Goal: Transaction & Acquisition: Book appointment/travel/reservation

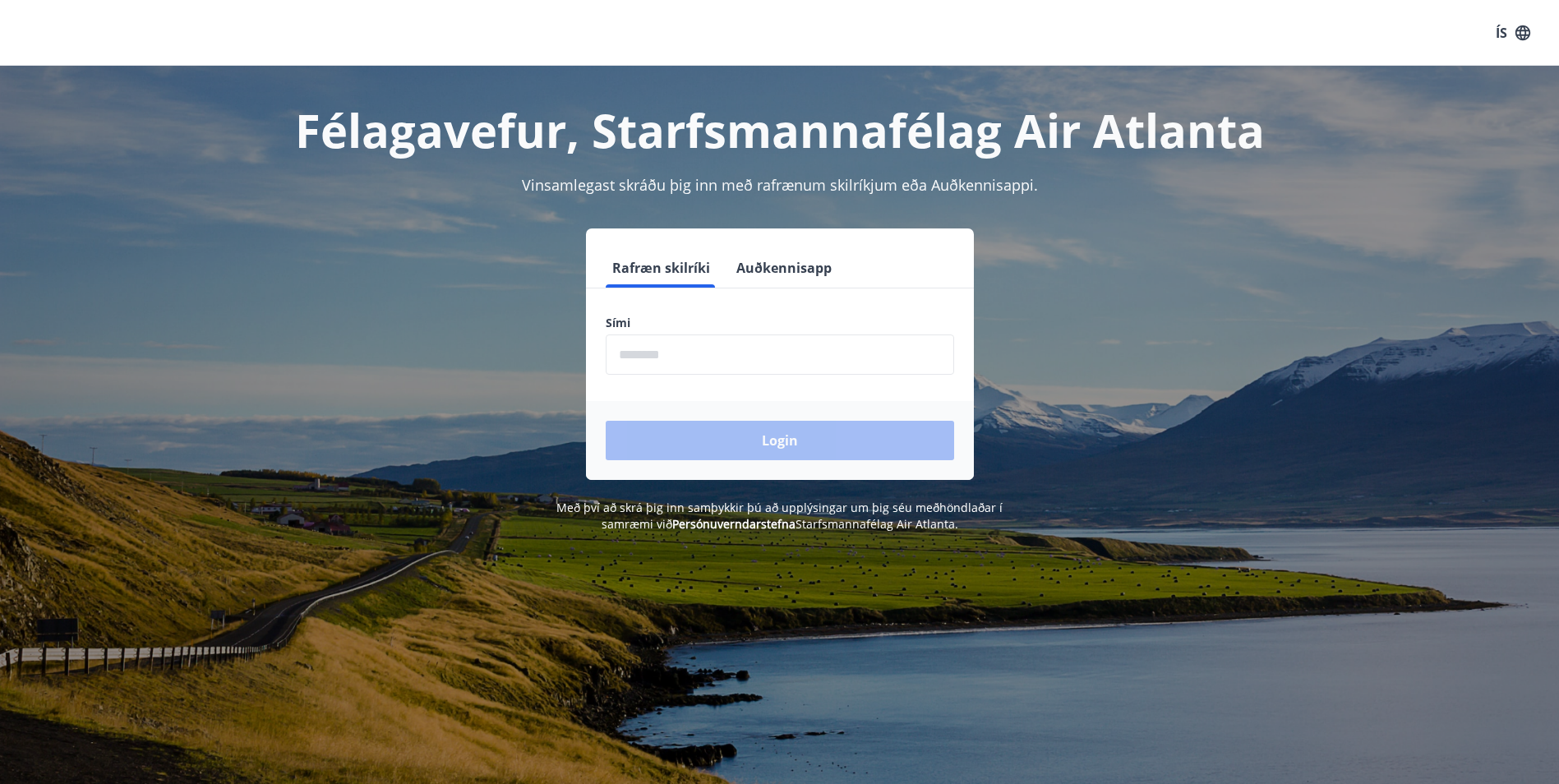
click at [748, 368] on input "phone" at bounding box center [780, 355] width 349 height 40
click at [645, 355] on input "phone" at bounding box center [780, 355] width 349 height 40
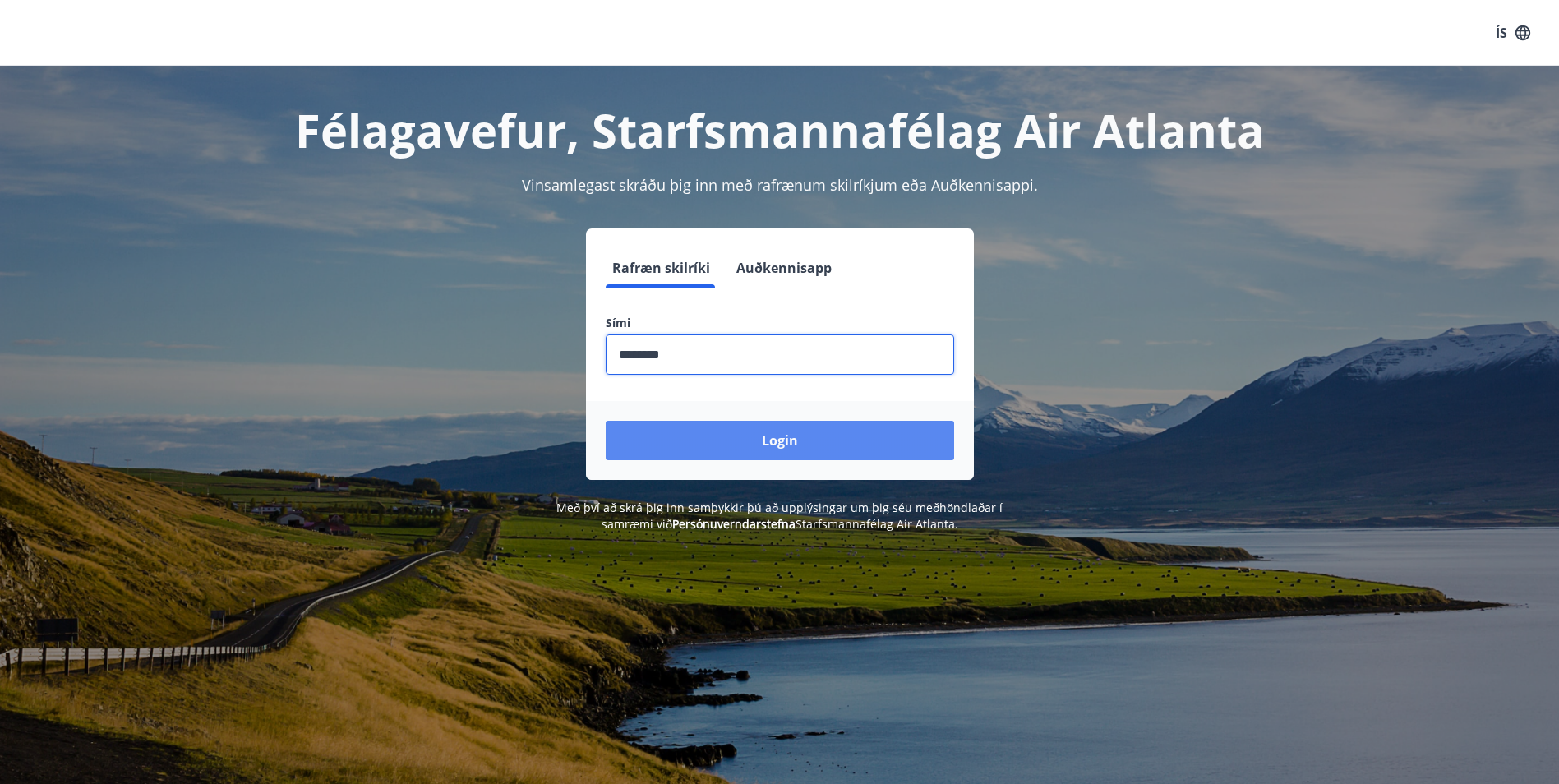
type input "********"
click at [795, 432] on button "Login" at bounding box center [780, 440] width 349 height 39
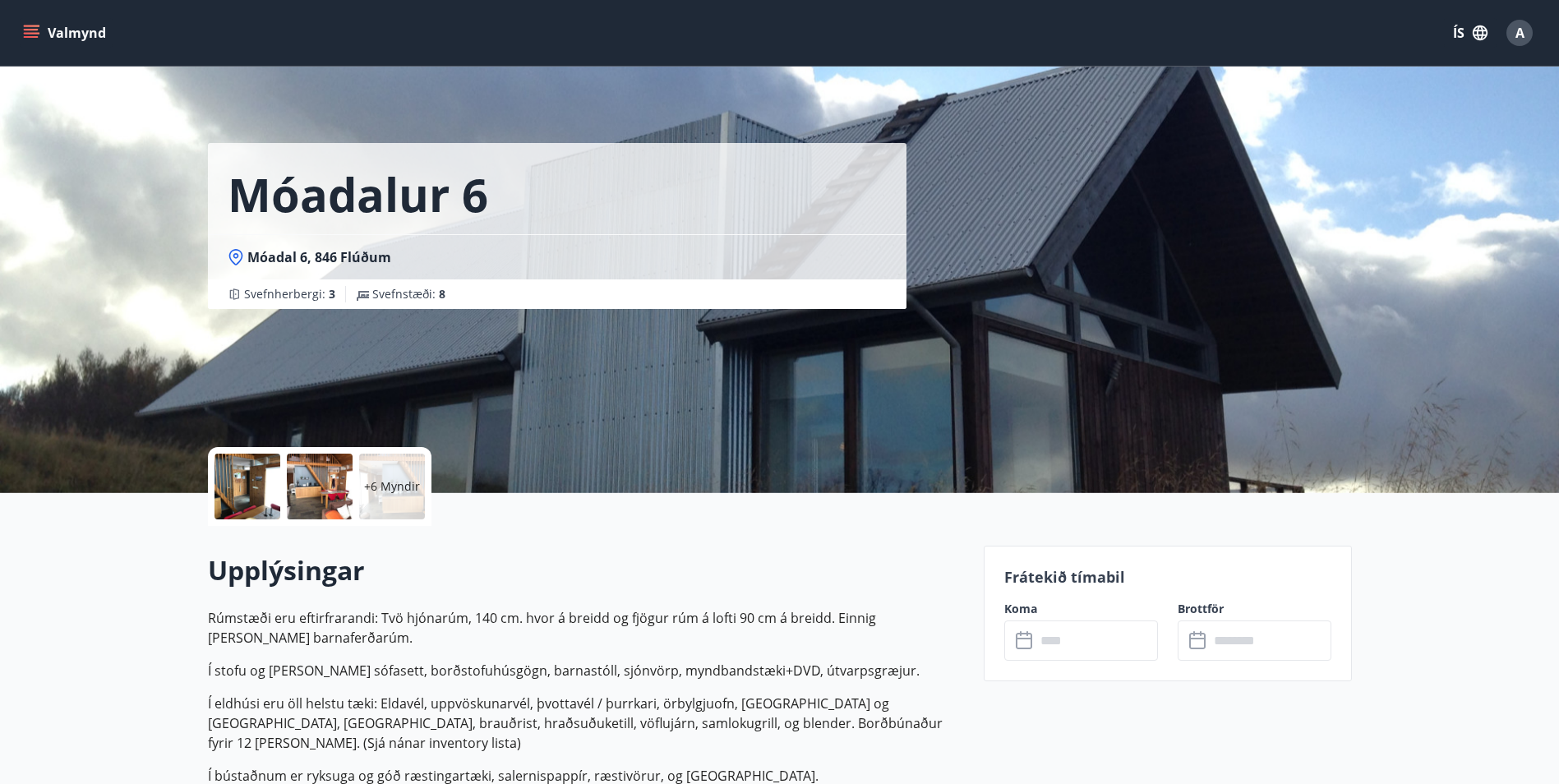
click at [28, 26] on icon "menu" at bounding box center [32, 26] width 18 height 2
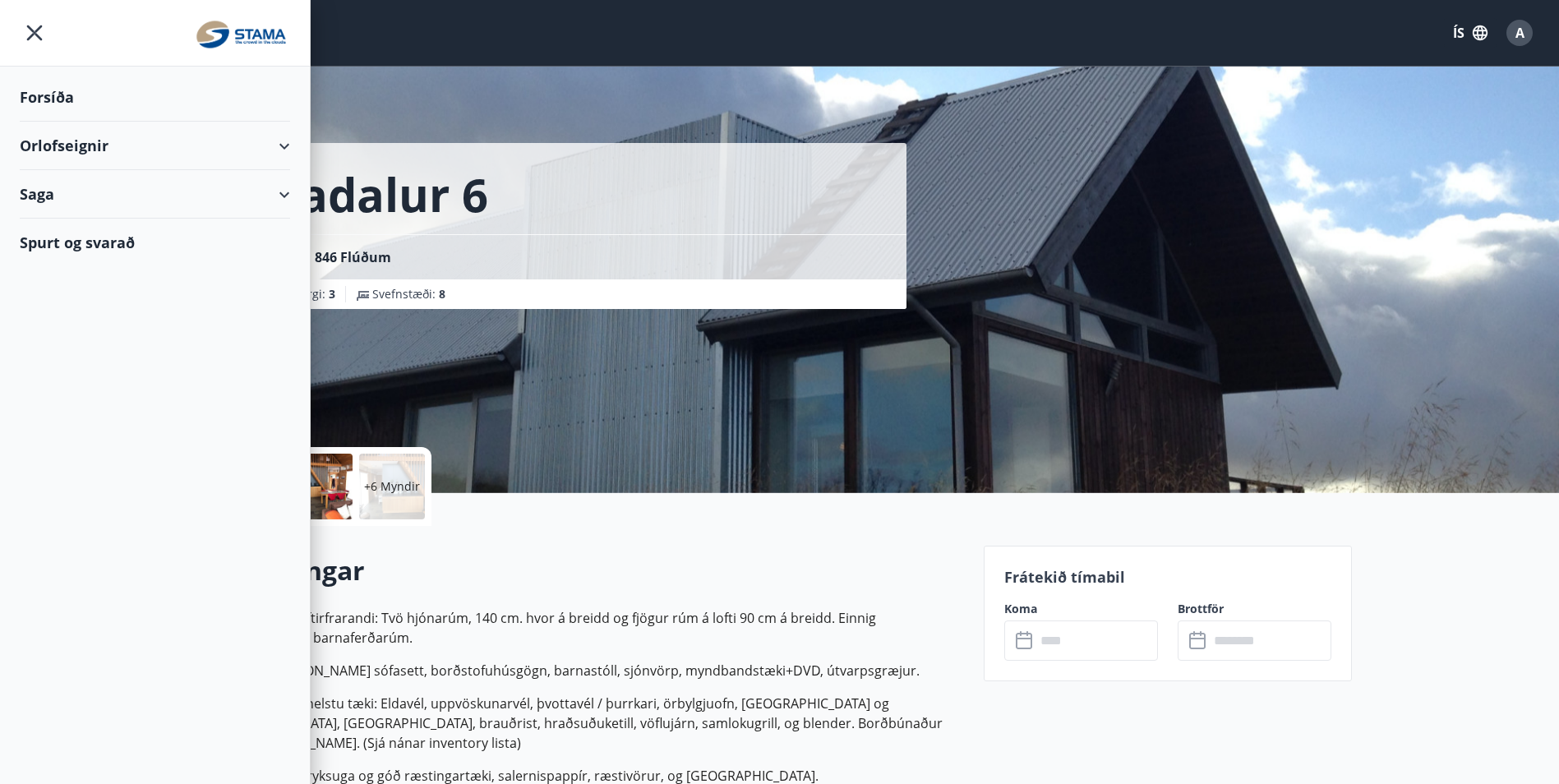
click at [276, 157] on div "Orlofseignir" at bounding box center [155, 146] width 271 height 49
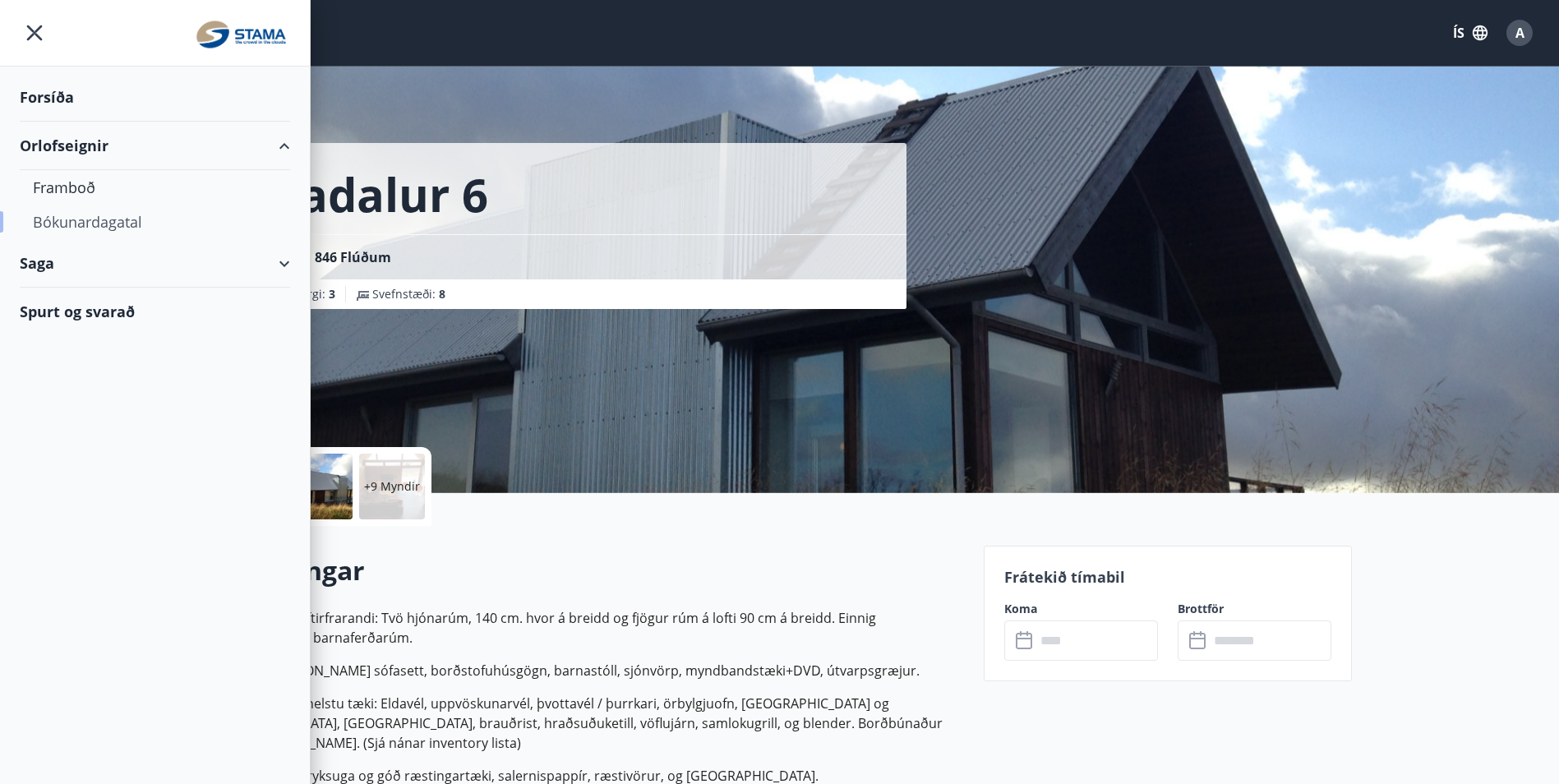
click at [123, 219] on div "Bókunardagatal" at bounding box center [154, 222] width 244 height 35
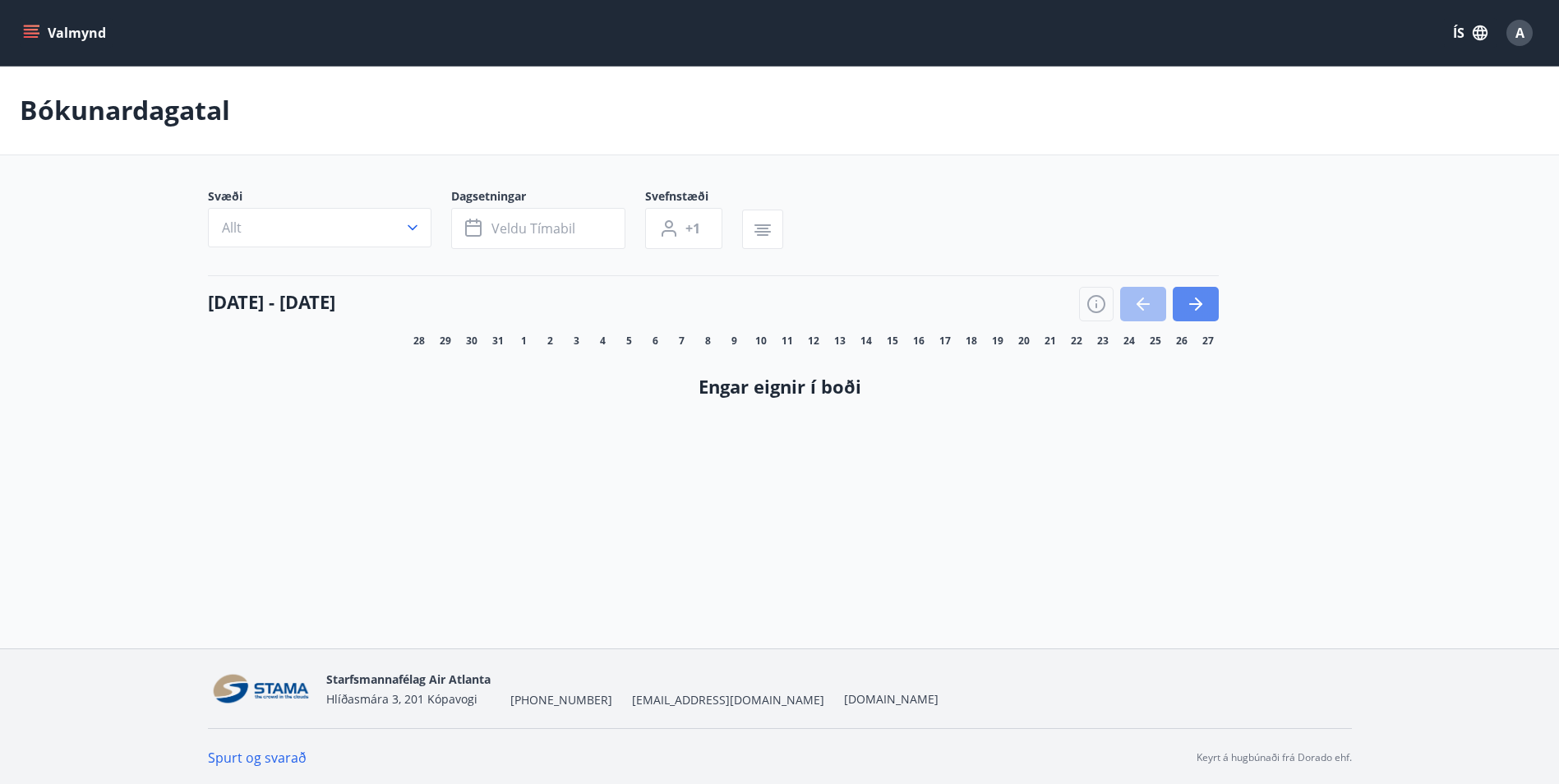
click at [1209, 296] on button "button" at bounding box center [1195, 304] width 46 height 35
click at [492, 227] on span "Veldu tímabil" at bounding box center [534, 228] width 84 height 18
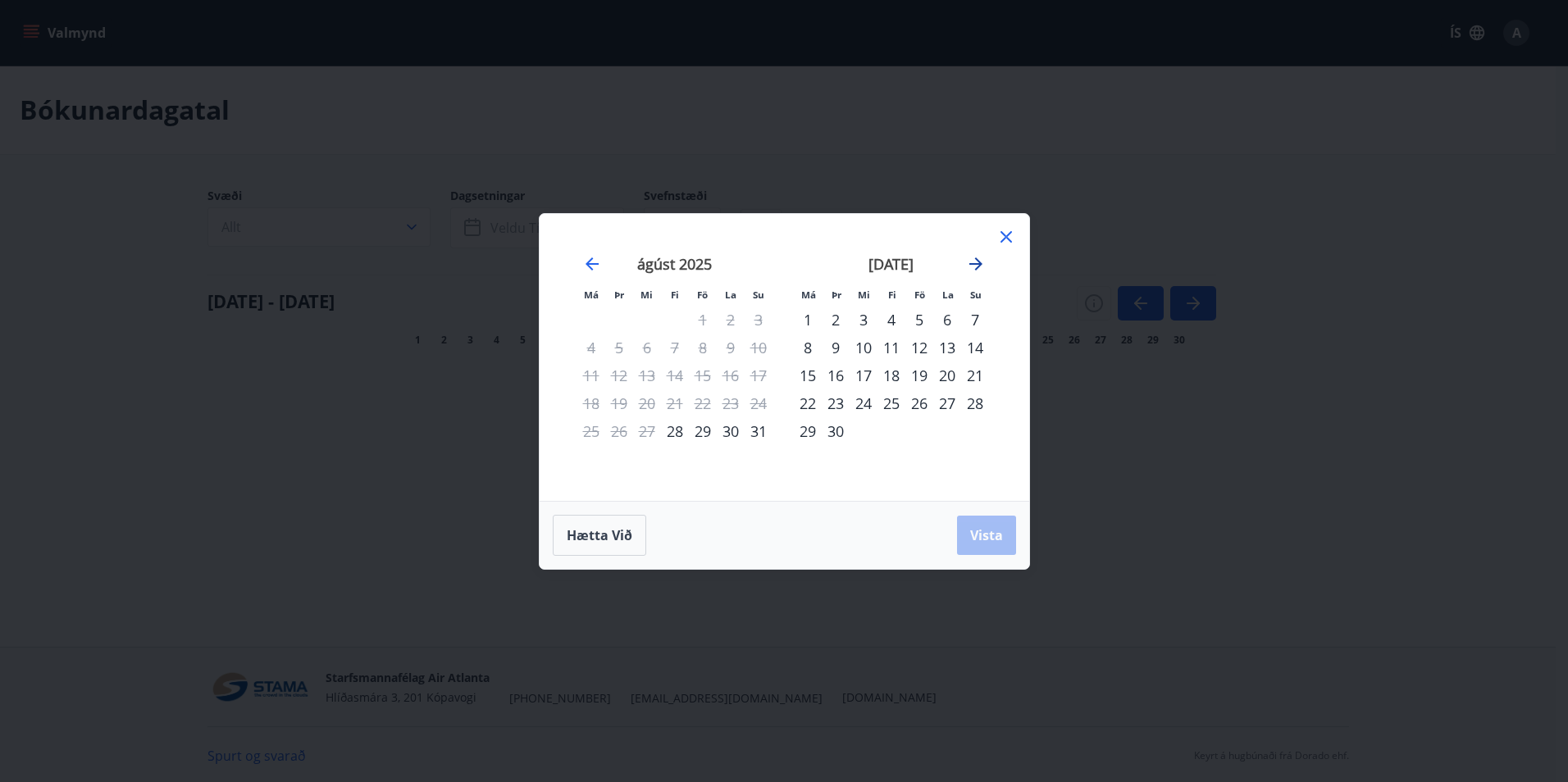
click at [972, 260] on icon "Move forward to switch to the next month." at bounding box center [975, 264] width 20 height 20
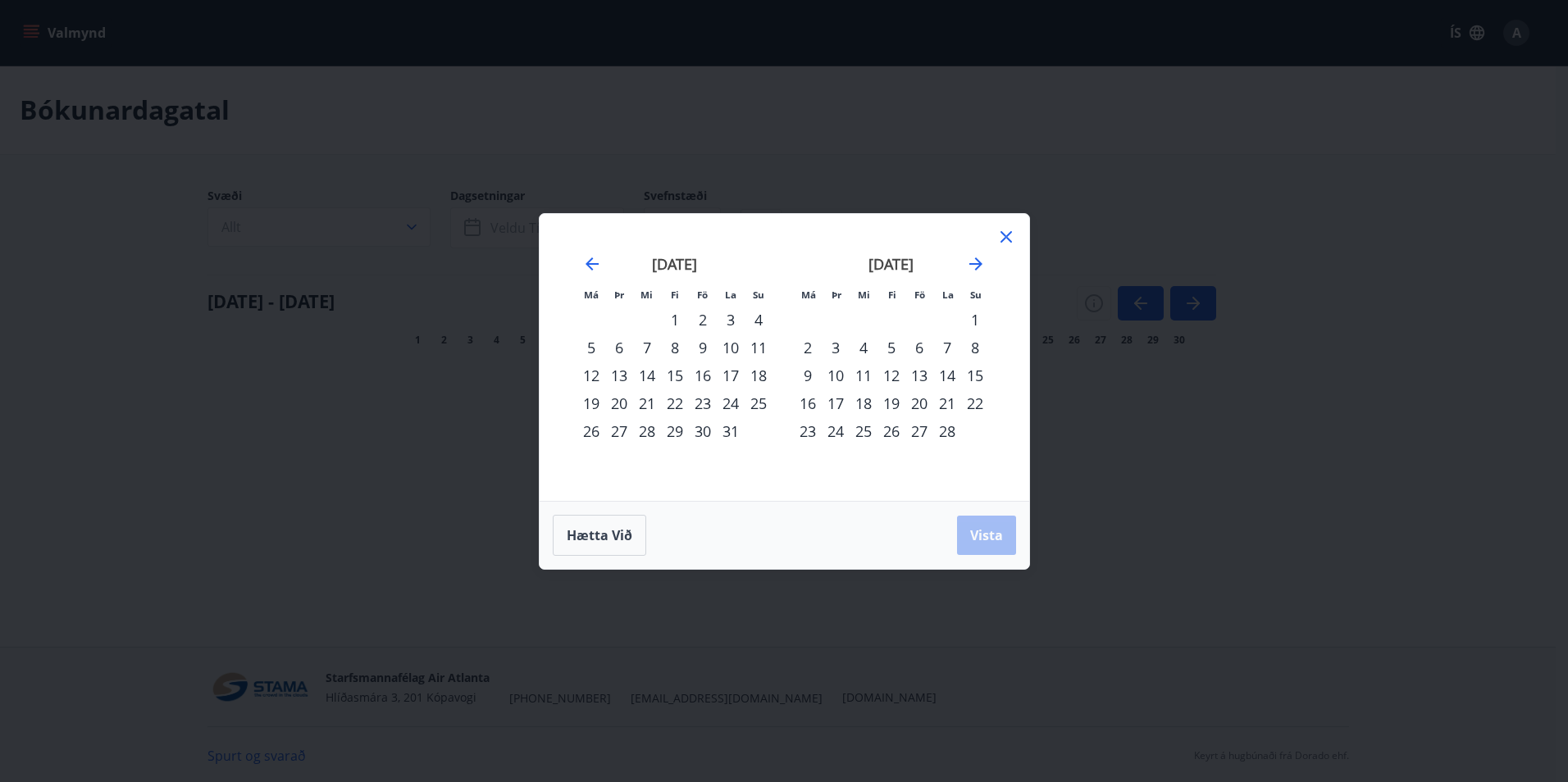
click at [947, 399] on div "21" at bounding box center [947, 403] width 28 height 28
click at [889, 433] on div "26" at bounding box center [891, 431] width 28 height 28
click at [970, 531] on span "Vista" at bounding box center [986, 535] width 33 height 18
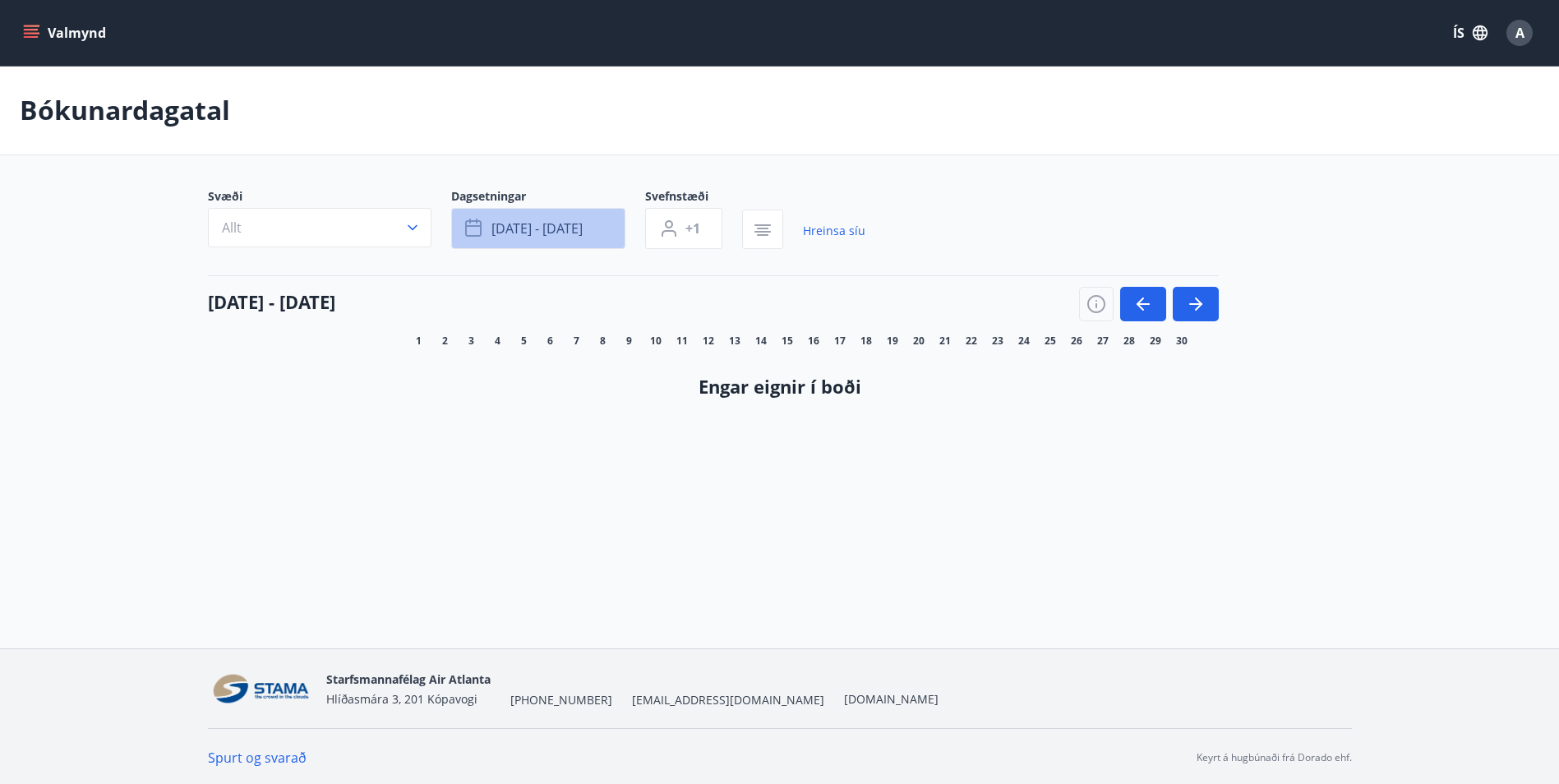
click at [530, 218] on button "feb 21 - feb 26" at bounding box center [538, 228] width 174 height 41
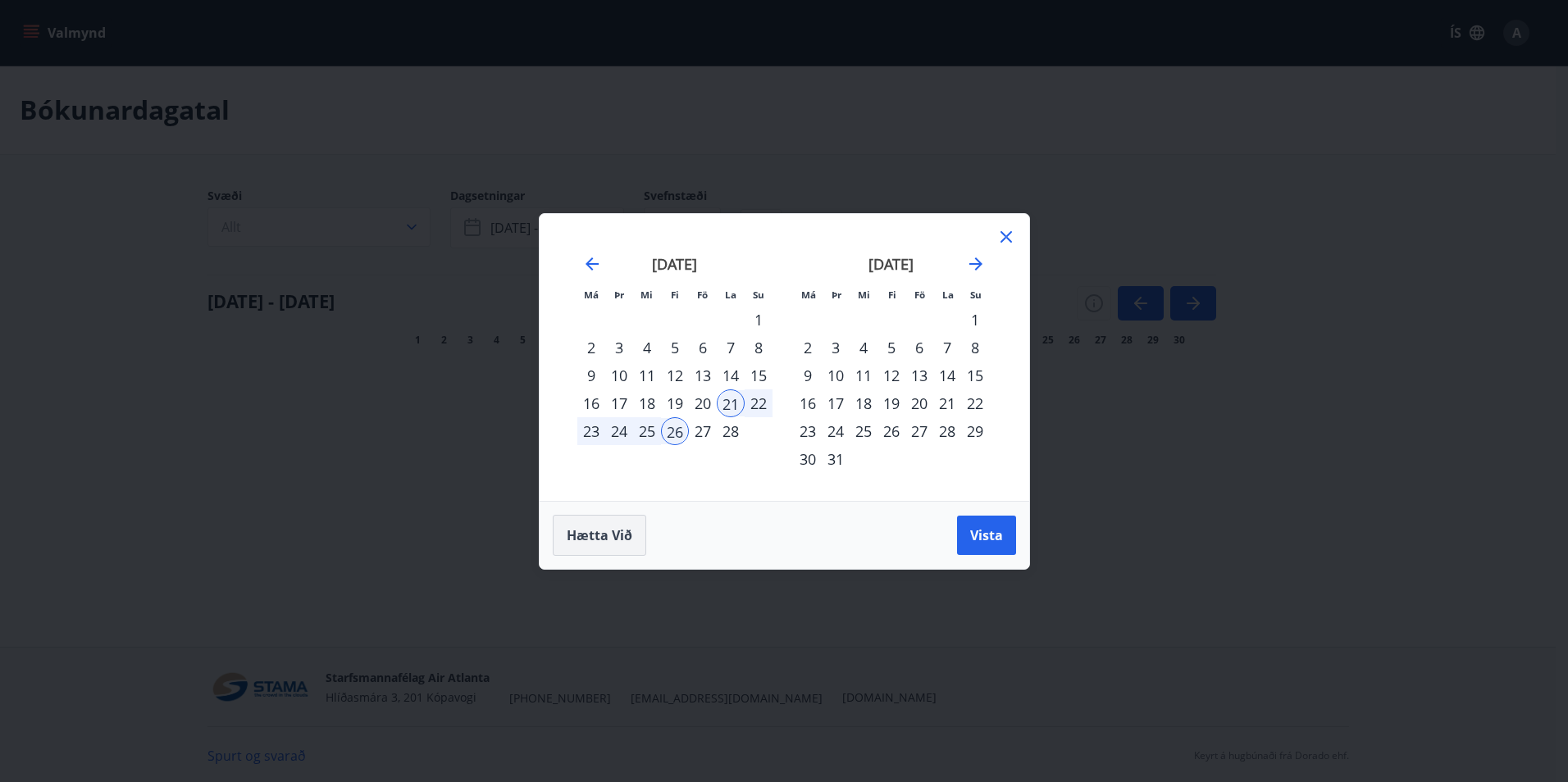
click at [618, 539] on span "Hætta við" at bounding box center [600, 535] width 66 height 18
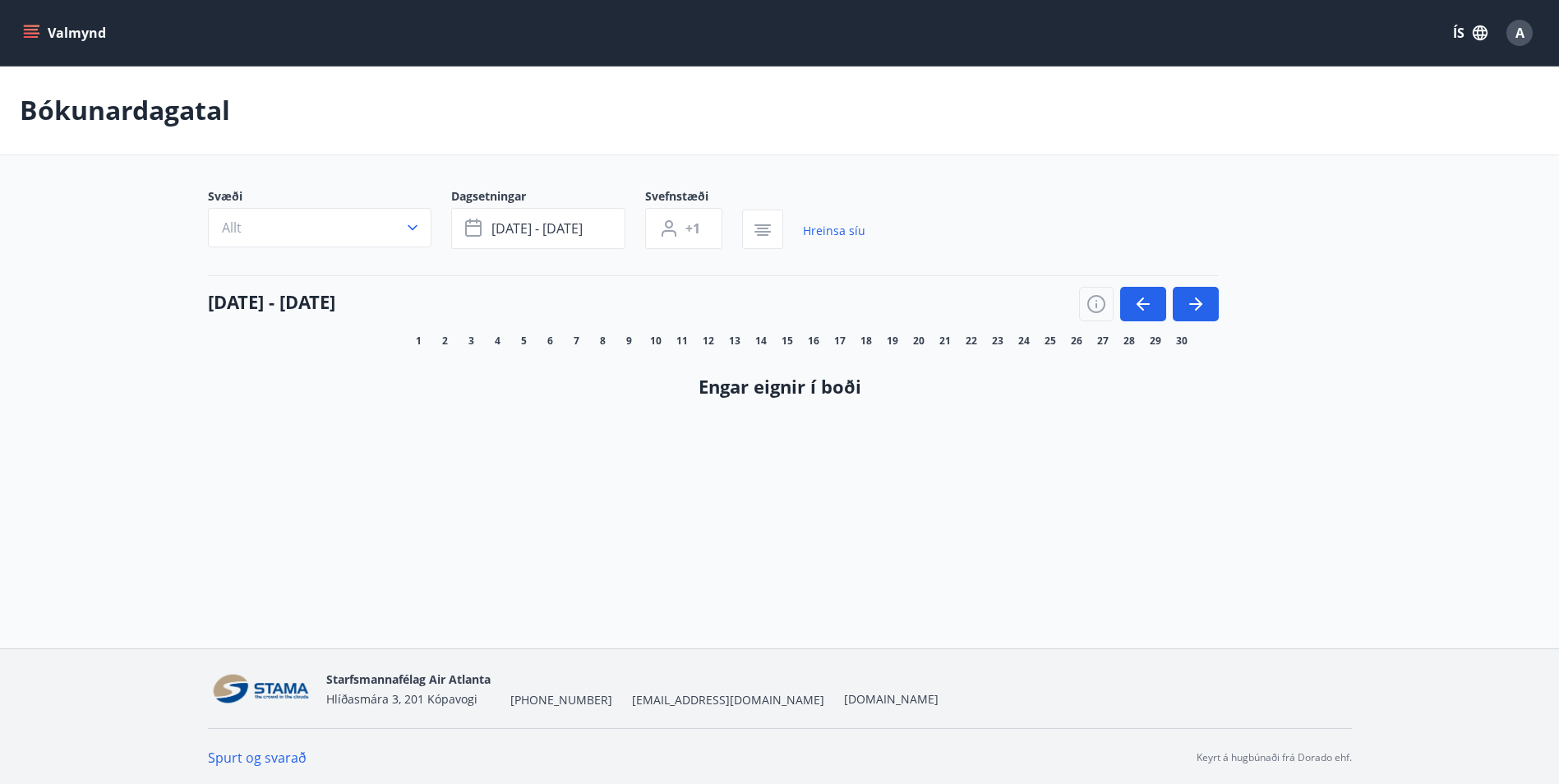
click at [35, 29] on icon "menu" at bounding box center [30, 29] width 15 height 2
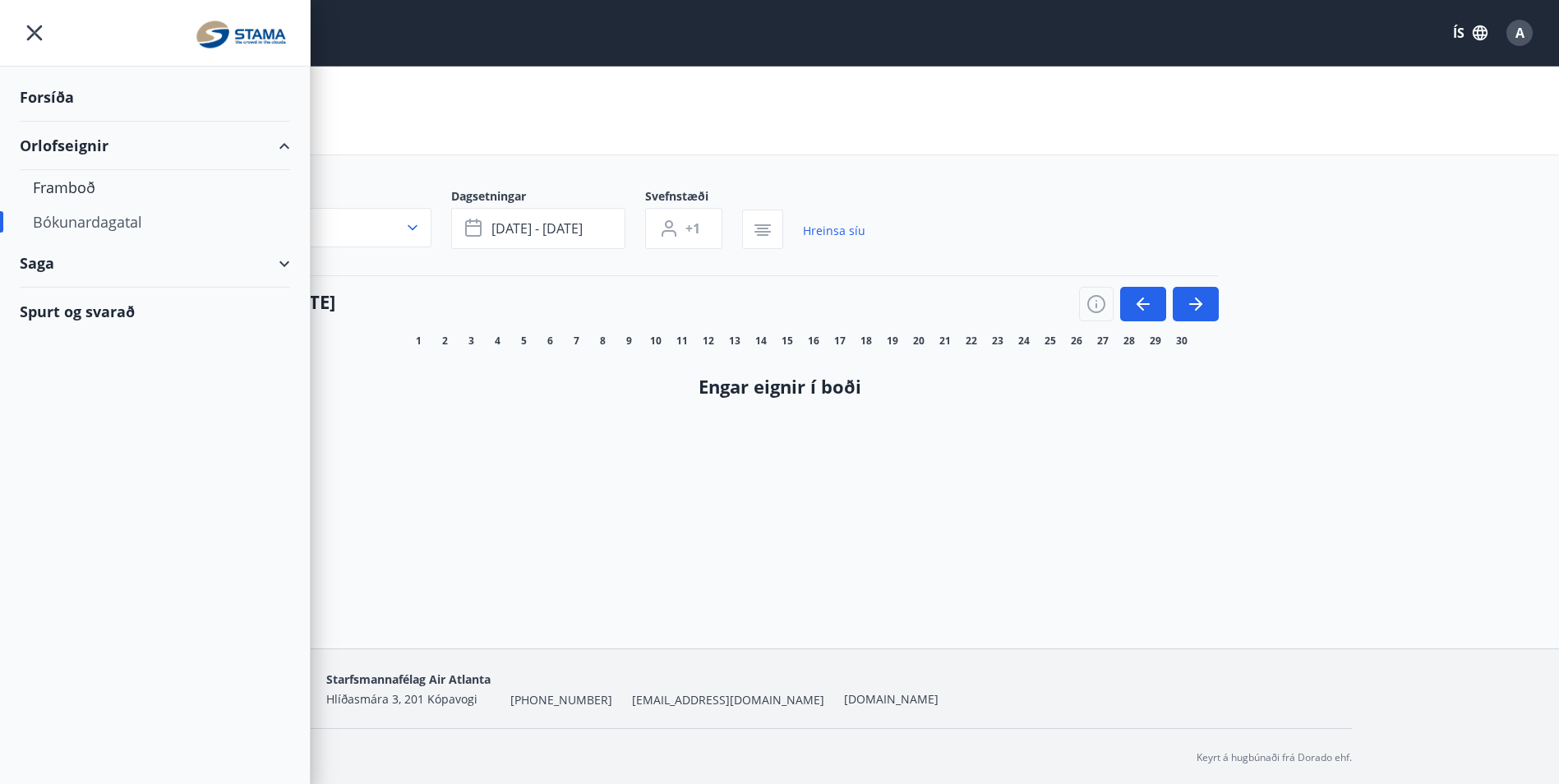
click at [141, 222] on div "Bókunardagatal" at bounding box center [154, 222] width 244 height 35
click at [1216, 308] on button "button" at bounding box center [1195, 304] width 46 height 35
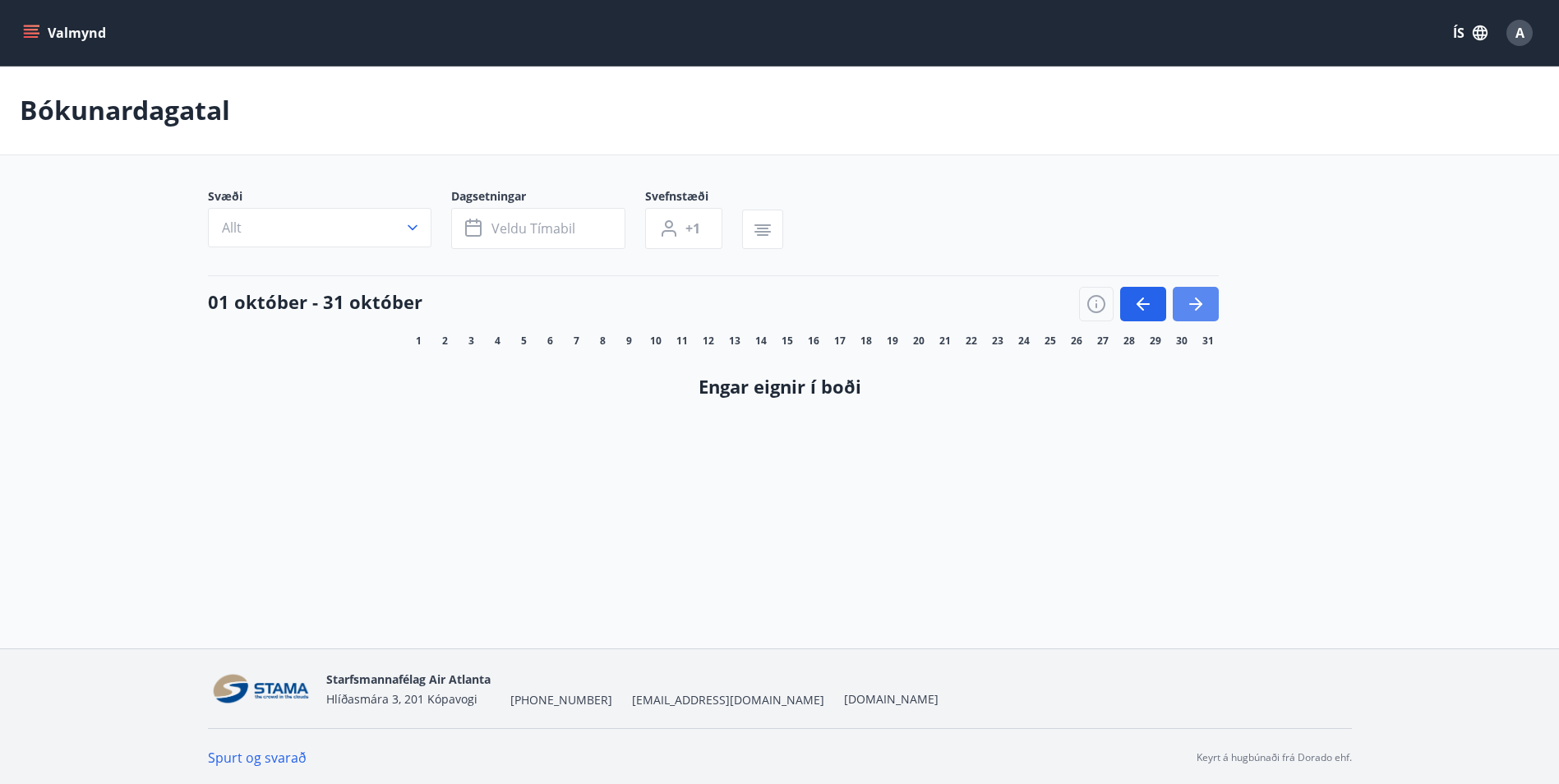
click at [1191, 307] on icon "button" at bounding box center [1195, 304] width 20 height 20
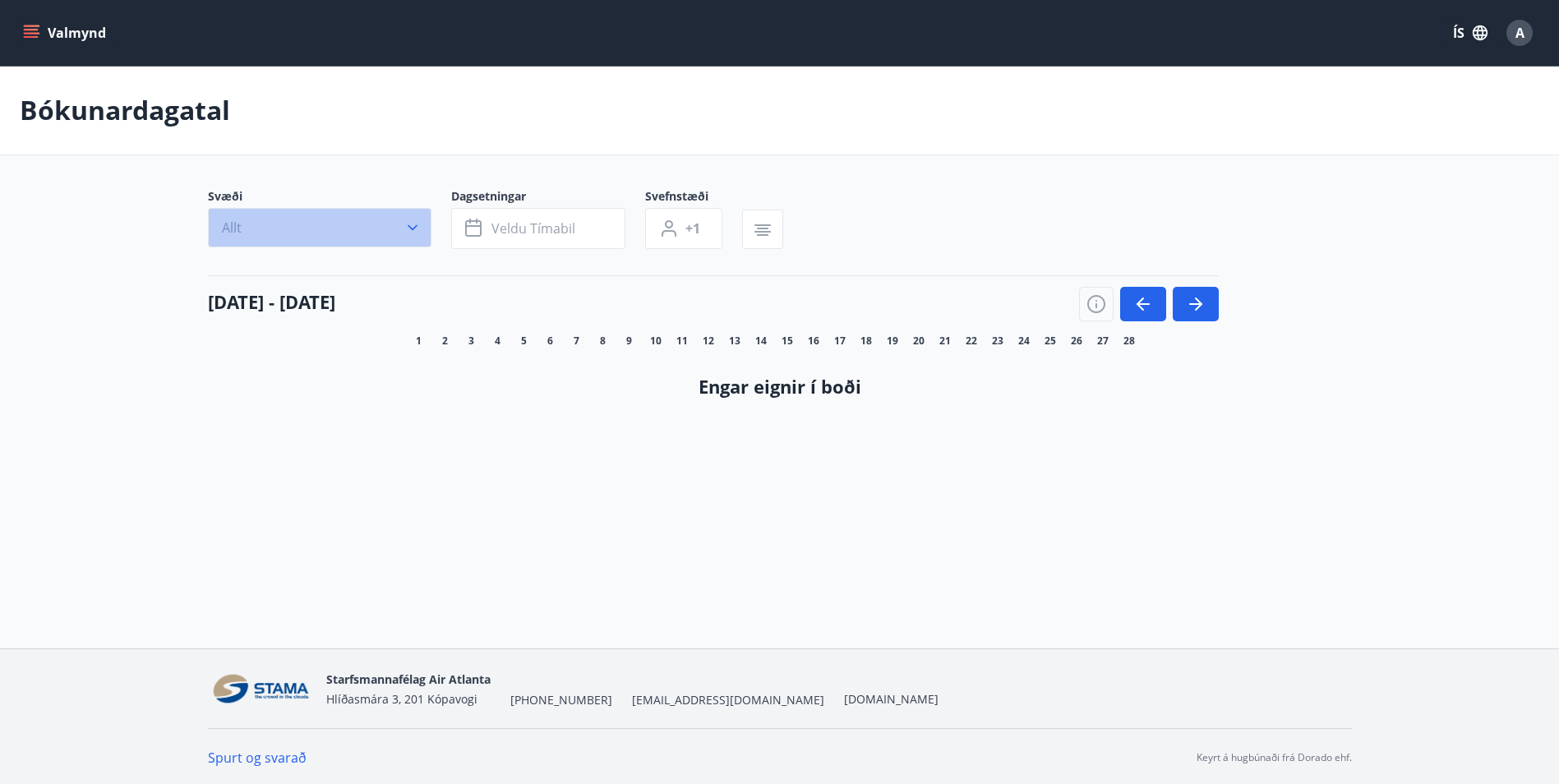
click at [313, 227] on button "Allt" at bounding box center [320, 227] width 224 height 39
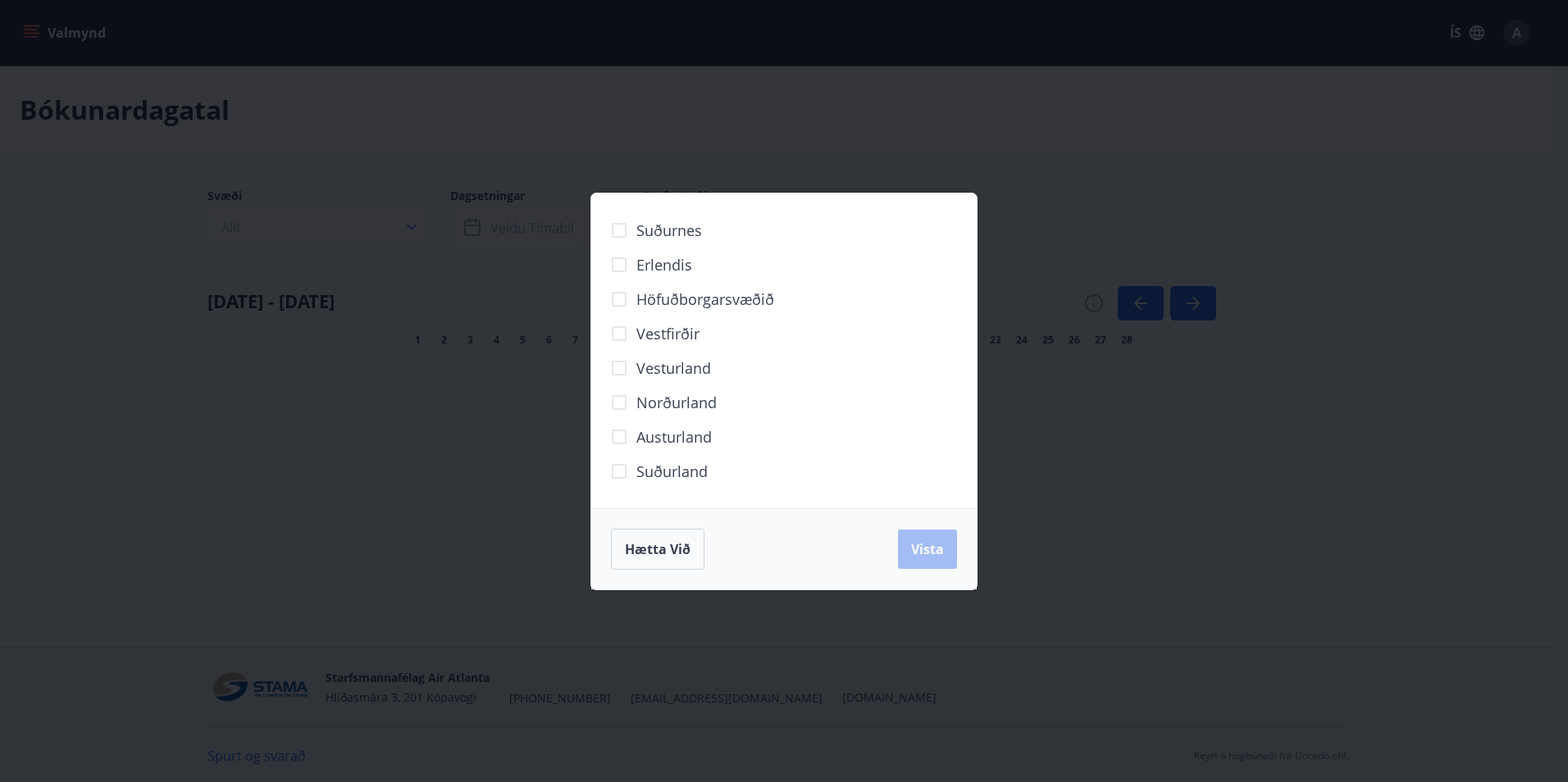
click at [1063, 652] on div "Suðurnes Erlendis Höfuðborgarsvæðið Vestfirðir Vesturland Norðurland Austurland…" at bounding box center [784, 391] width 1568 height 782
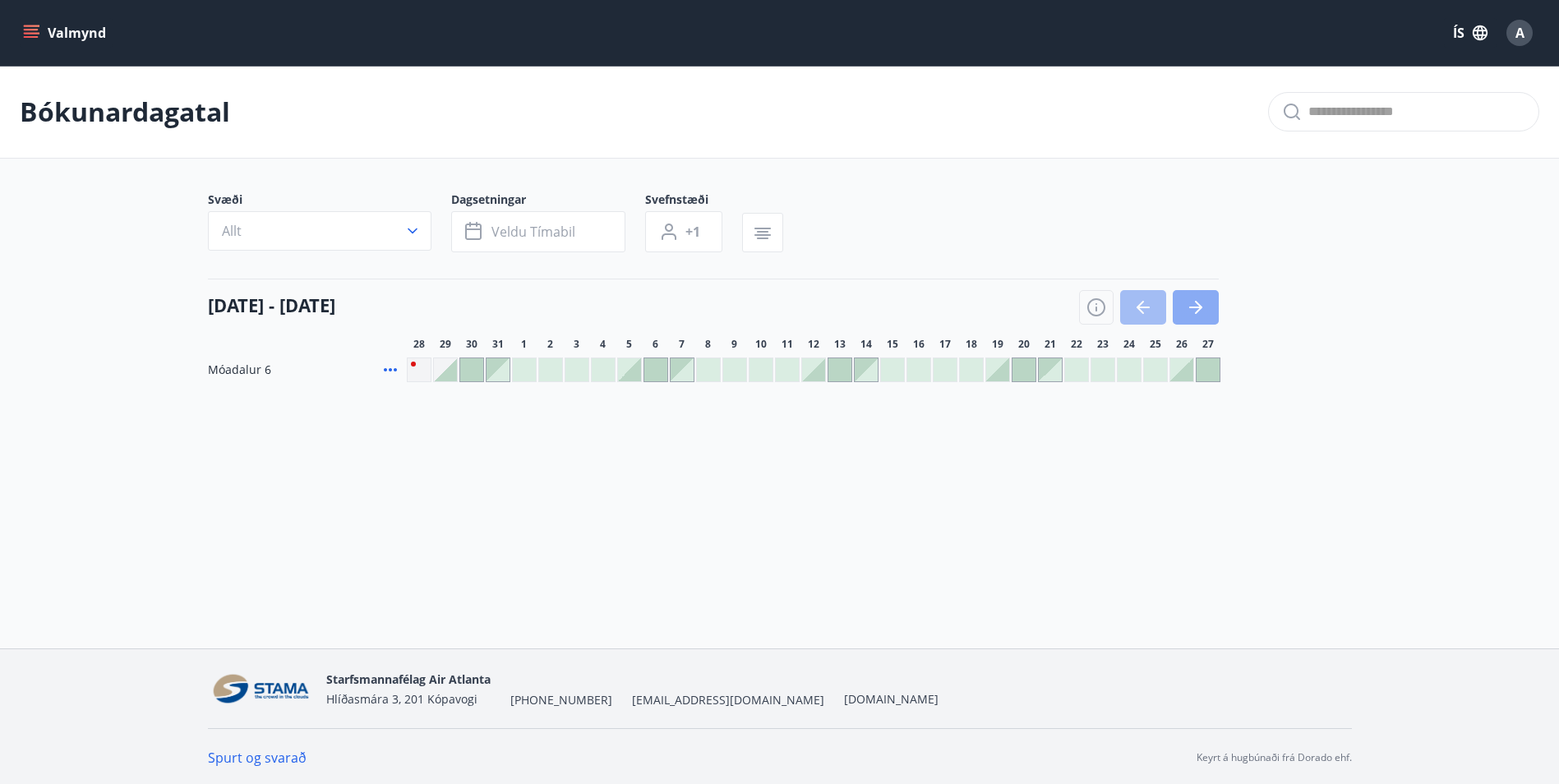
click at [1191, 317] on icon "button" at bounding box center [1195, 307] width 20 height 20
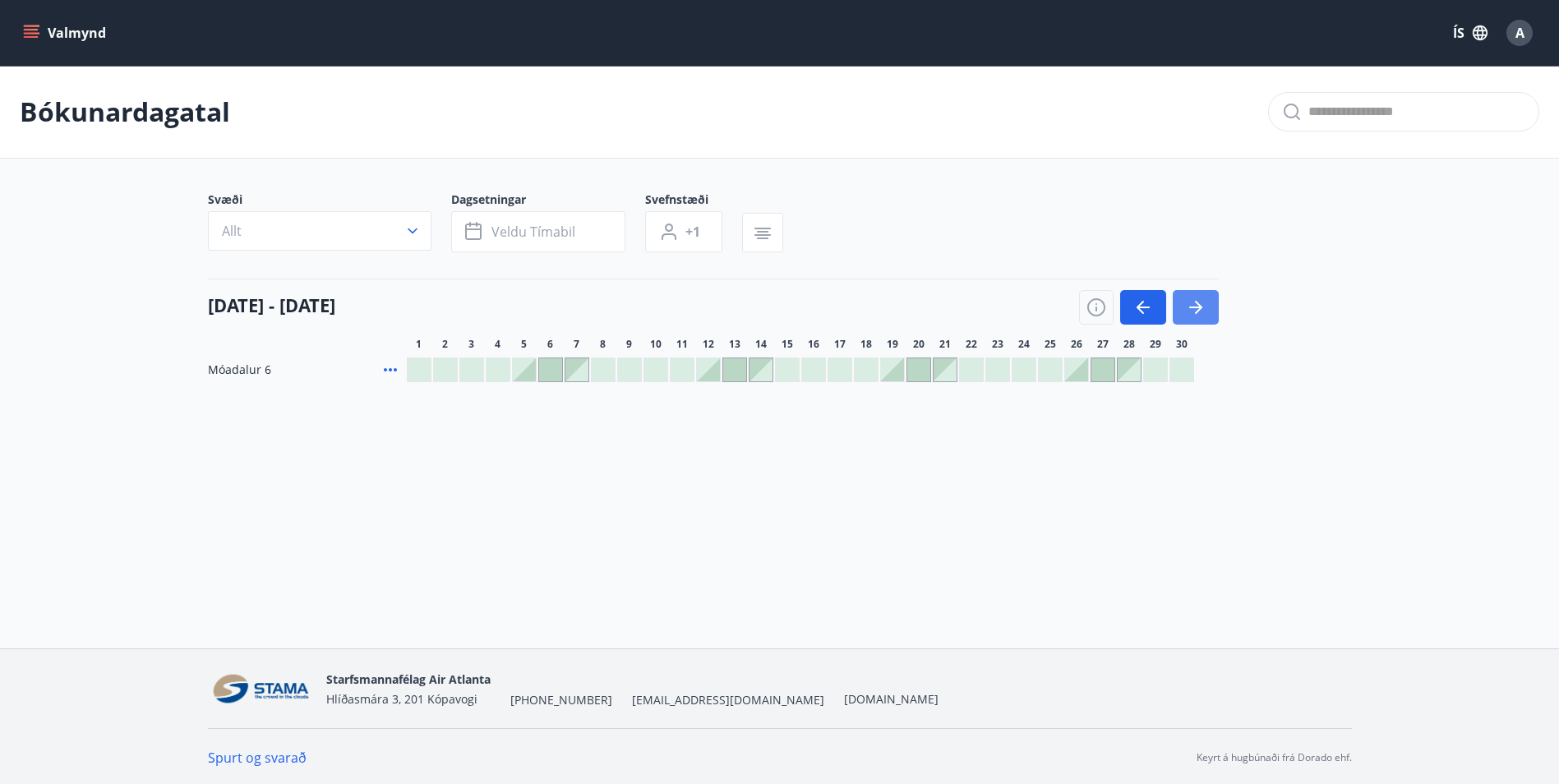
click at [1191, 317] on icon "button" at bounding box center [1195, 307] width 20 height 20
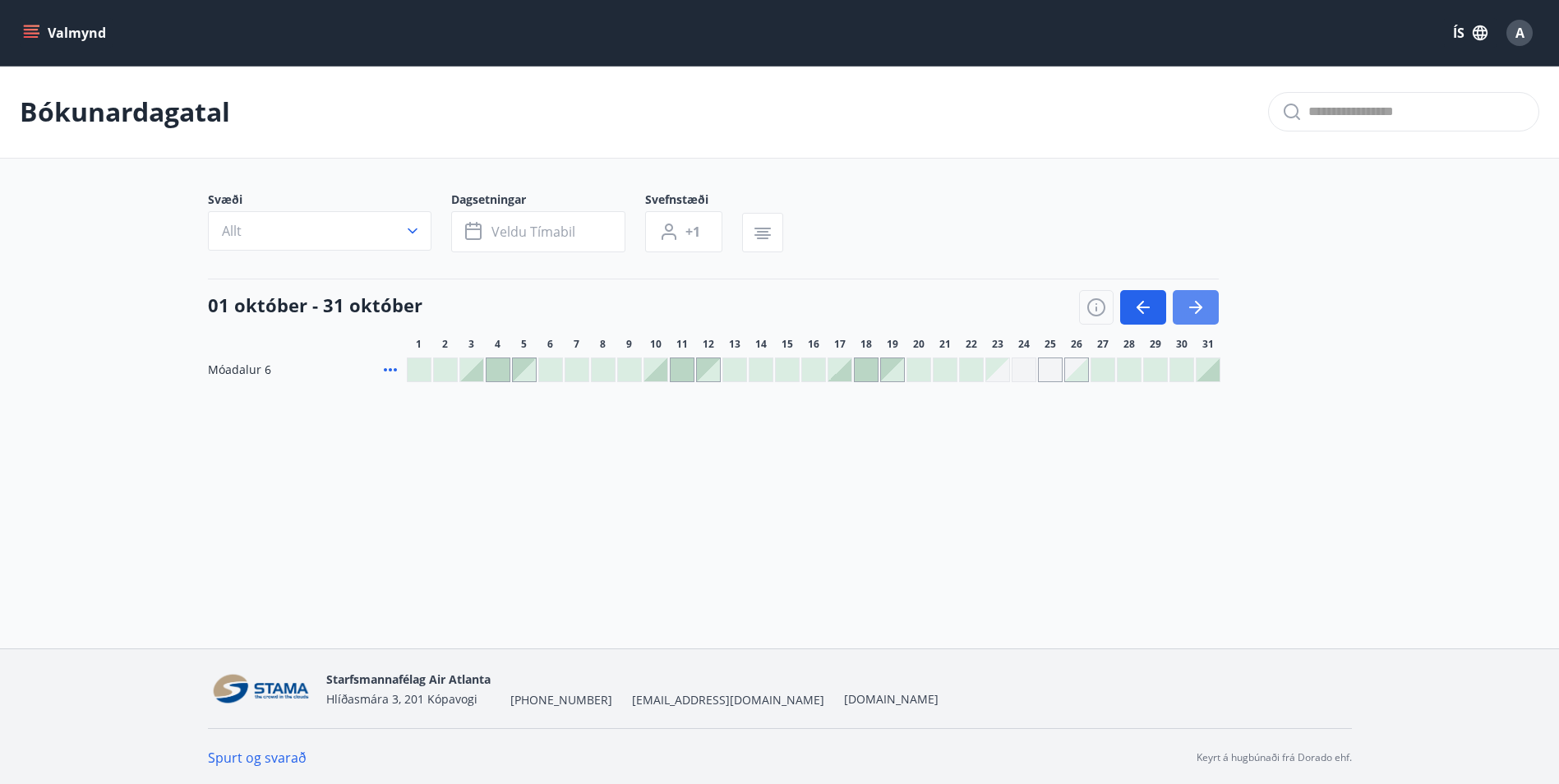
click at [1190, 317] on icon "button" at bounding box center [1195, 307] width 20 height 20
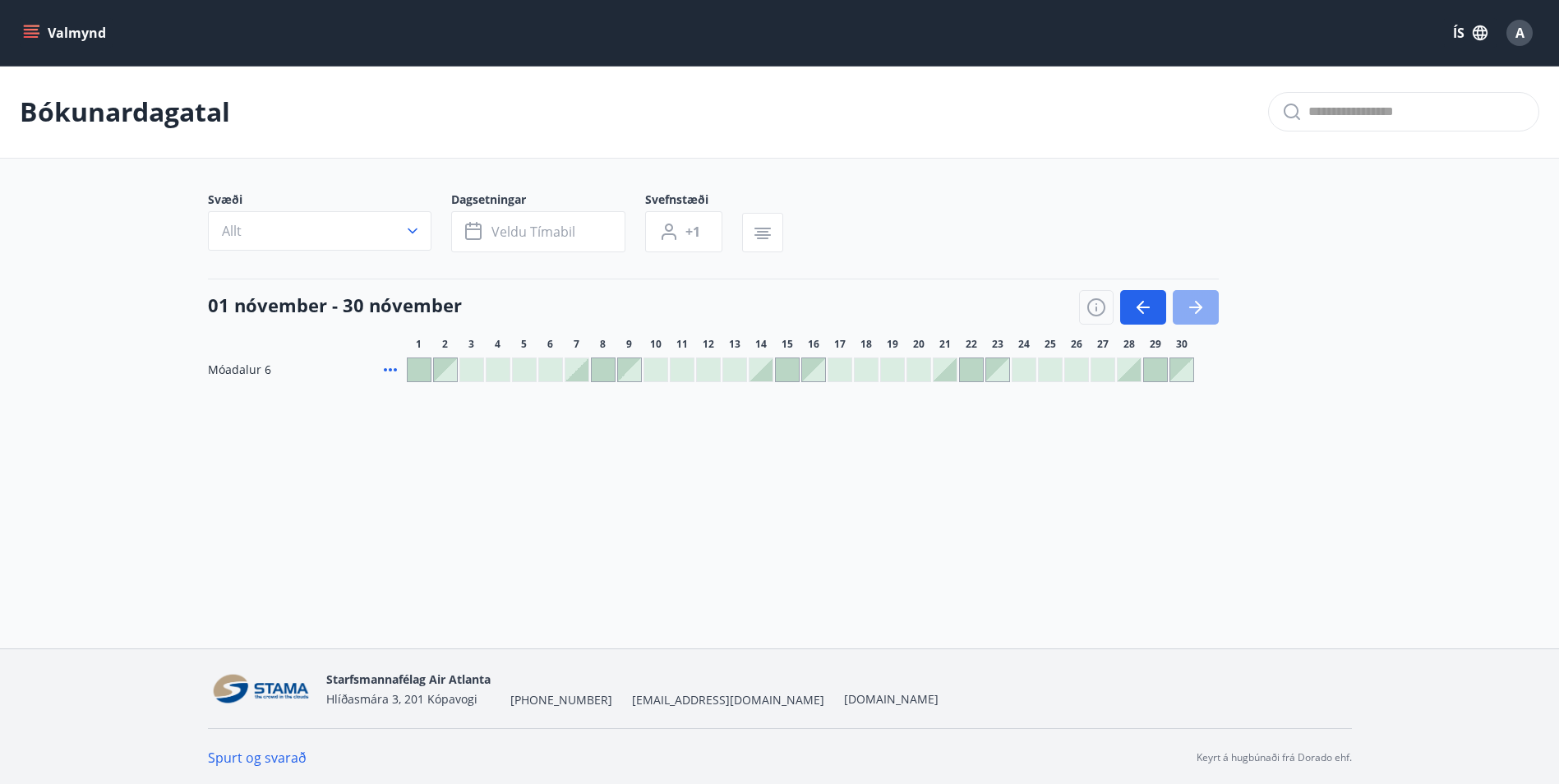
click at [1190, 317] on icon "button" at bounding box center [1195, 307] width 20 height 20
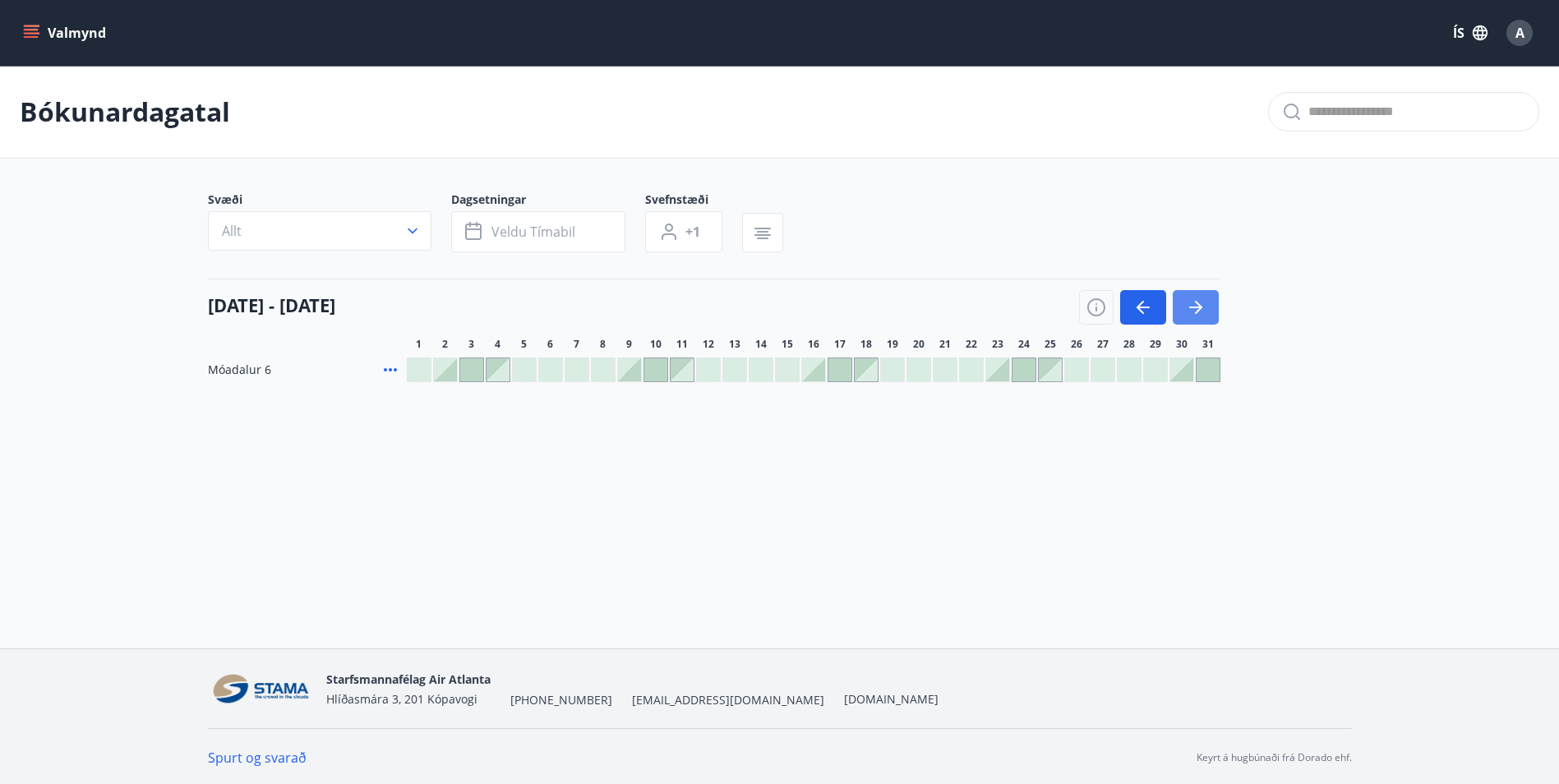
click at [1186, 305] on icon "button" at bounding box center [1195, 307] width 20 height 20
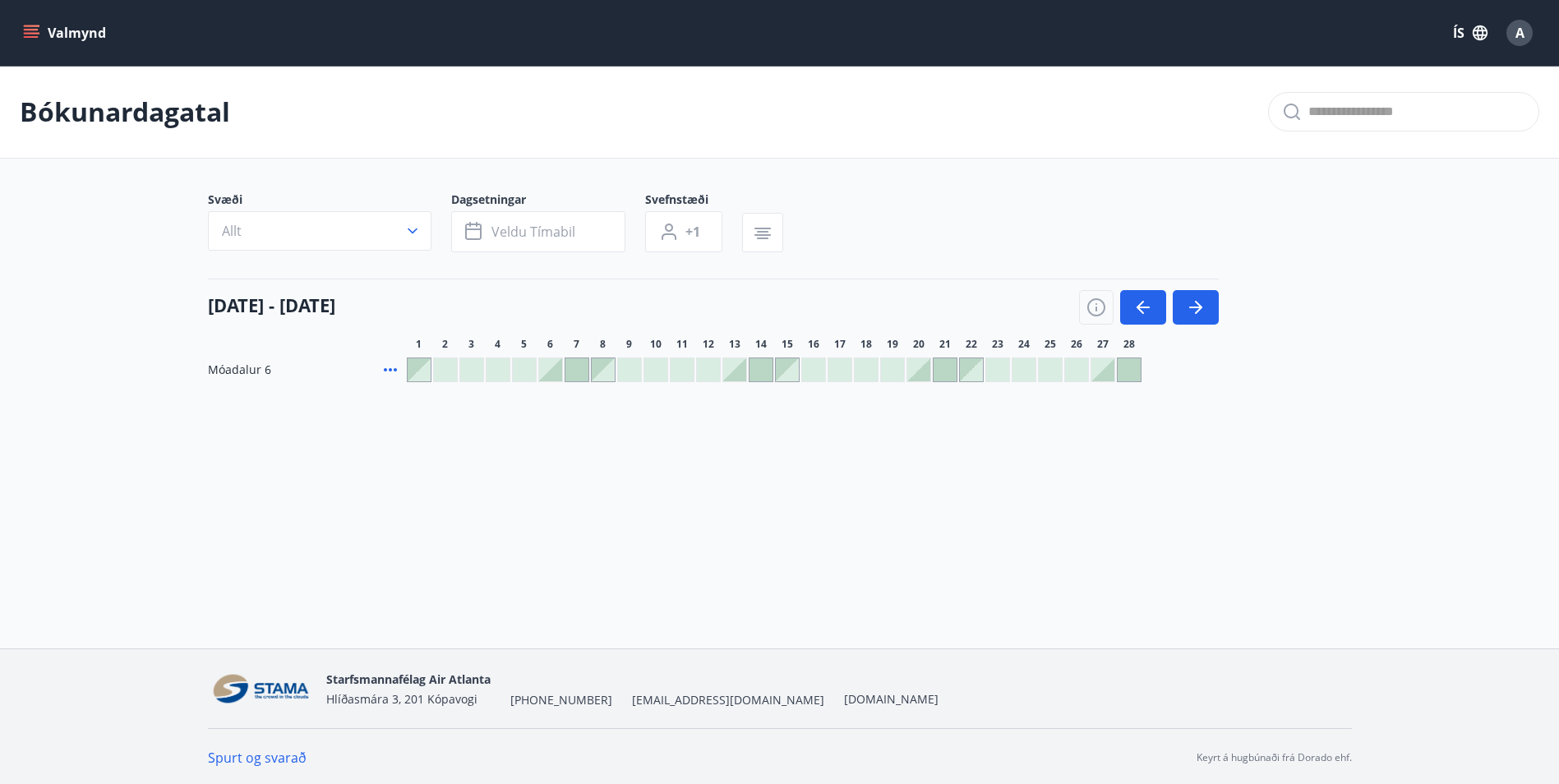
click at [943, 369] on div at bounding box center [945, 369] width 23 height 23
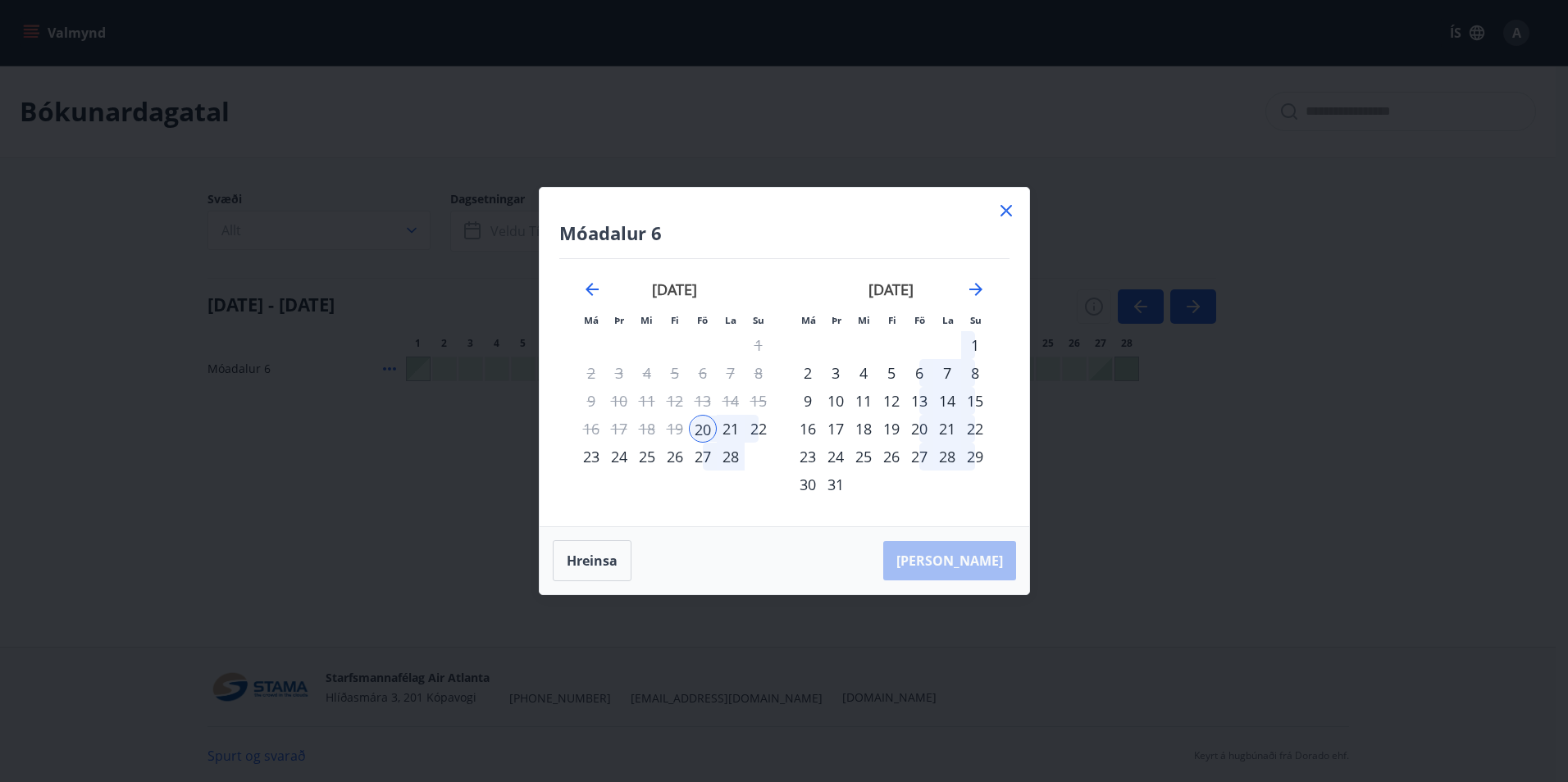
click at [670, 458] on div "26" at bounding box center [675, 457] width 28 height 28
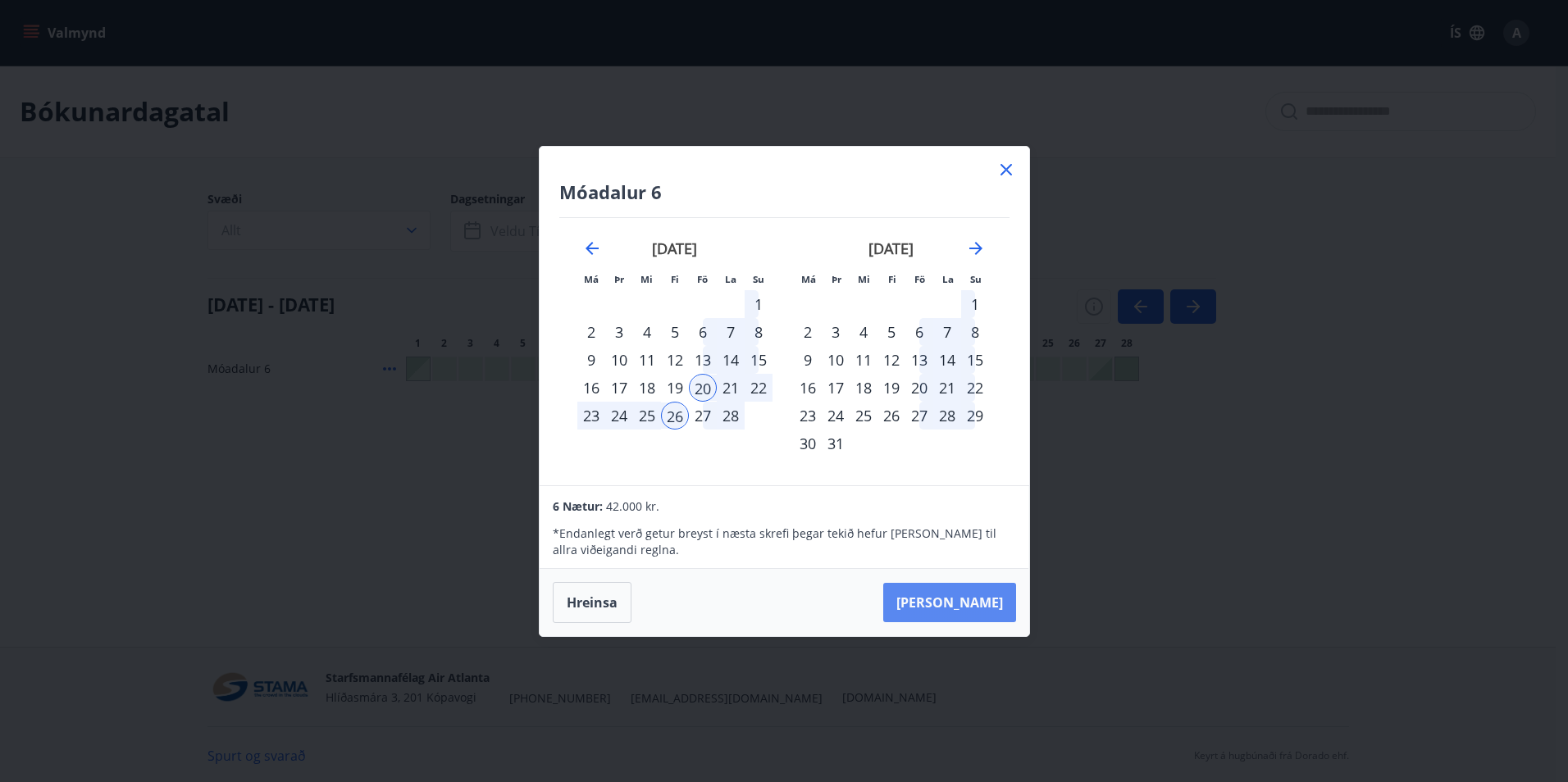
click at [963, 610] on button "[PERSON_NAME]" at bounding box center [948, 602] width 132 height 39
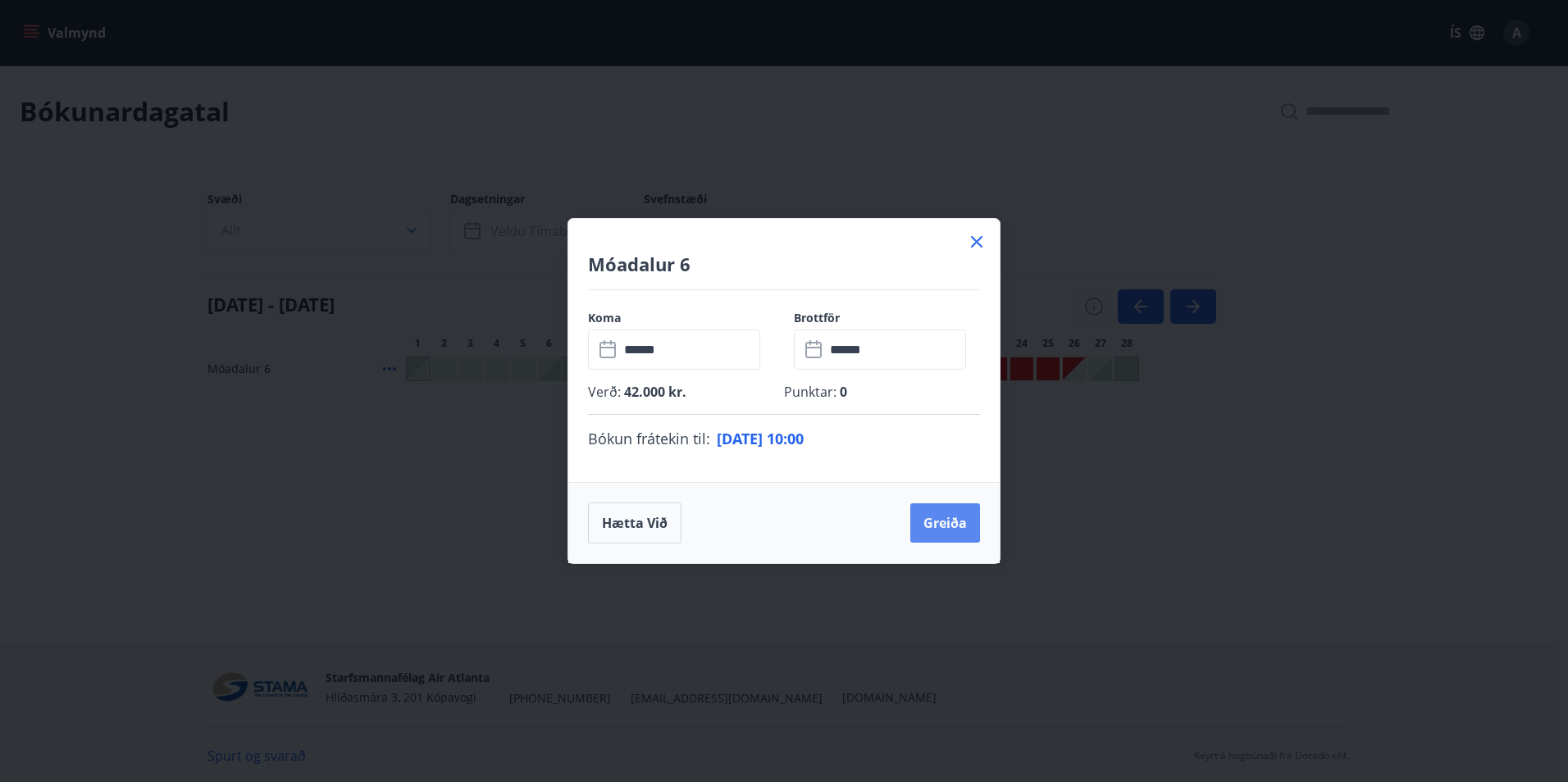
click at [937, 522] on button "Greiða" at bounding box center [945, 522] width 70 height 39
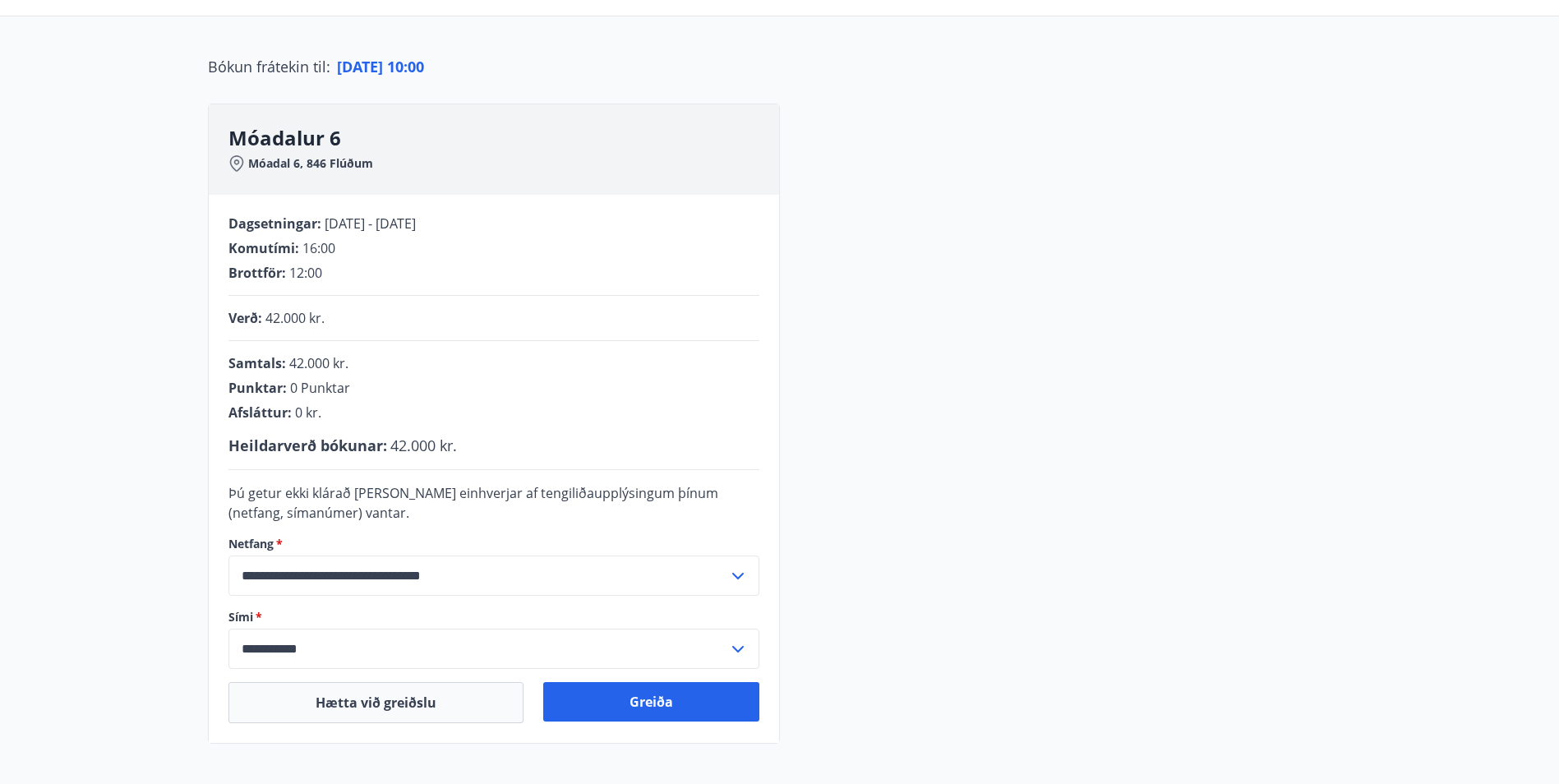
scroll to position [165, 0]
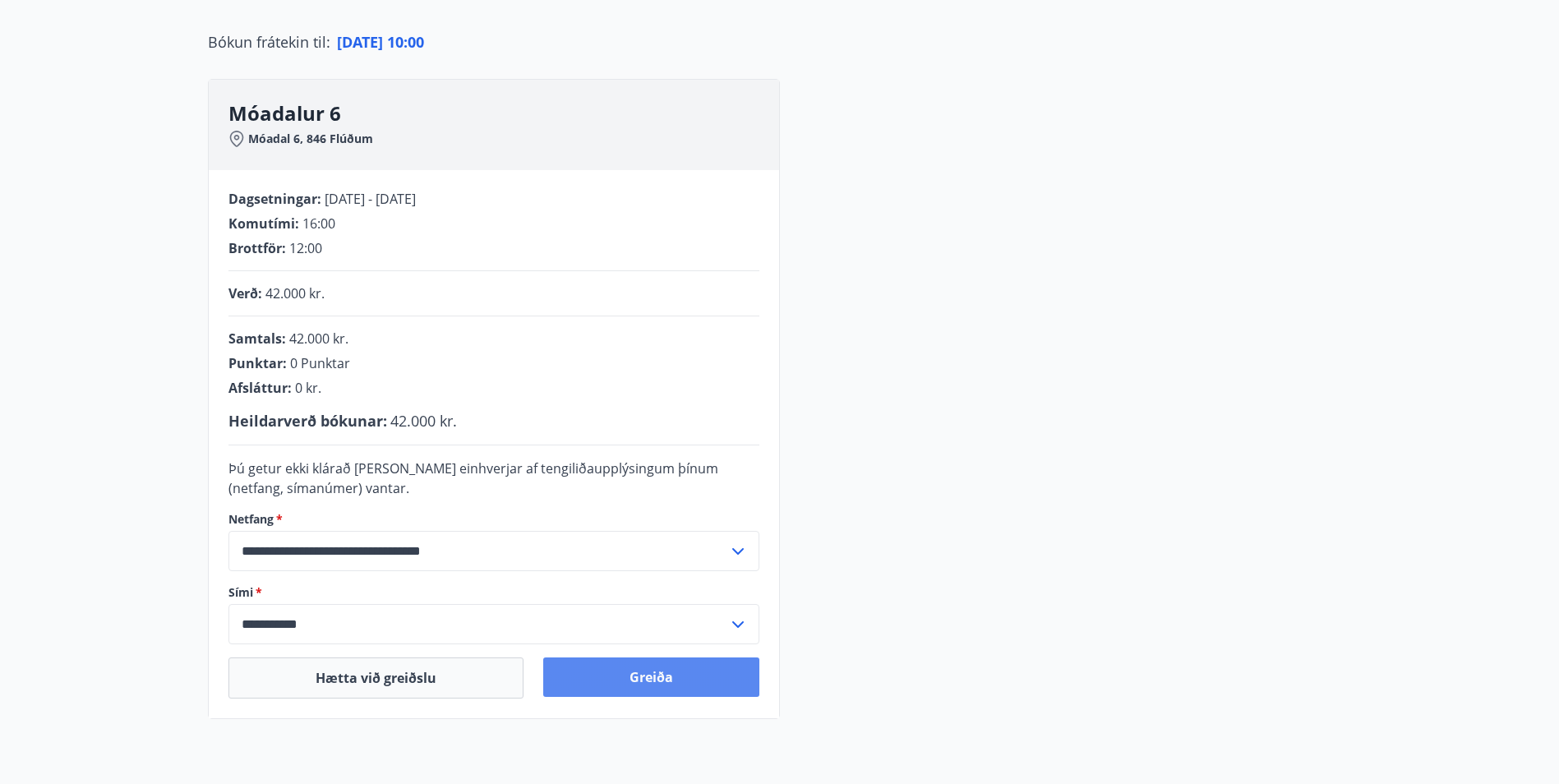
click at [671, 675] on button "Greiða" at bounding box center [651, 676] width 216 height 39
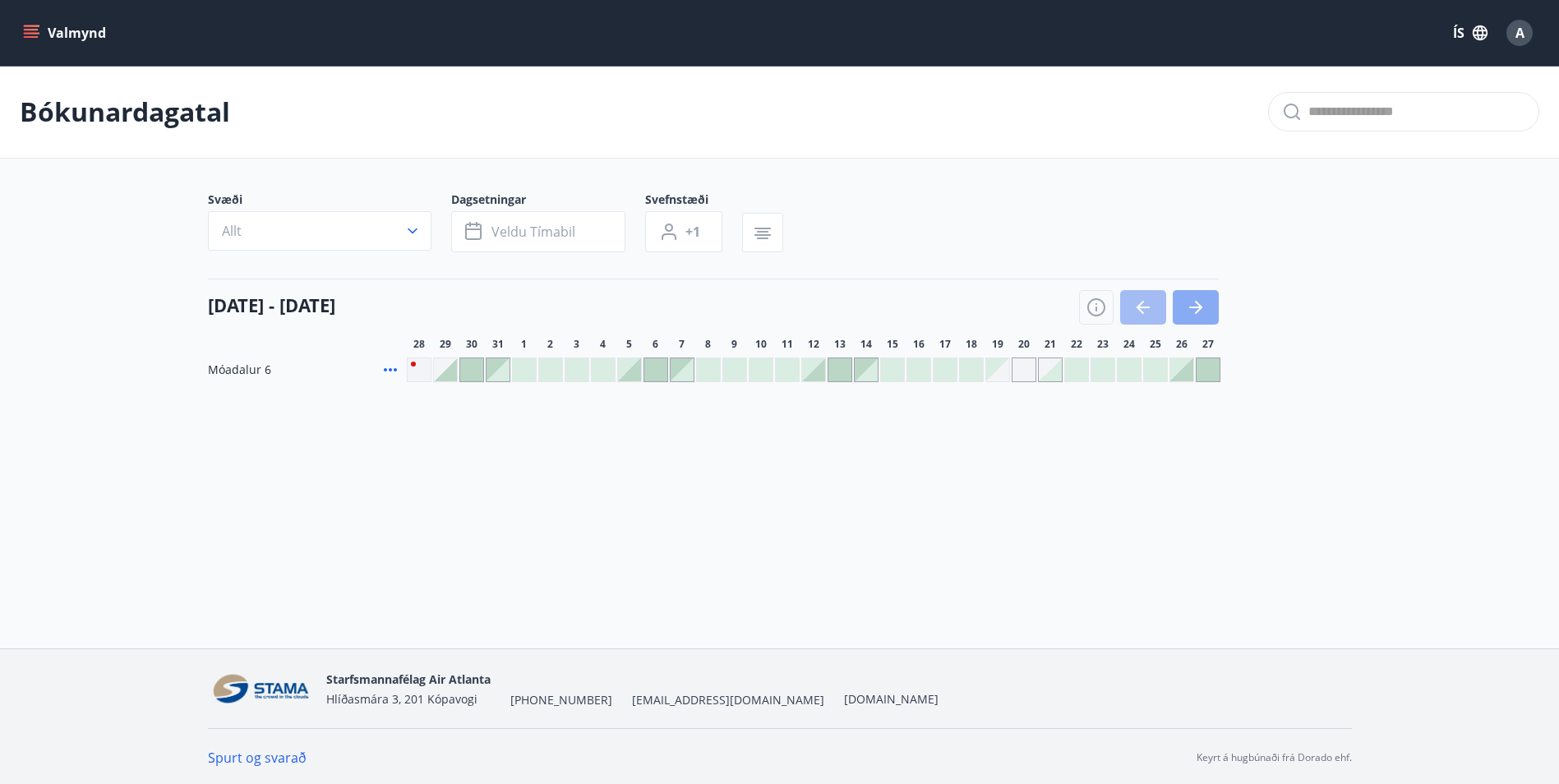
click at [874, 303] on icon "button" at bounding box center [1195, 307] width 20 height 20
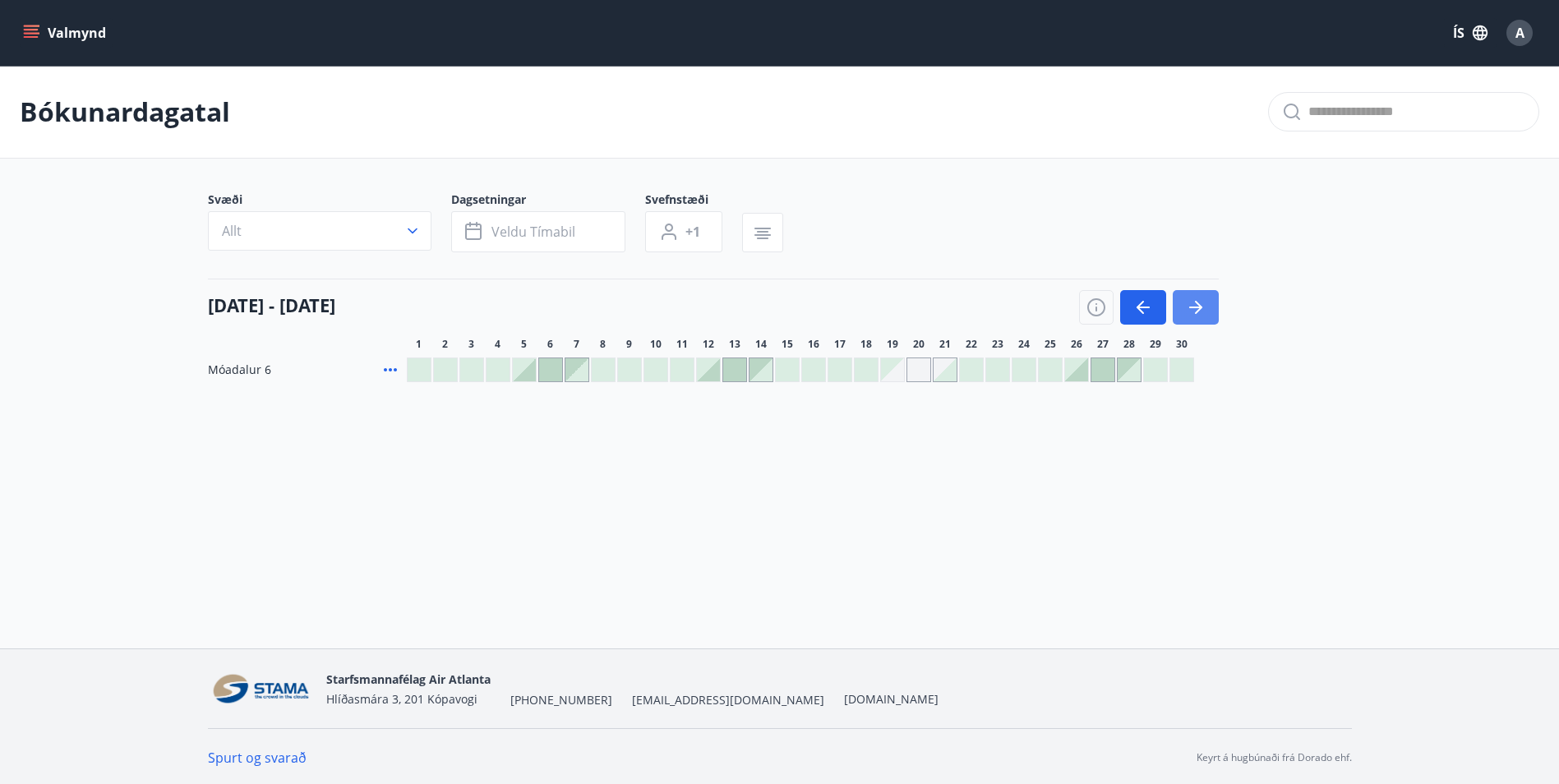
click at [874, 299] on icon "button" at bounding box center [1195, 307] width 20 height 20
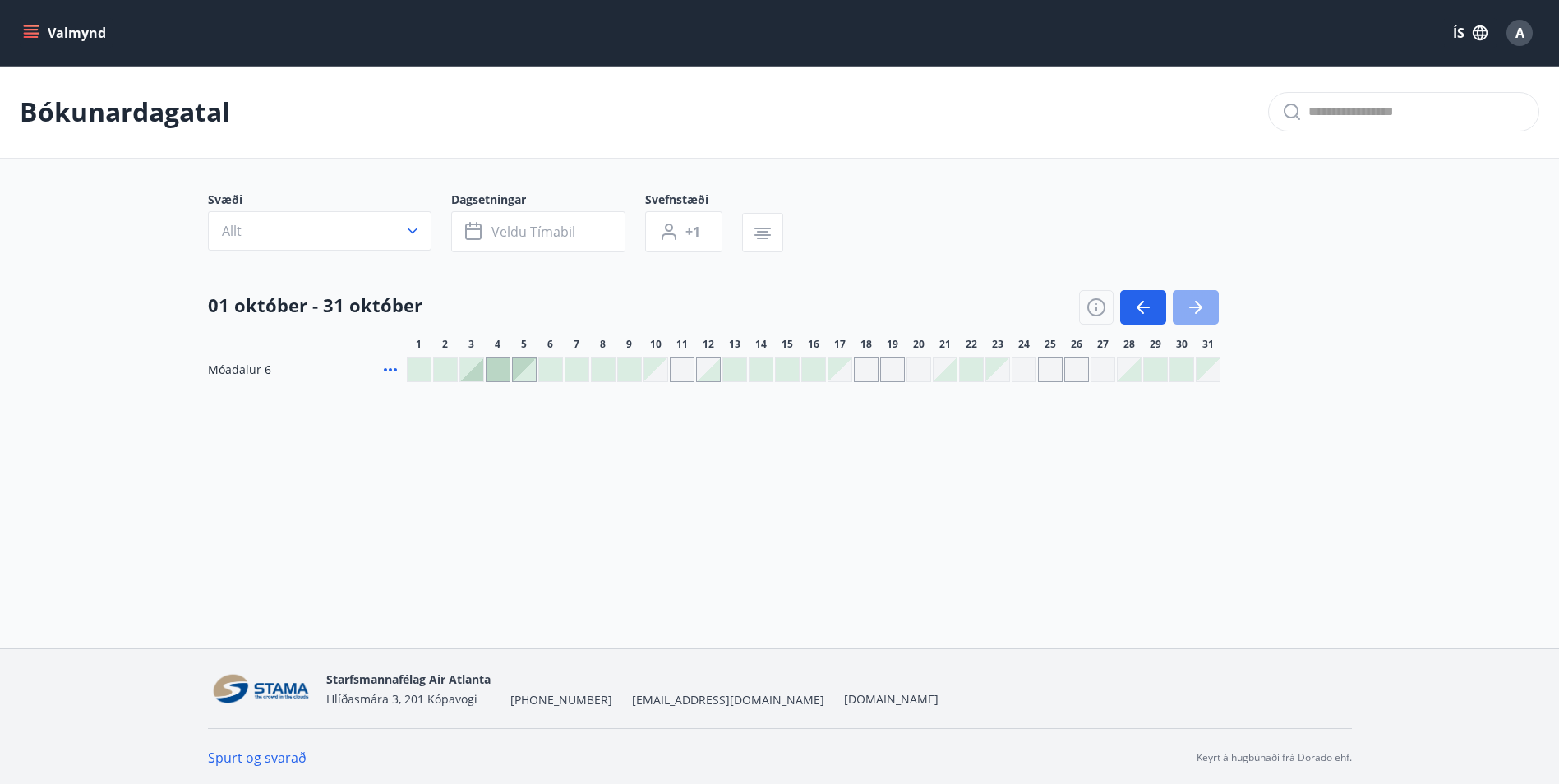
click at [874, 299] on icon "button" at bounding box center [1195, 307] width 20 height 20
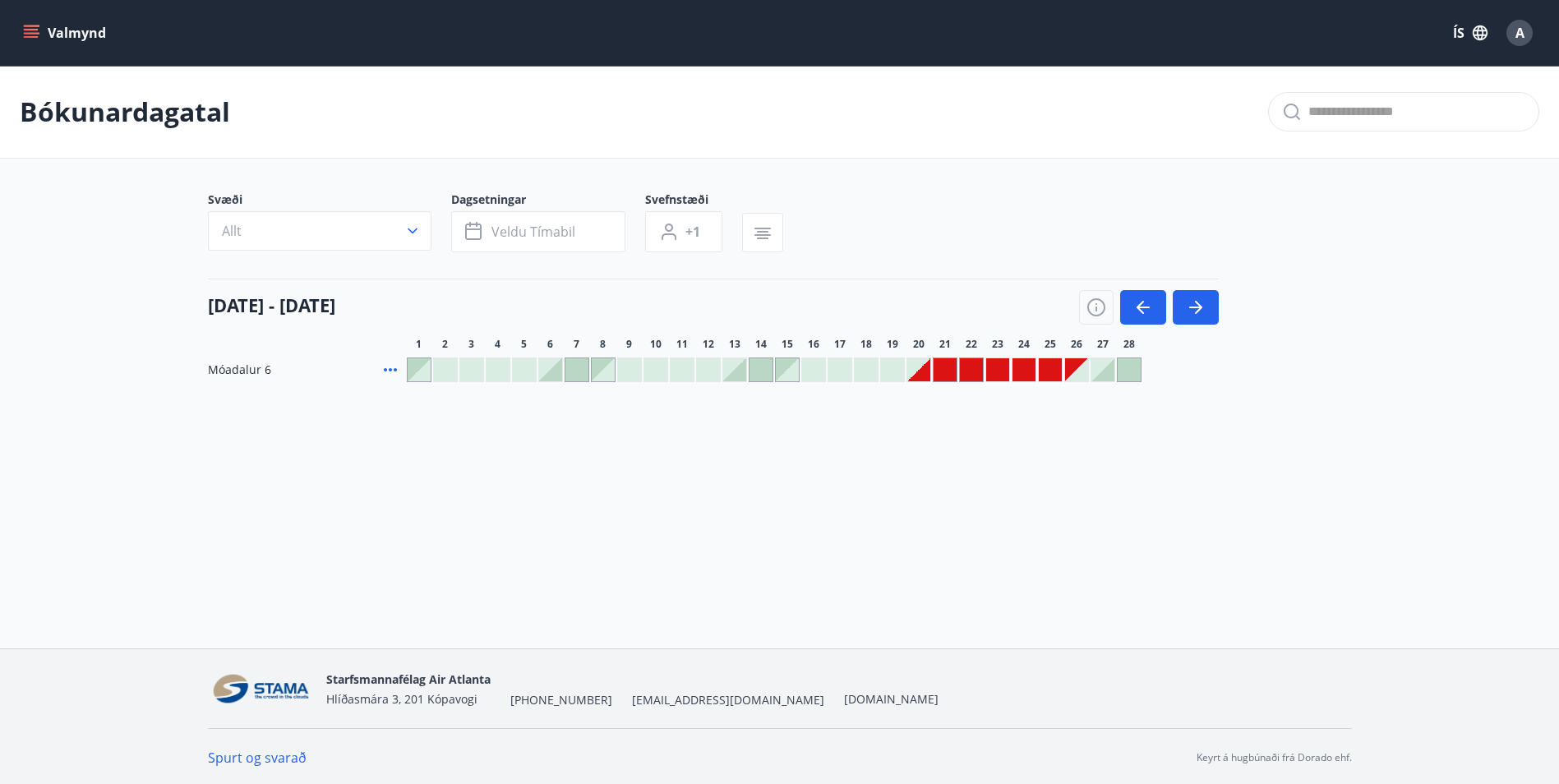
click at [874, 364] on div at bounding box center [945, 369] width 23 height 23
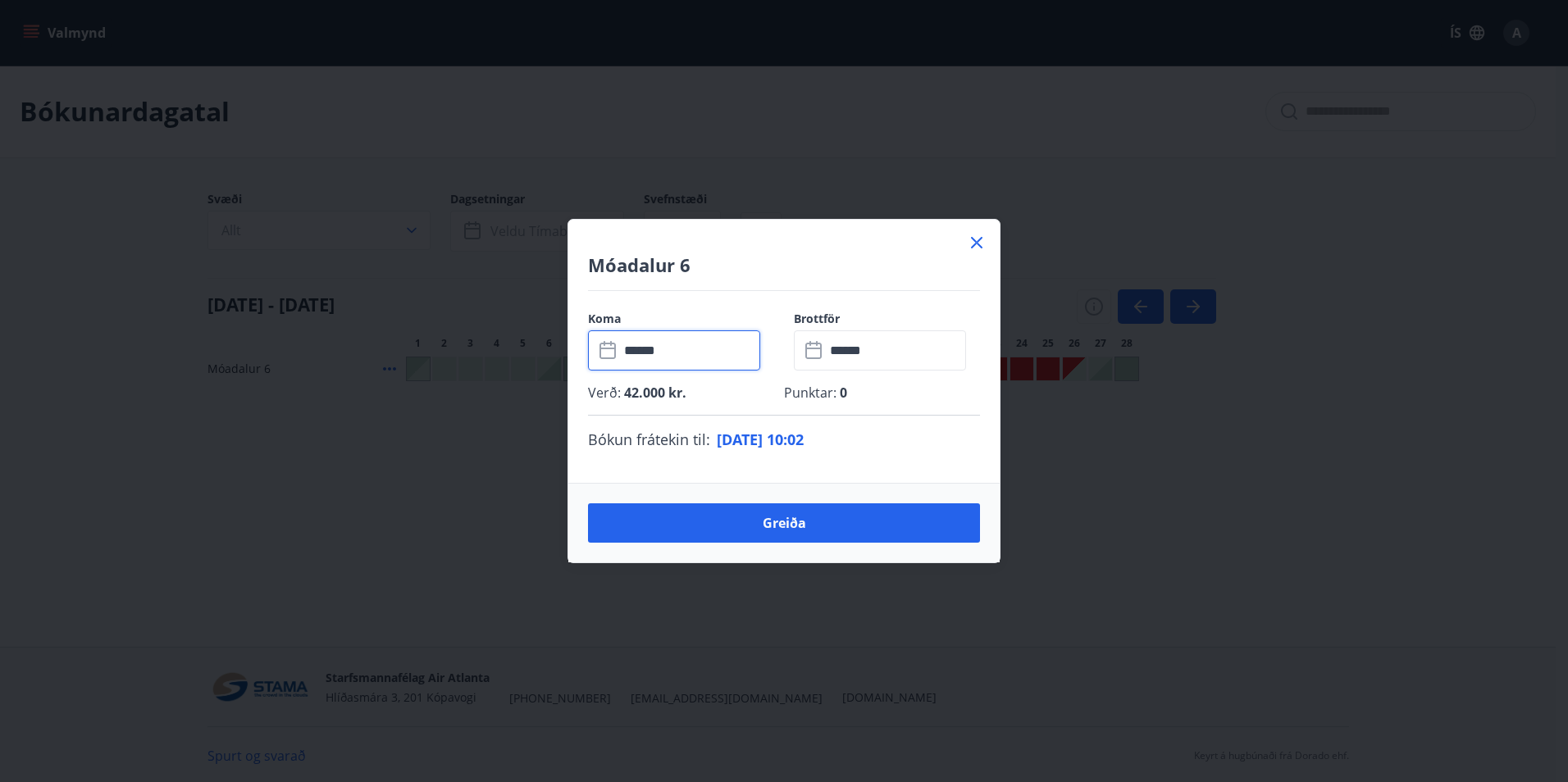
click at [676, 362] on input "******" at bounding box center [689, 350] width 141 height 40
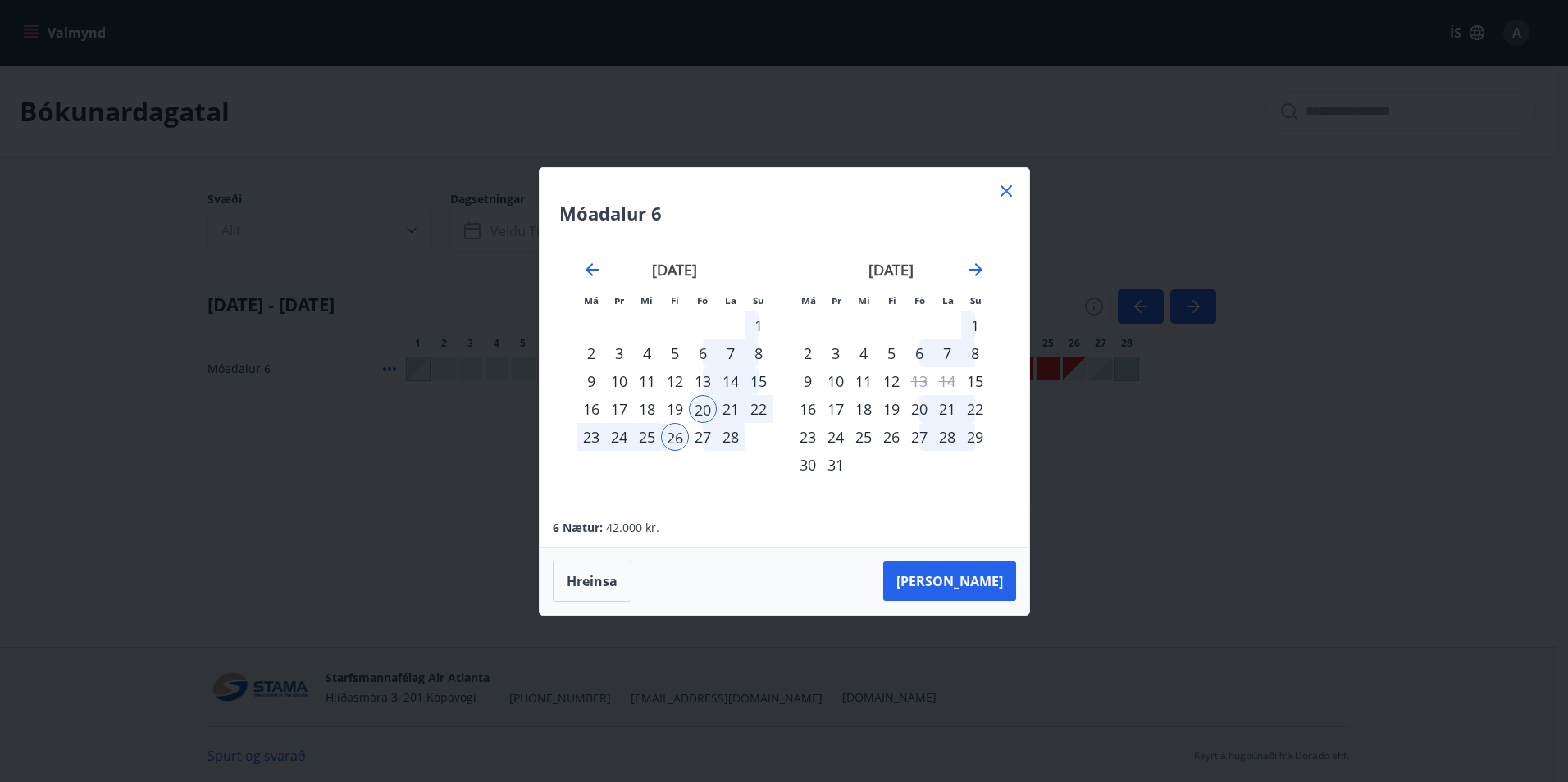
click at [727, 403] on div "21" at bounding box center [730, 409] width 28 height 28
click at [708, 403] on div "20" at bounding box center [703, 409] width 28 height 28
click at [741, 405] on div "21" at bounding box center [730, 409] width 28 height 28
click at [721, 443] on div "28" at bounding box center [730, 437] width 28 height 28
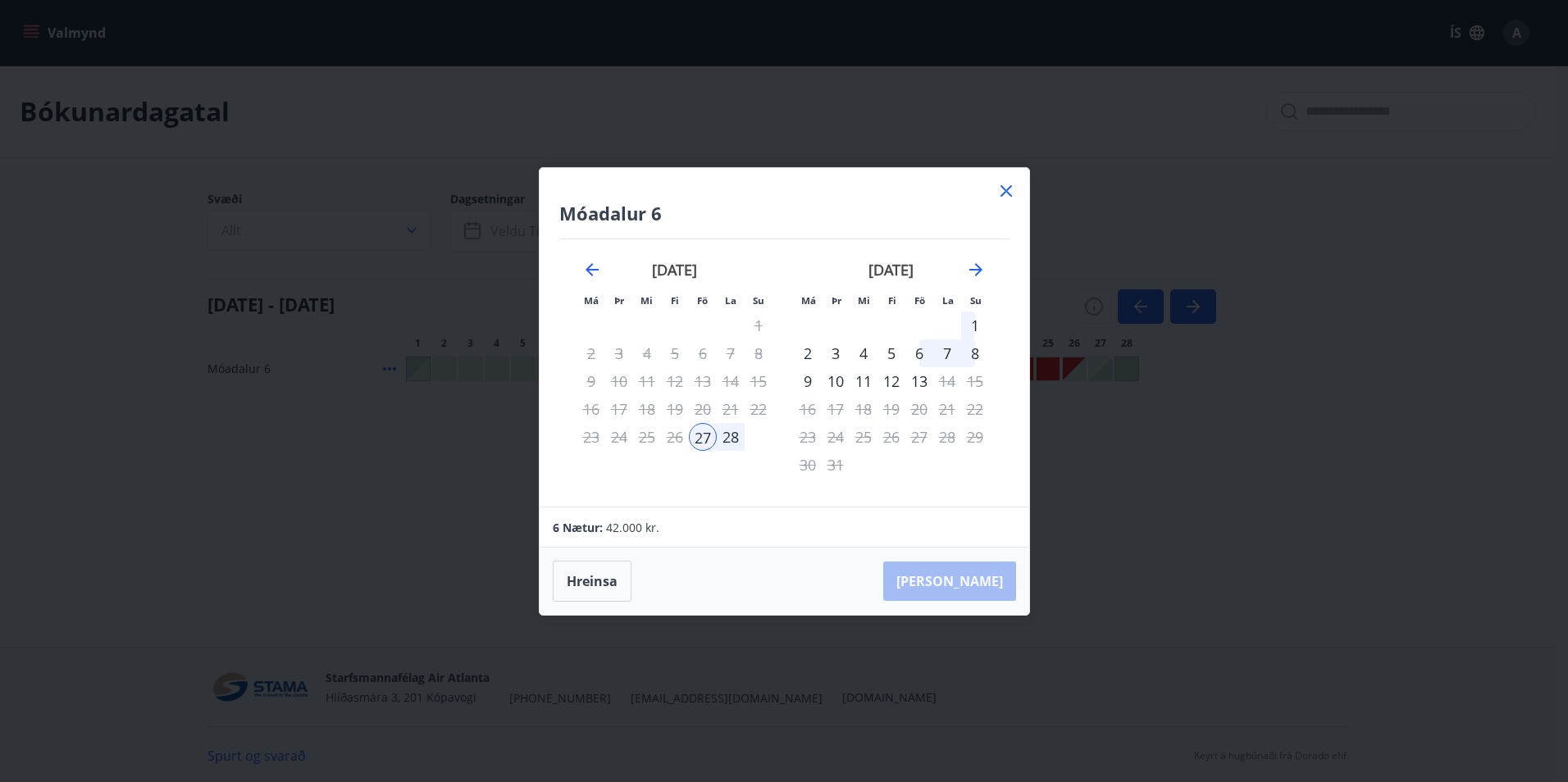
click at [736, 436] on div "28" at bounding box center [730, 437] width 28 height 28
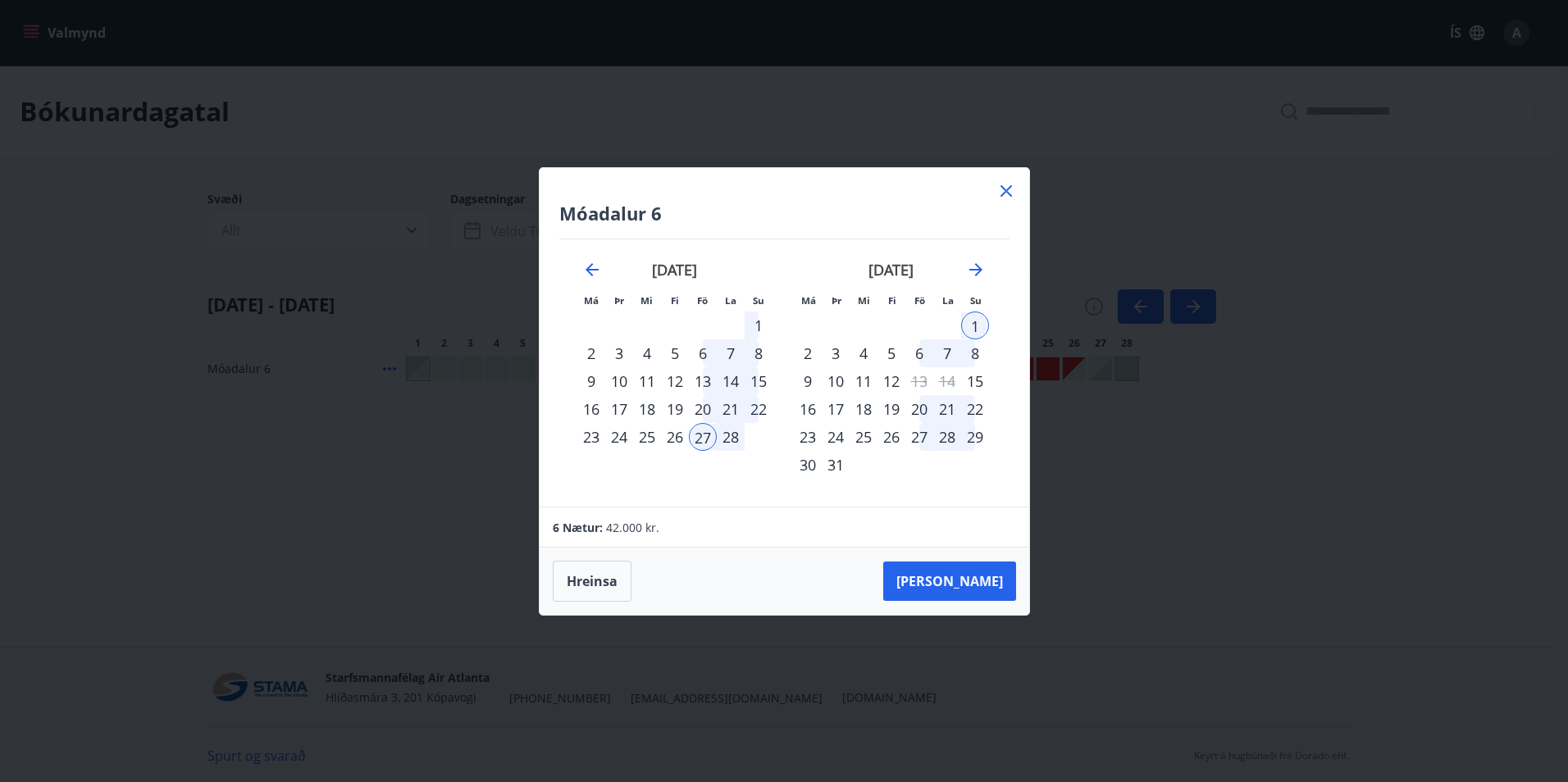
click at [872, 322] on div "1" at bounding box center [974, 325] width 28 height 28
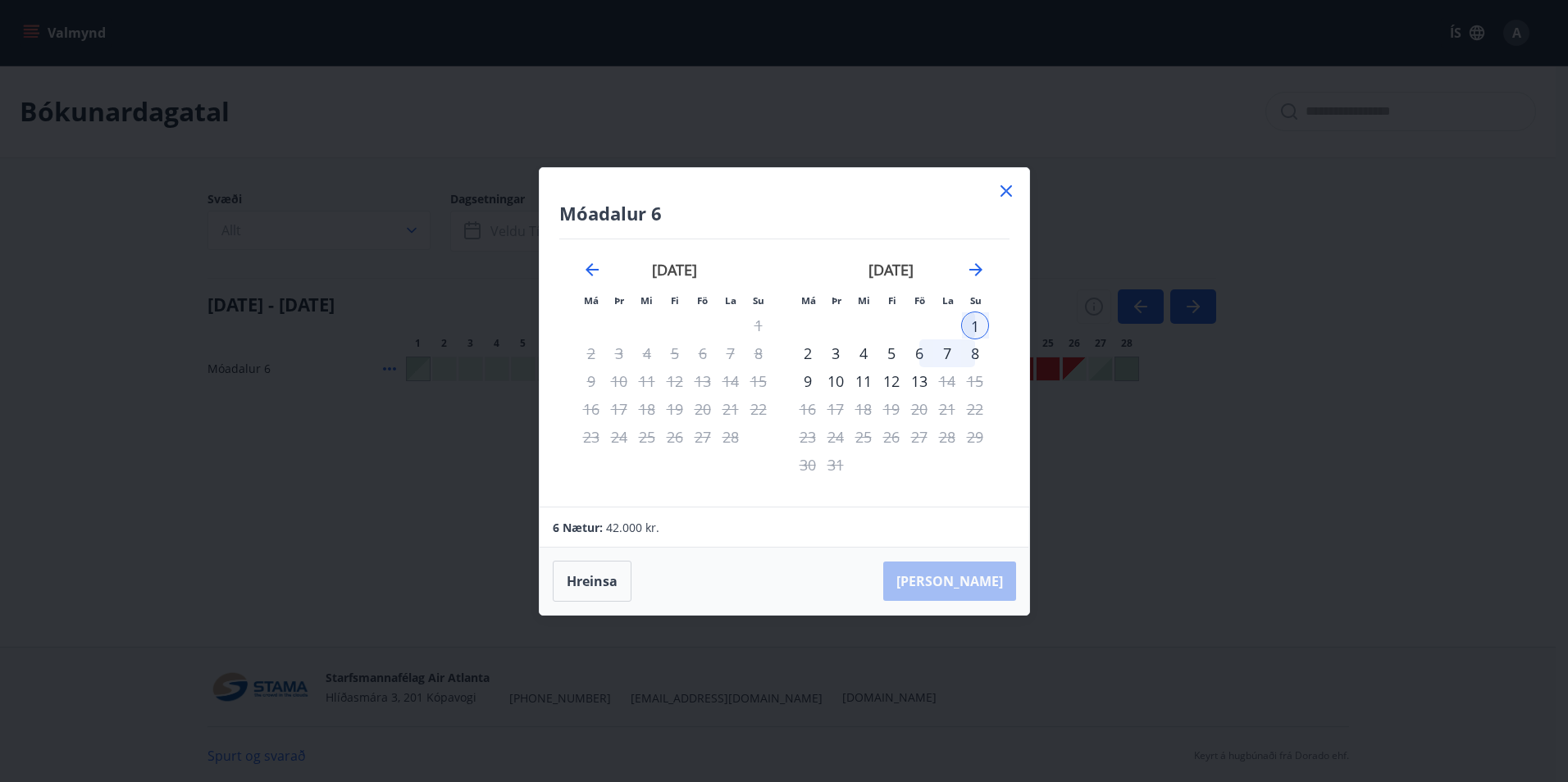
click at [734, 411] on div "21" at bounding box center [730, 409] width 28 height 28
click at [725, 406] on div "21" at bounding box center [730, 409] width 28 height 28
click at [872, 332] on div "1" at bounding box center [974, 325] width 28 height 28
click at [594, 273] on icon "Move backward to switch to the previous month." at bounding box center [592, 269] width 20 height 20
click at [872, 275] on icon "Move forward to switch to the next month." at bounding box center [975, 269] width 20 height 20
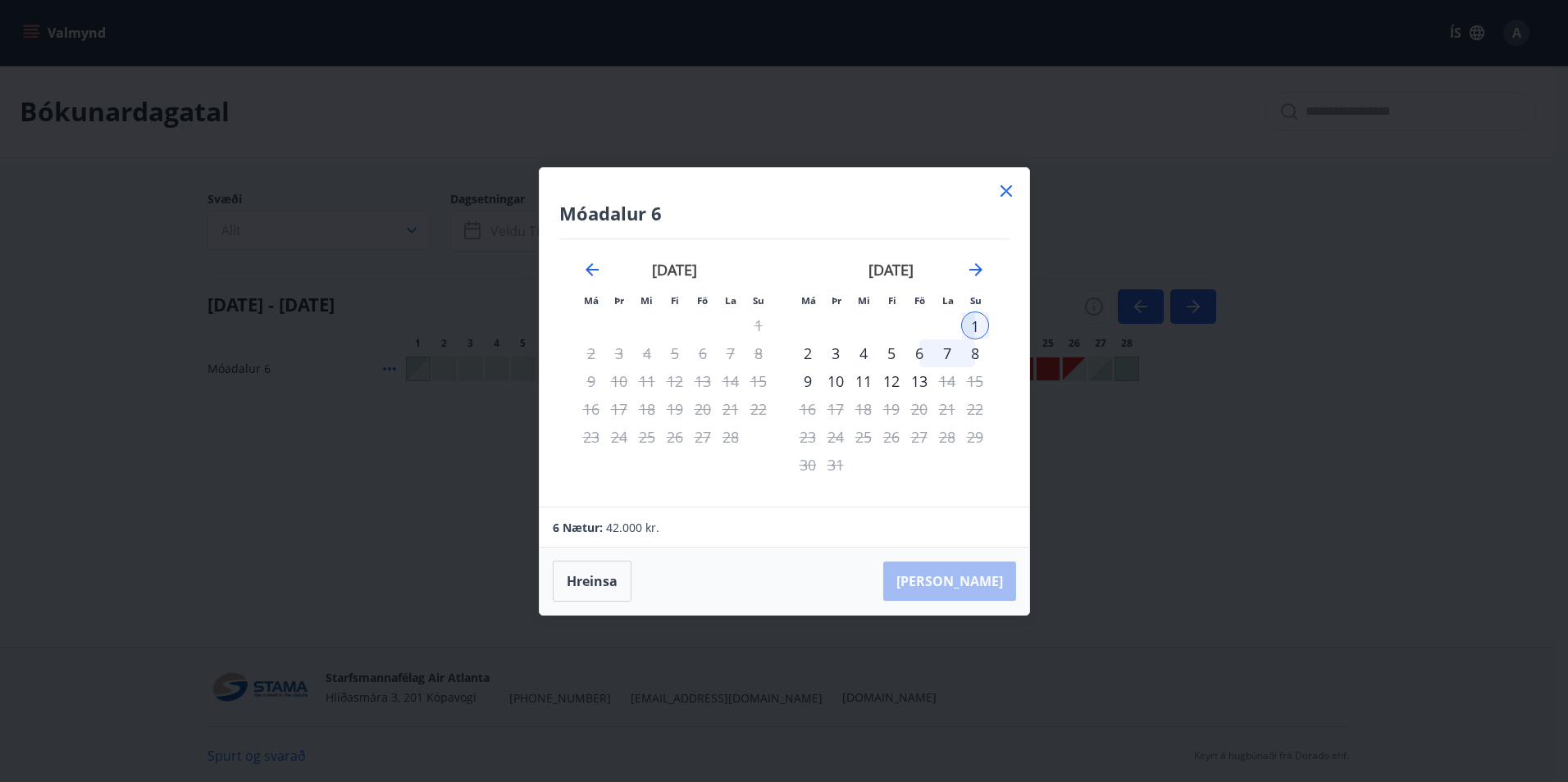
click at [872, 353] on div "6" at bounding box center [919, 353] width 28 height 28
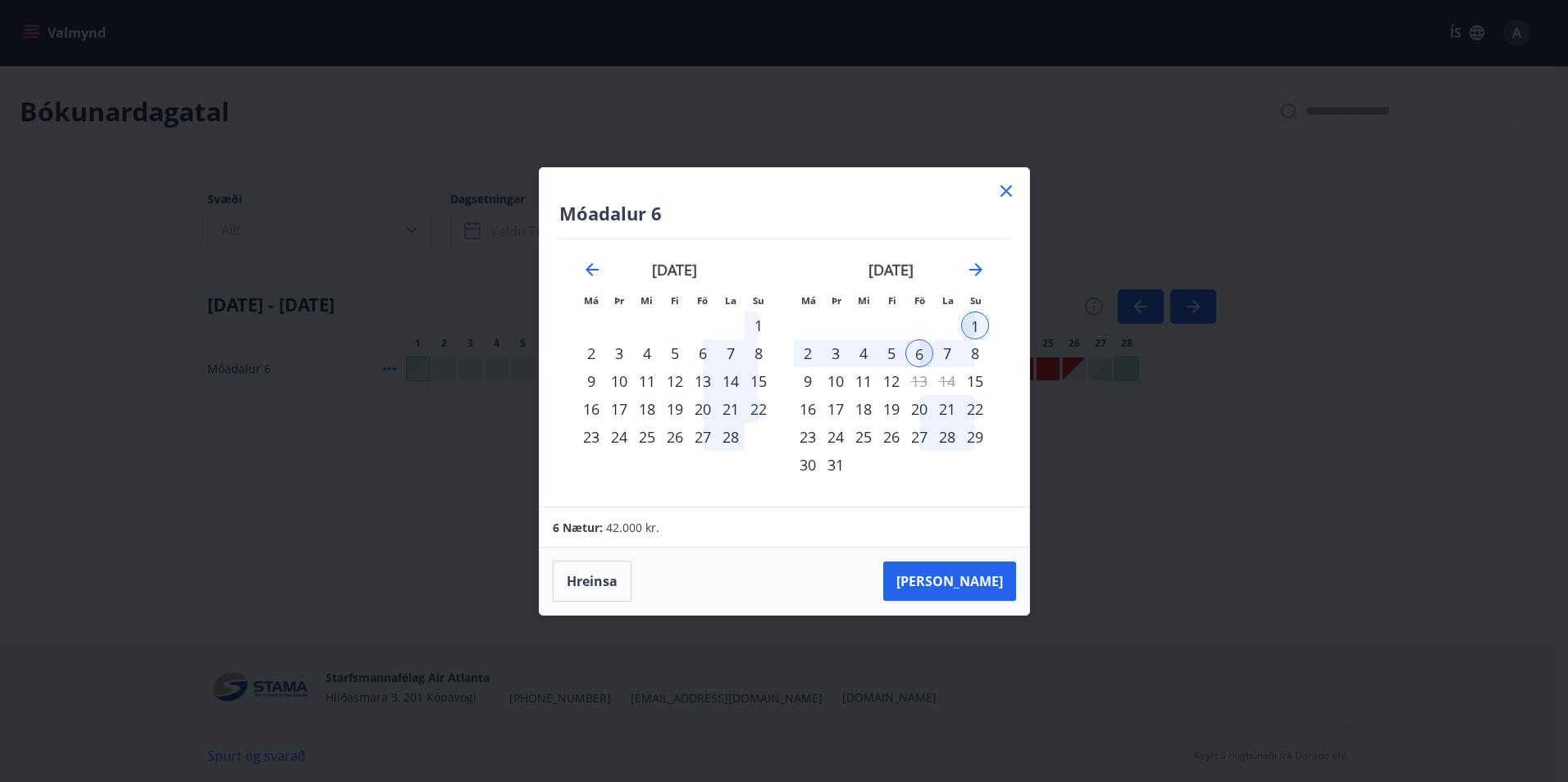
click at [729, 407] on div "21" at bounding box center [730, 409] width 28 height 28
click at [678, 432] on div "26" at bounding box center [675, 437] width 28 height 28
drag, startPoint x: 709, startPoint y: 401, endPoint x: 730, endPoint y: 404, distance: 21.2
click at [749, 404] on tr "16 17 18 19 20 21 22" at bounding box center [675, 409] width 196 height 28
click at [723, 405] on div "21" at bounding box center [730, 409] width 28 height 28
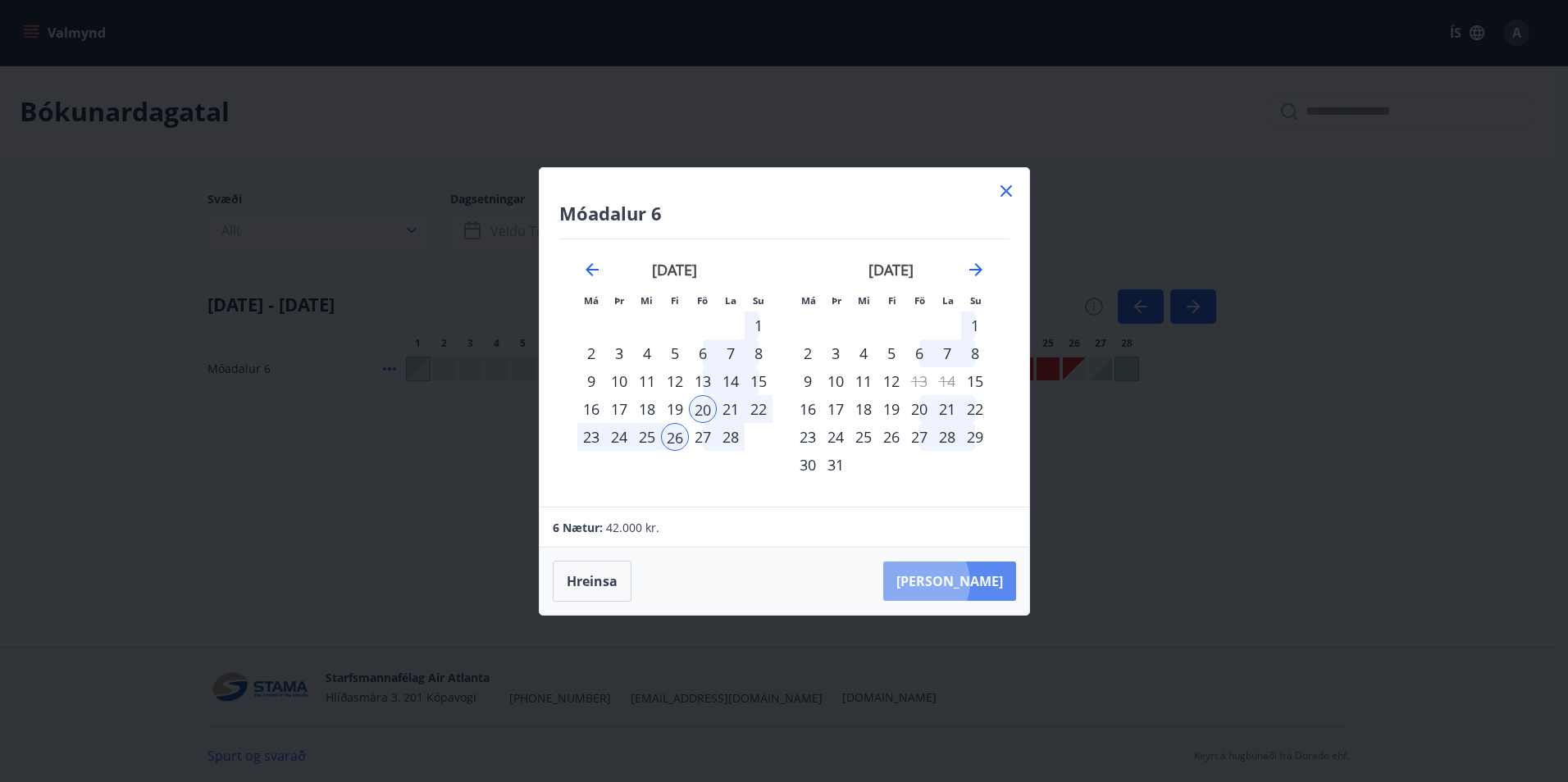
click at [872, 528] on button "Taka Frá" at bounding box center [948, 580] width 132 height 39
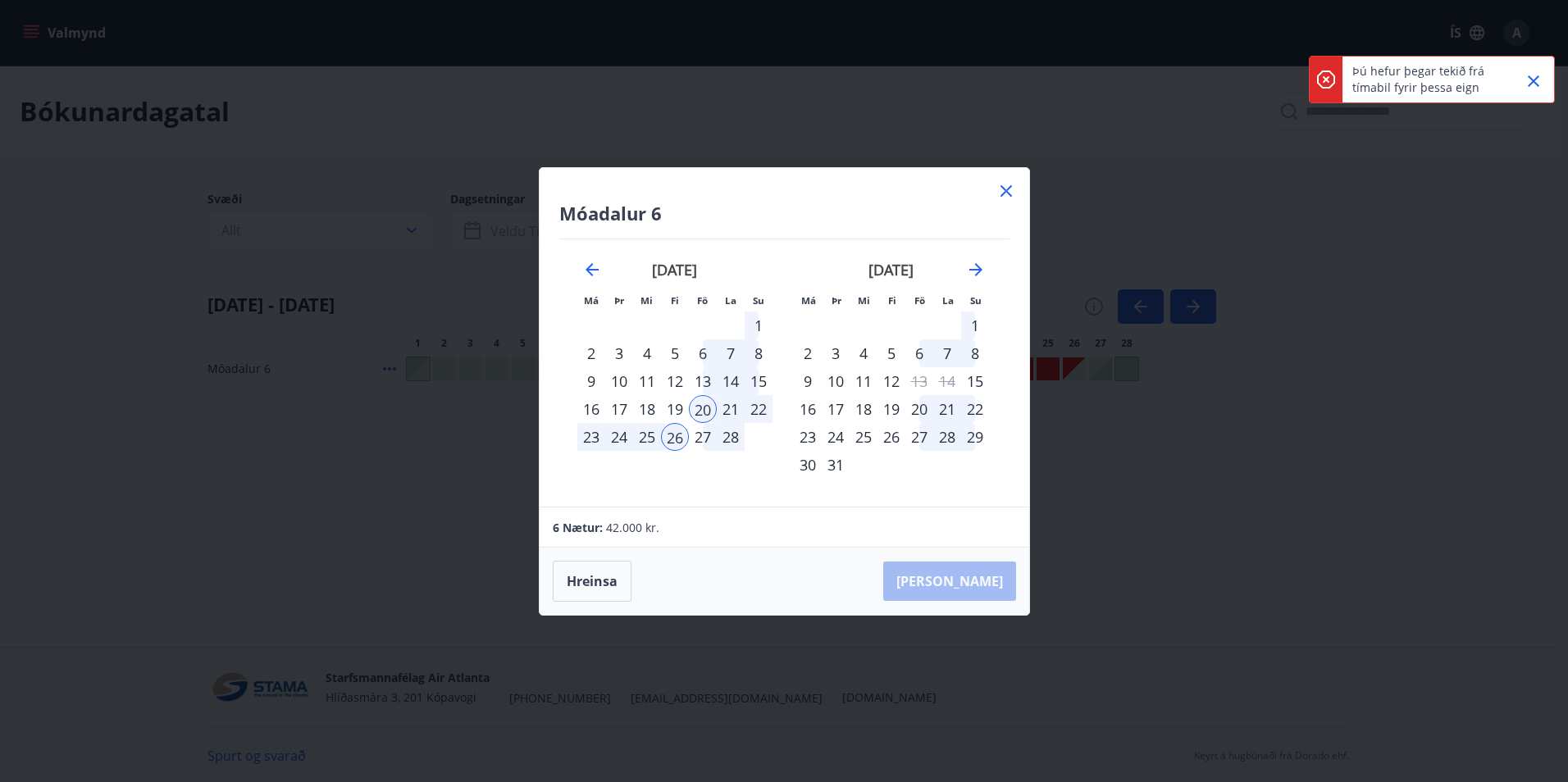
click at [872, 189] on icon at bounding box center [1006, 190] width 20 height 20
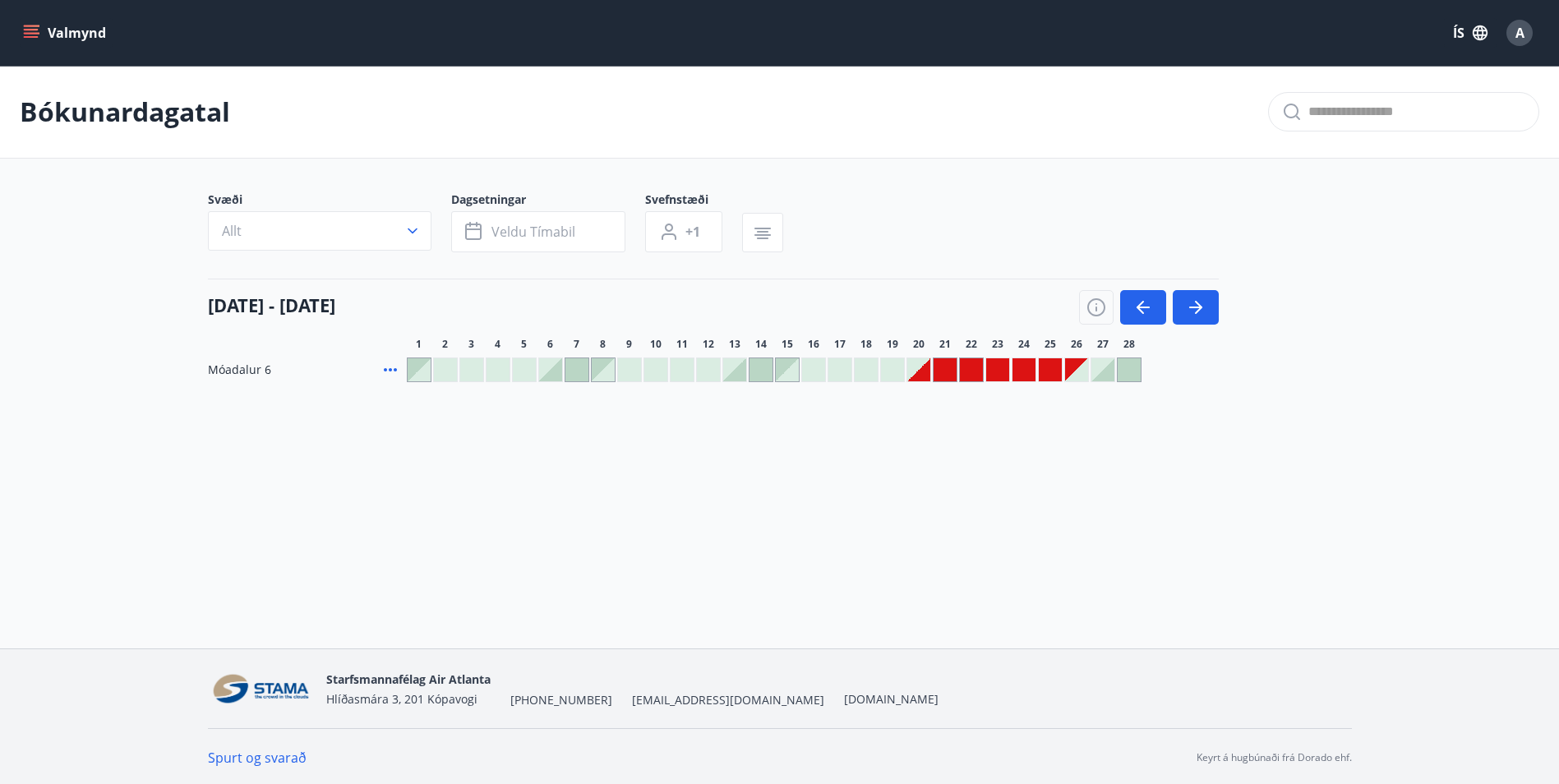
click at [874, 364] on div at bounding box center [998, 369] width 23 height 23
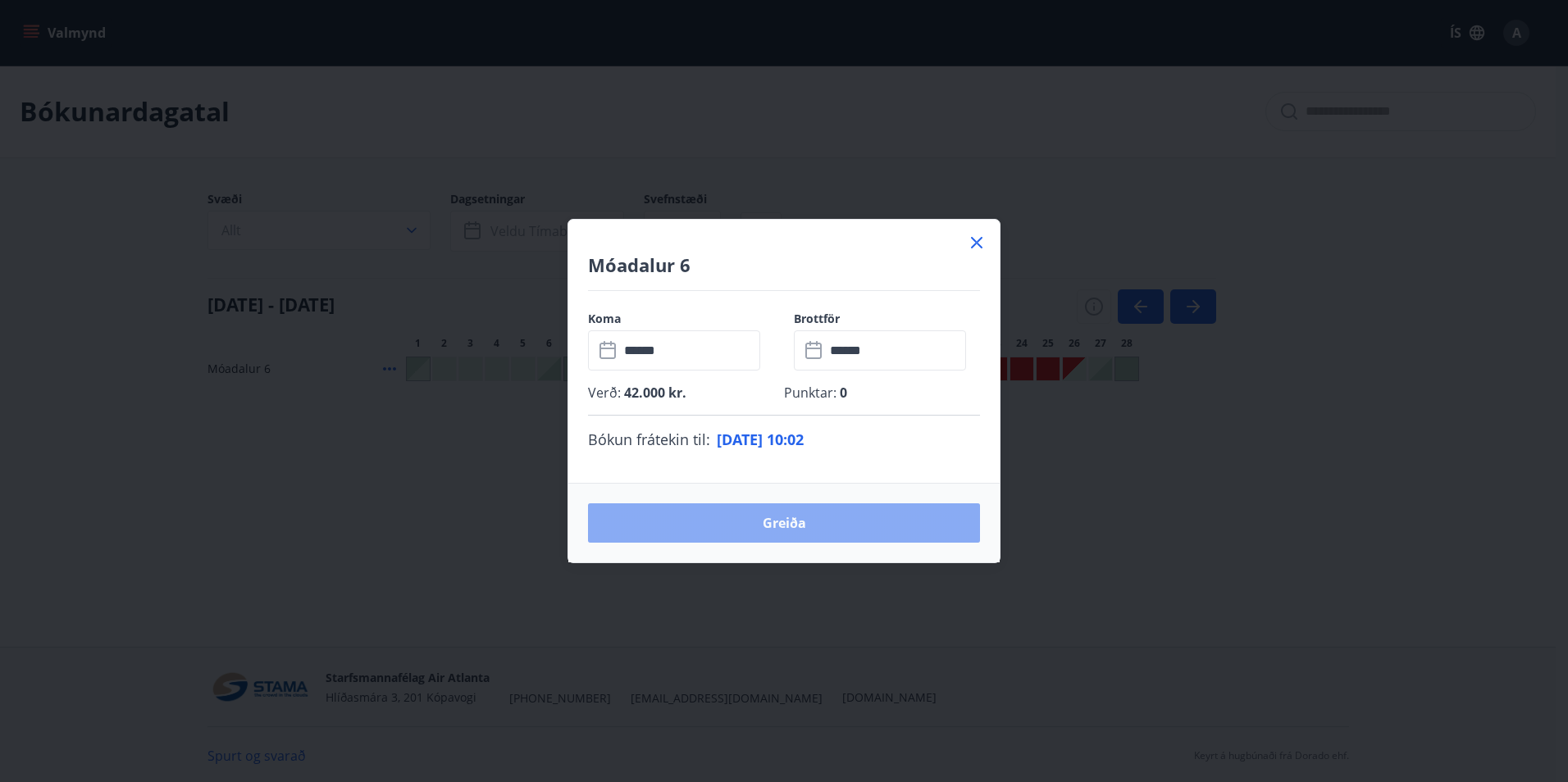
click at [797, 528] on button "Greiða" at bounding box center [783, 522] width 392 height 39
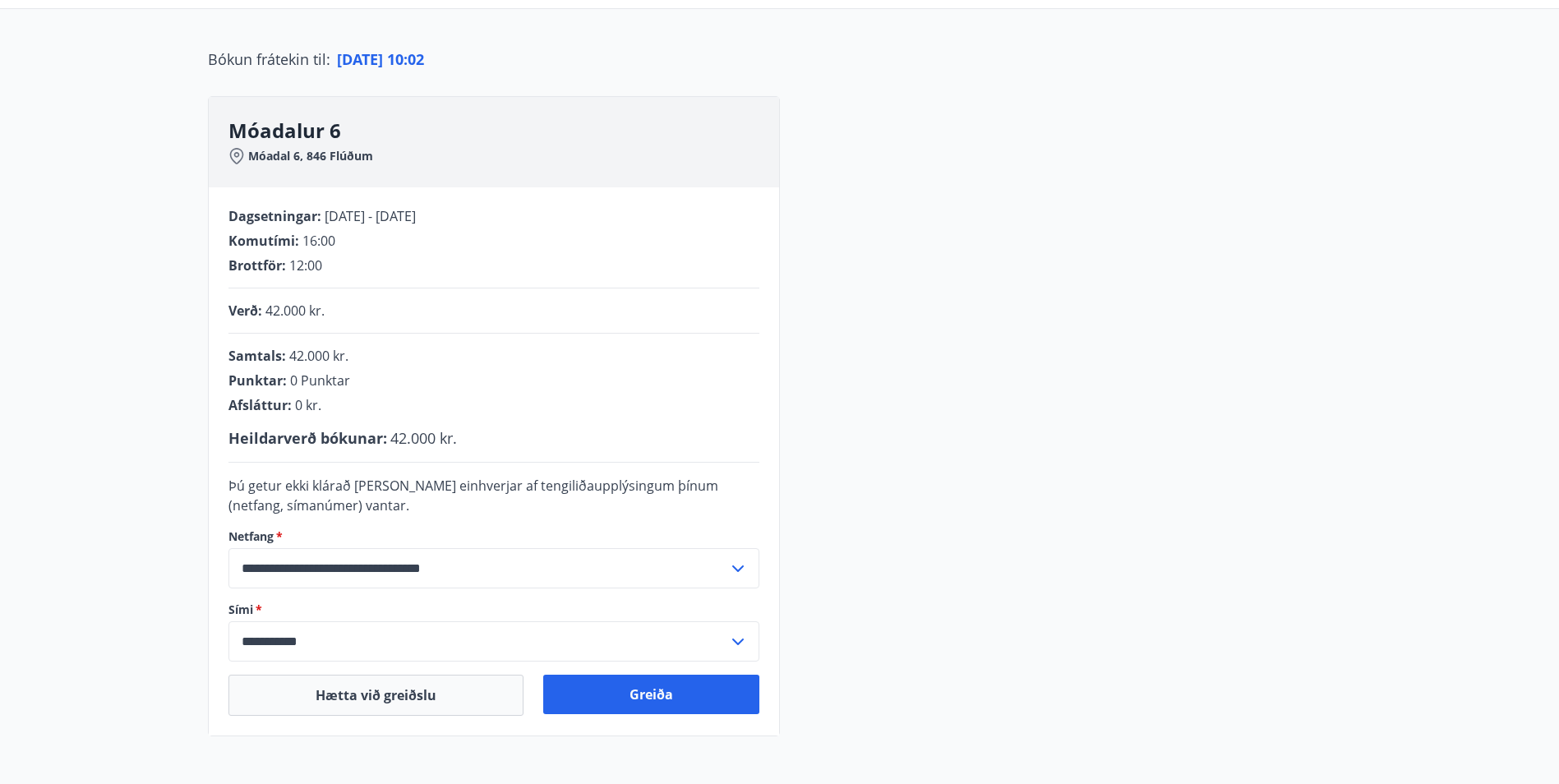
scroll to position [165, 0]
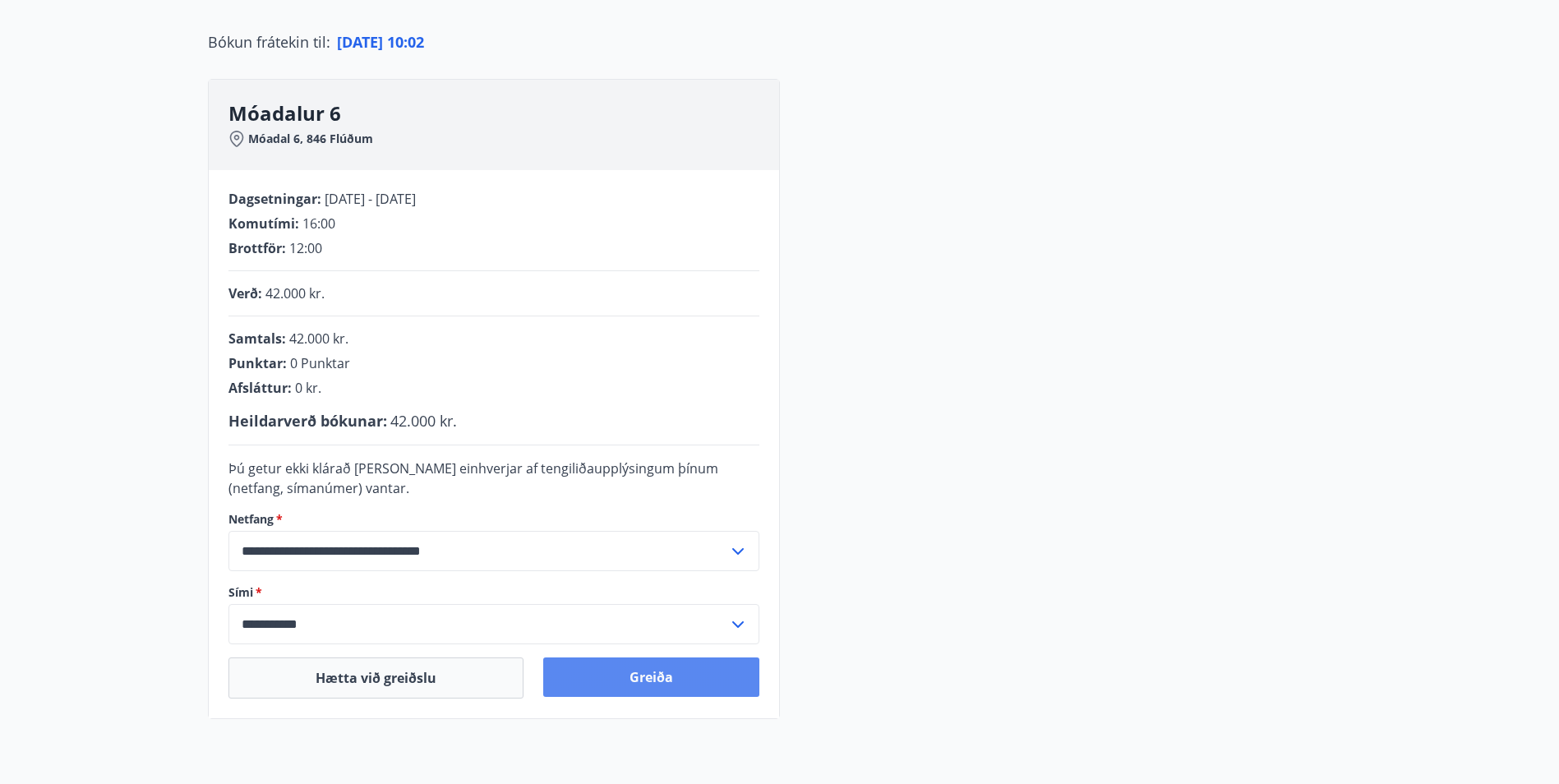
click at [649, 529] on button "Greiða" at bounding box center [651, 676] width 216 height 39
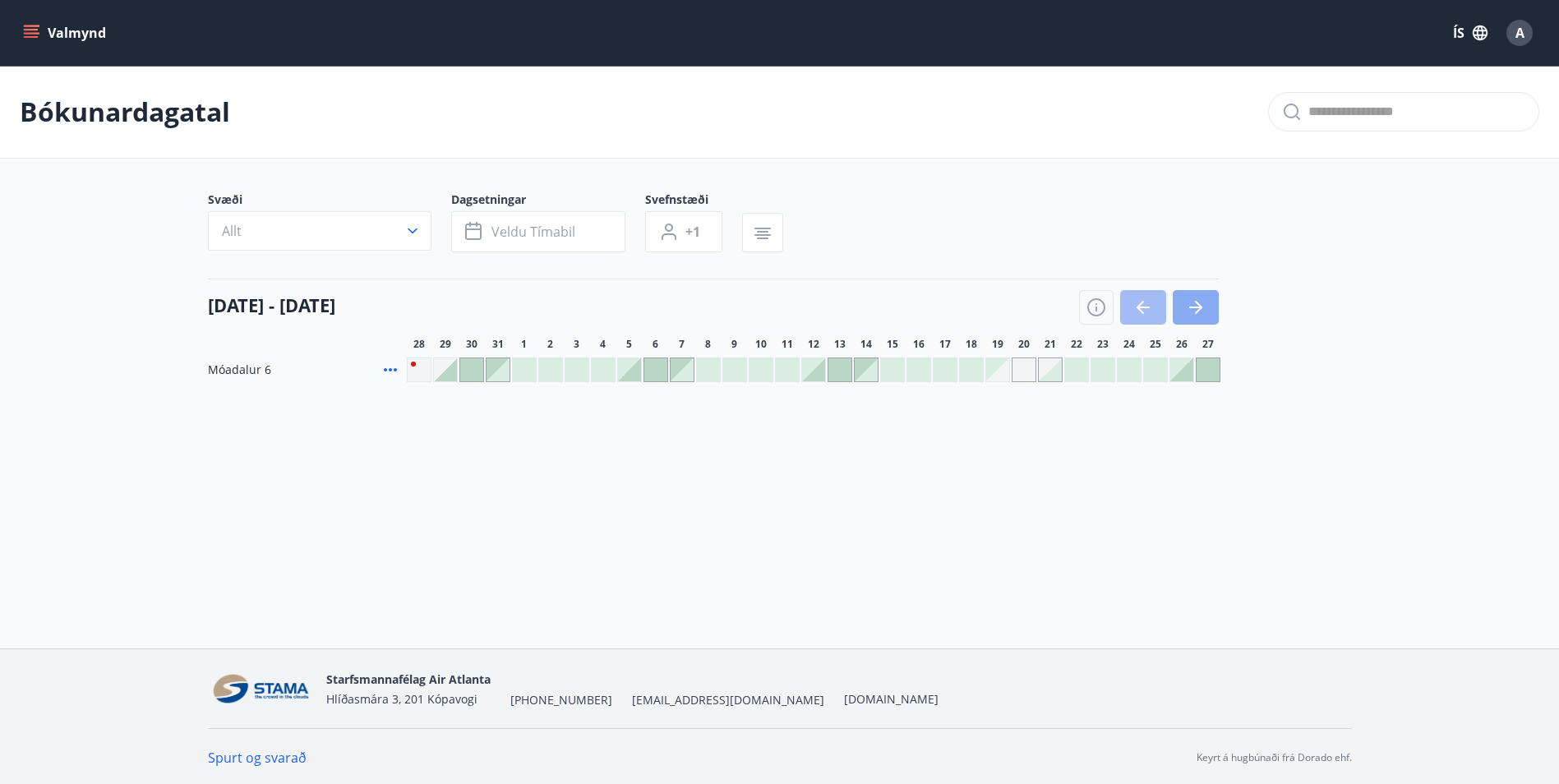
click at [1195, 307] on icon "button" at bounding box center [1195, 307] width 13 height 2
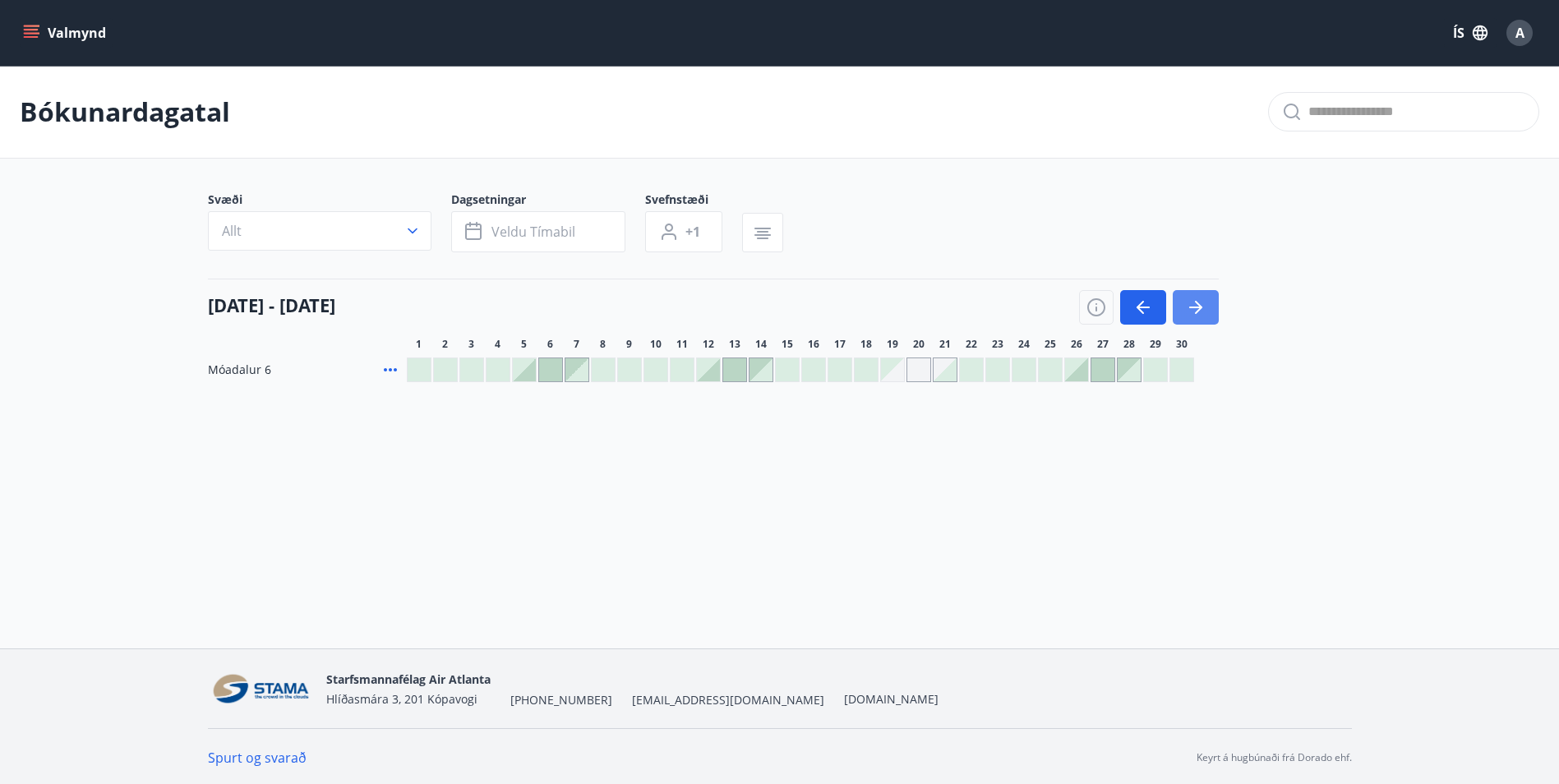
click at [1195, 307] on icon "button" at bounding box center [1195, 307] width 13 height 2
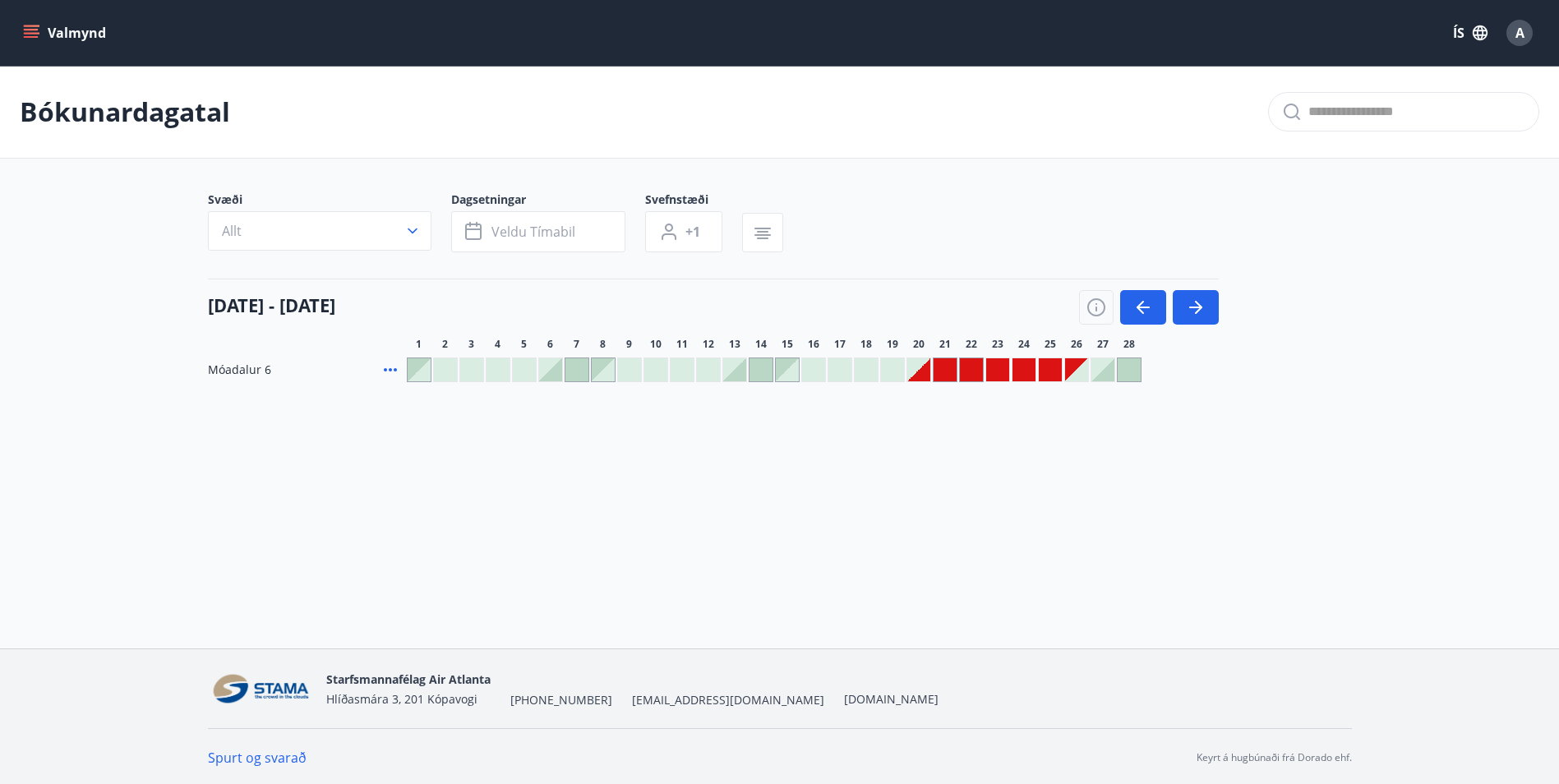
click at [1045, 370] on div at bounding box center [1051, 369] width 23 height 23
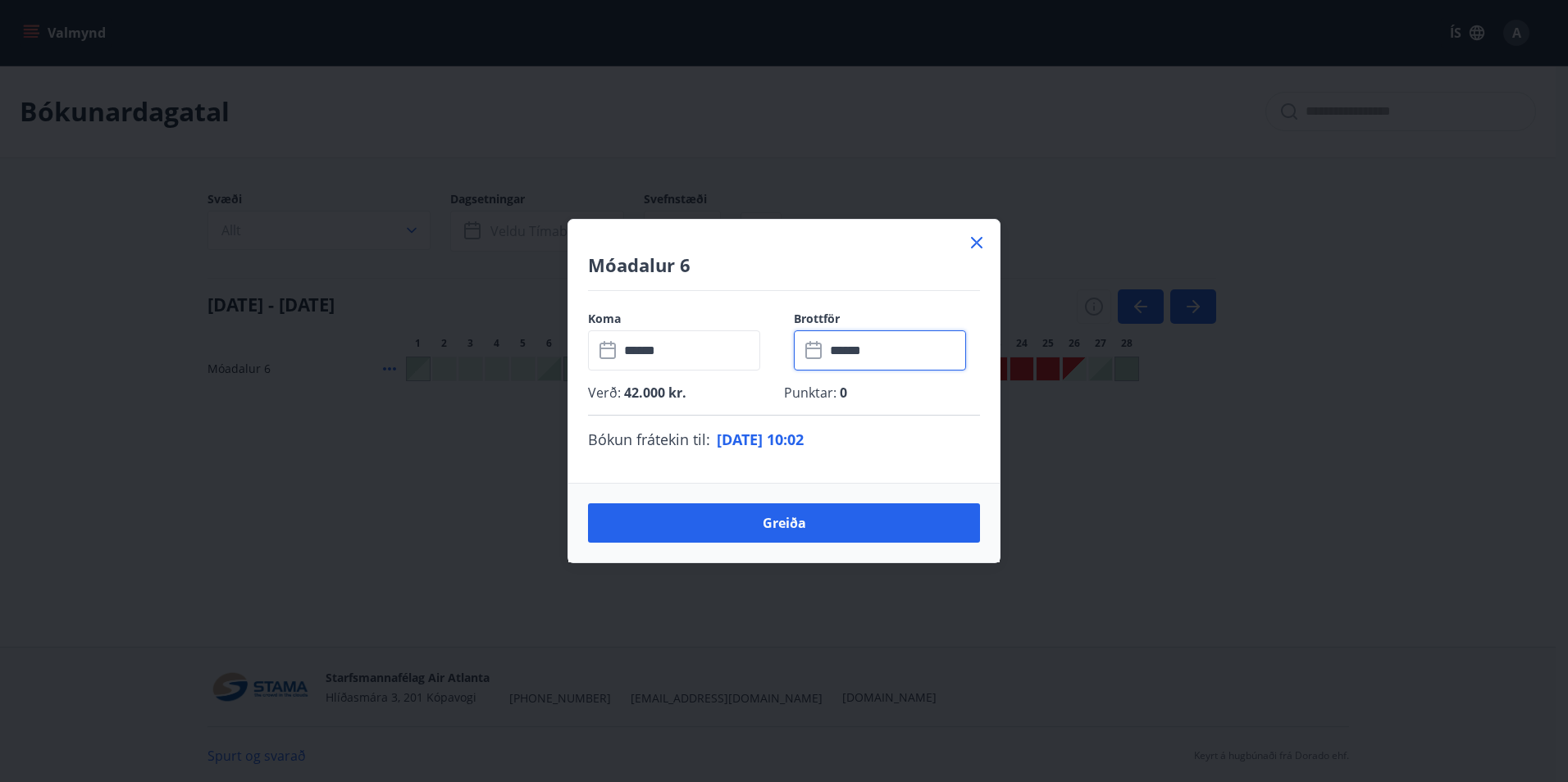
click at [854, 352] on input "******" at bounding box center [895, 350] width 141 height 40
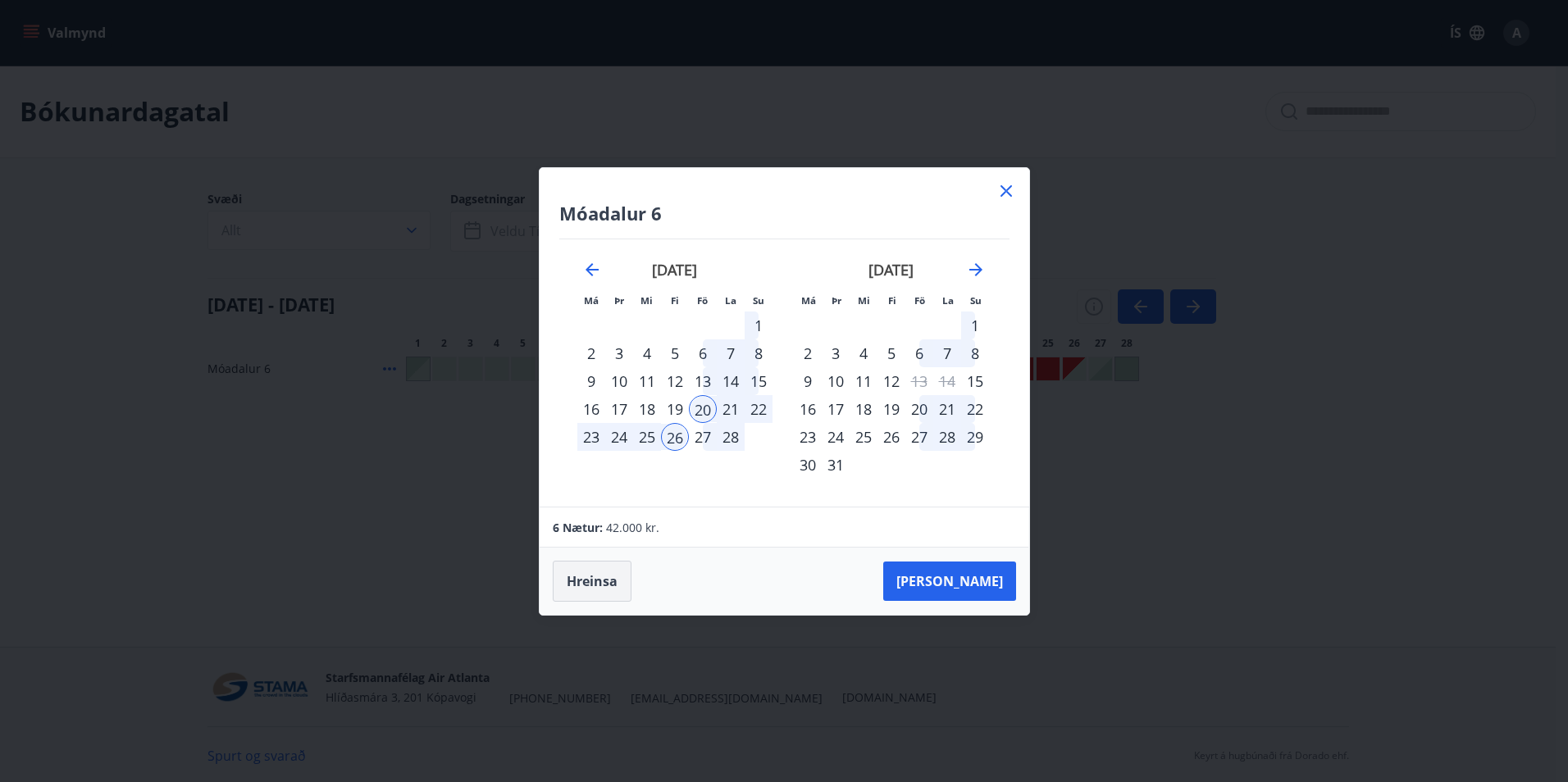
click at [587, 573] on button "Hreinsa" at bounding box center [592, 580] width 79 height 41
click at [653, 411] on div "18" at bounding box center [646, 409] width 28 height 28
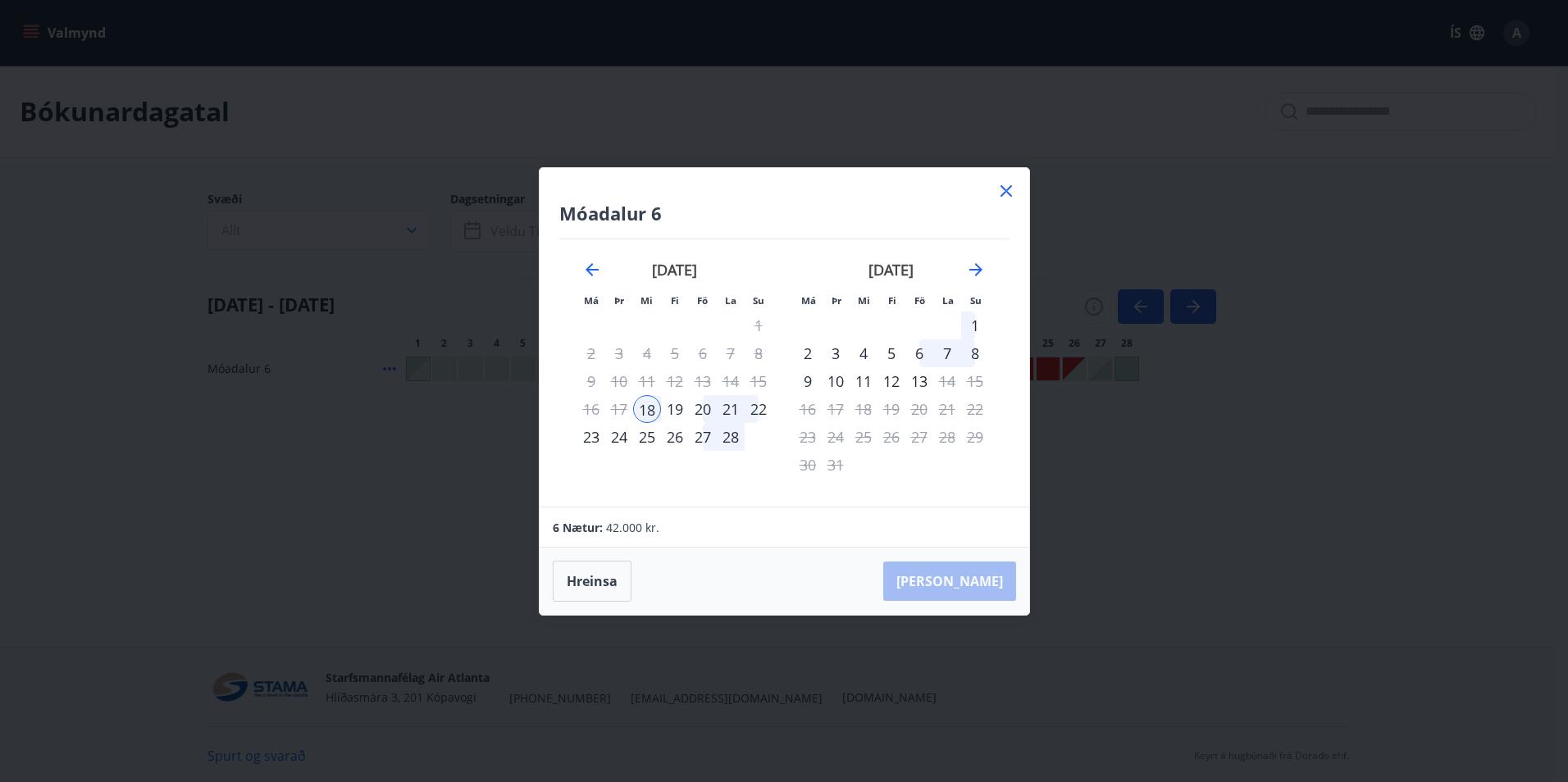
click at [760, 412] on div "22" at bounding box center [758, 409] width 28 height 28
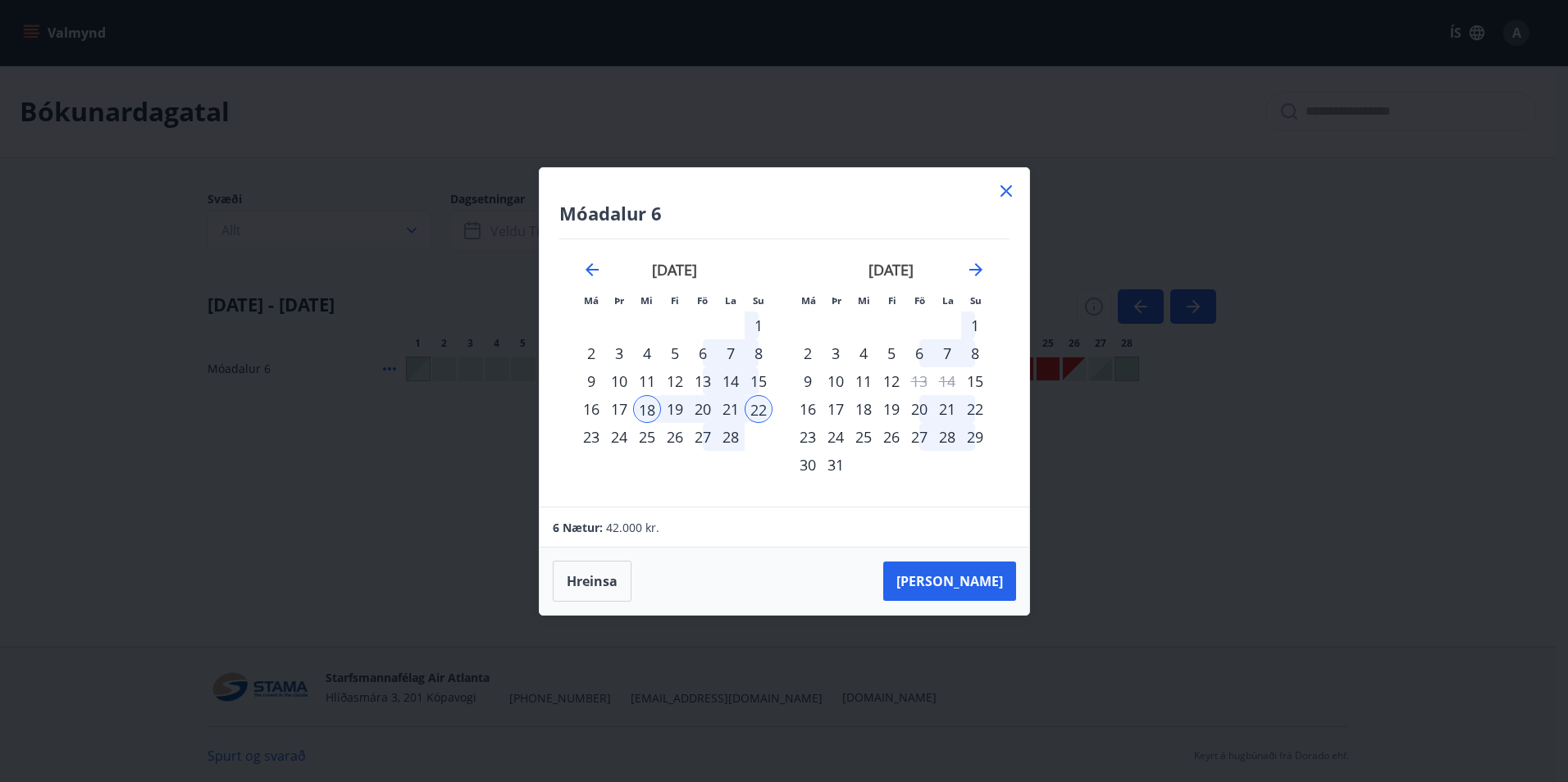
click at [591, 440] on div "23" at bounding box center [591, 437] width 28 height 28
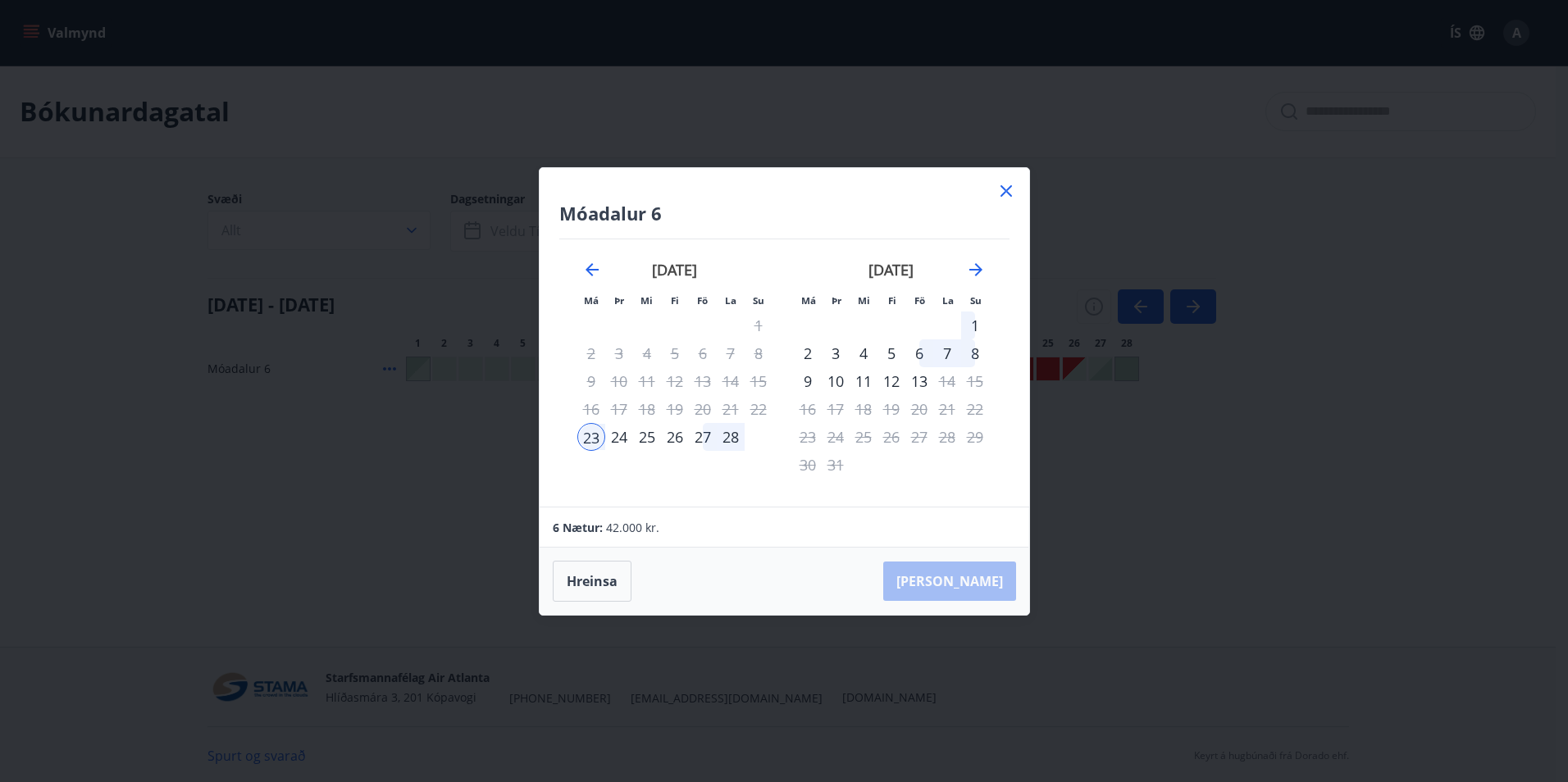
click at [645, 409] on div "18" at bounding box center [646, 409] width 28 height 28
click at [595, 434] on div "23" at bounding box center [591, 437] width 28 height 28
click at [605, 579] on button "Hreinsa" at bounding box center [592, 580] width 79 height 41
click at [651, 407] on div "18" at bounding box center [646, 409] width 28 height 28
click at [597, 433] on div "23" at bounding box center [591, 437] width 28 height 28
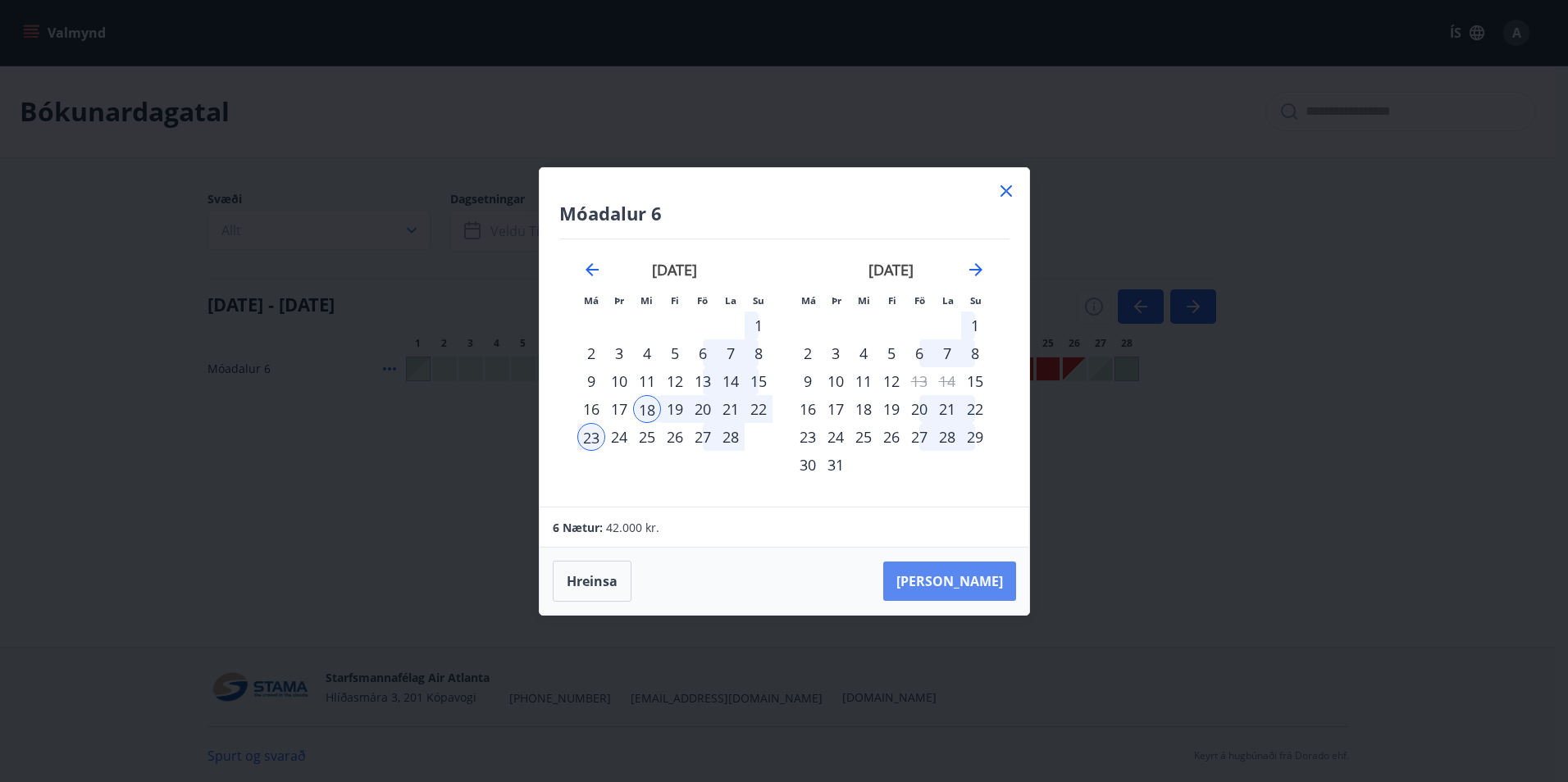
click at [977, 576] on button "Taka Frá" at bounding box center [948, 580] width 132 height 39
click at [569, 599] on button "Hreinsa" at bounding box center [592, 580] width 79 height 41
click at [1006, 190] on icon at bounding box center [1006, 190] width 3 height 3
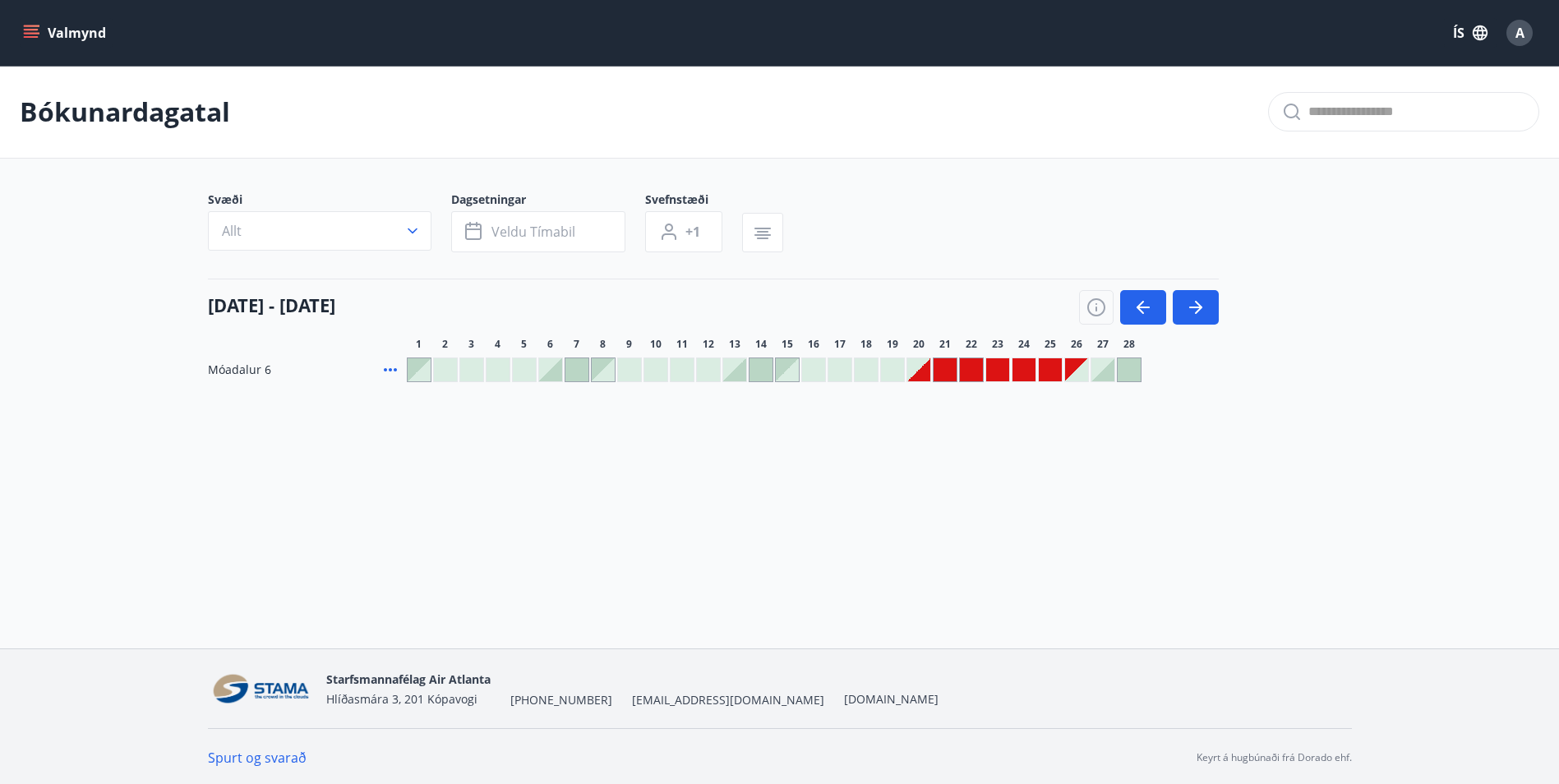
click at [988, 368] on div at bounding box center [998, 369] width 23 height 23
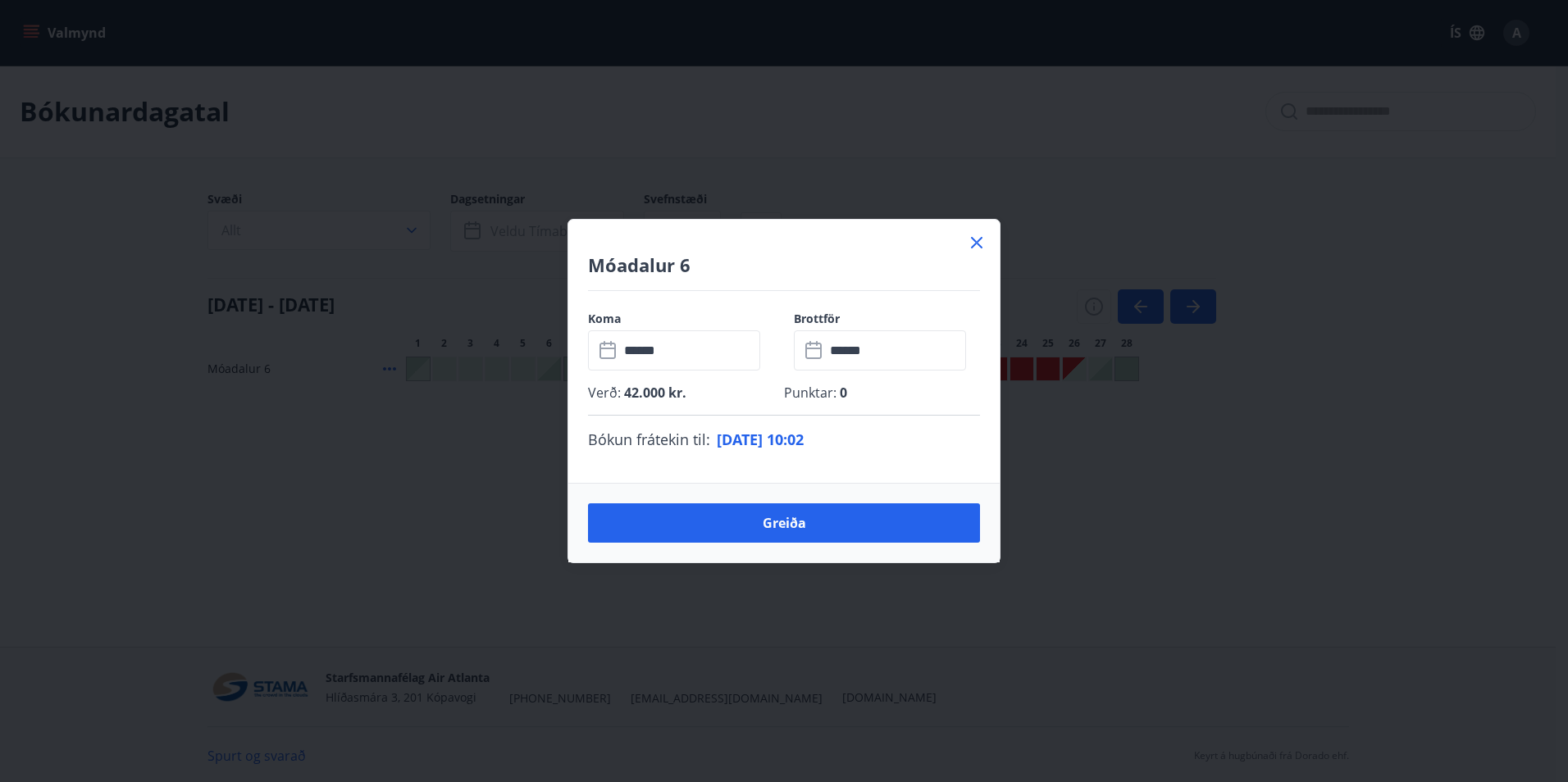
click at [979, 247] on icon at bounding box center [976, 242] width 20 height 20
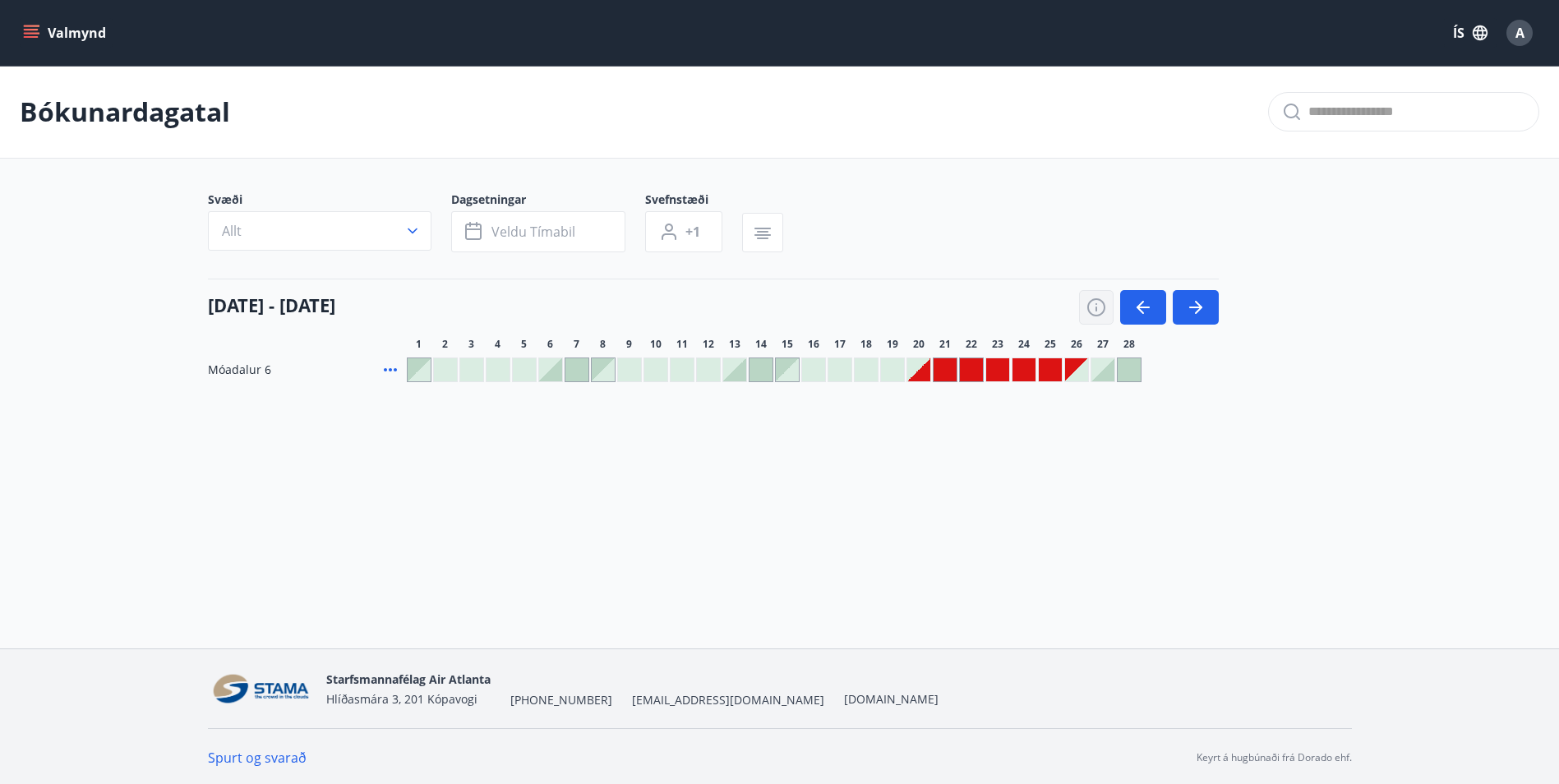
click at [1092, 309] on icon "button" at bounding box center [1097, 307] width 20 height 20
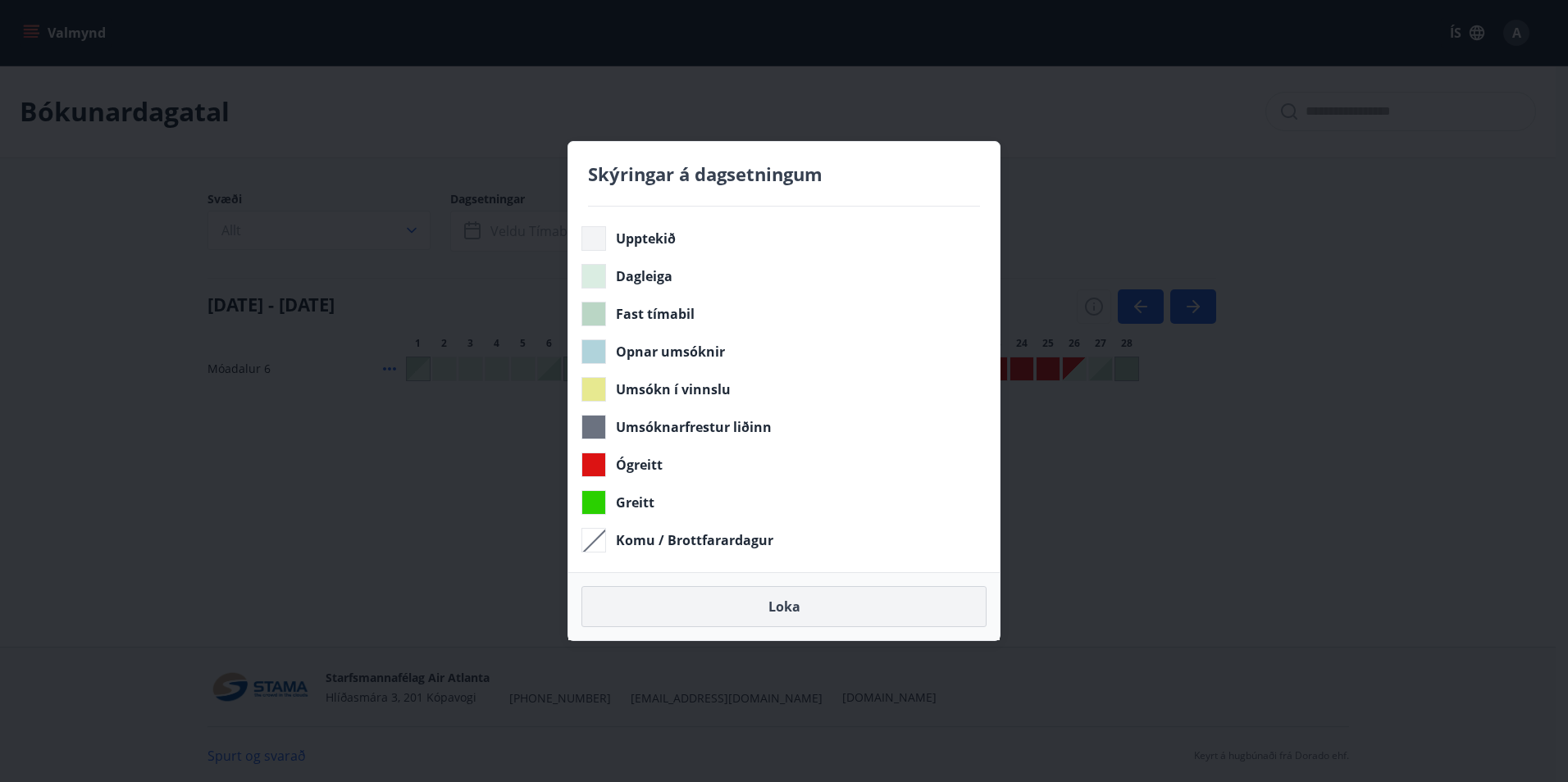
click at [807, 606] on button "Loka" at bounding box center [784, 606] width 405 height 41
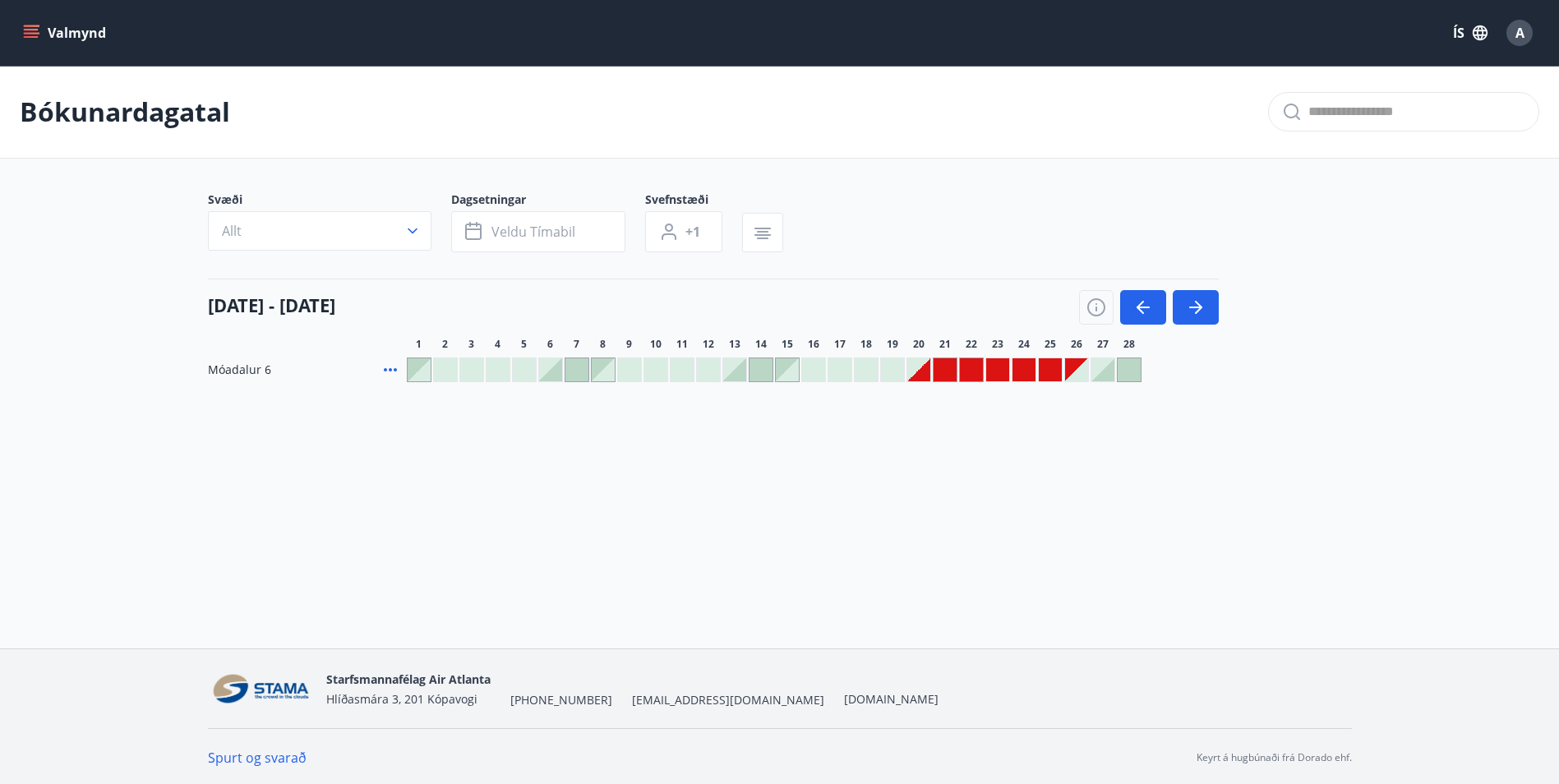
click at [31, 23] on button "Valmynd" at bounding box center [66, 33] width 93 height 29
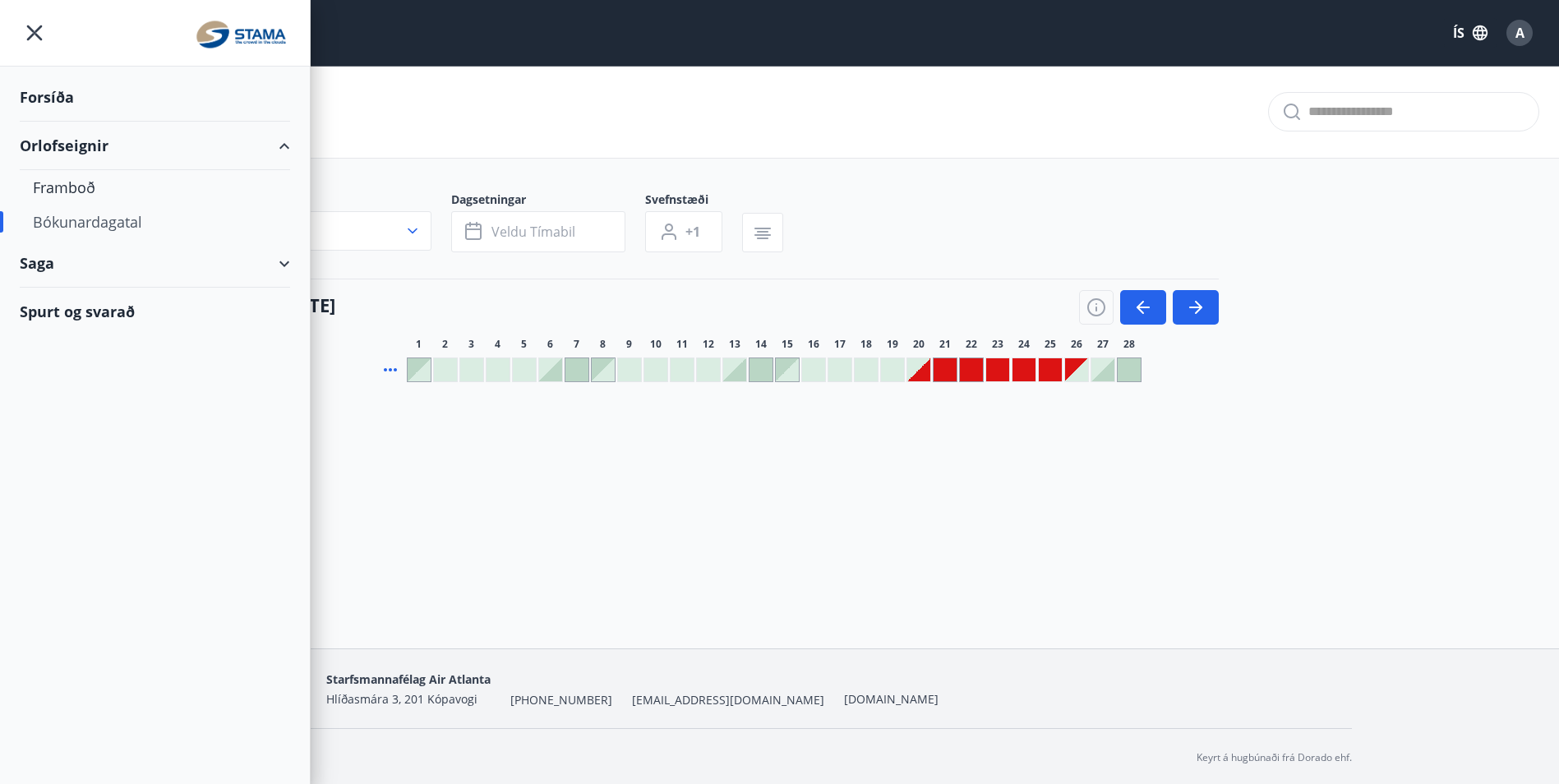
click at [93, 227] on div "Bókunardagatal" at bounding box center [154, 222] width 244 height 35
click at [97, 222] on div "Bókunardagatal" at bounding box center [154, 222] width 244 height 35
click at [90, 176] on div "Framboð" at bounding box center [154, 187] width 244 height 35
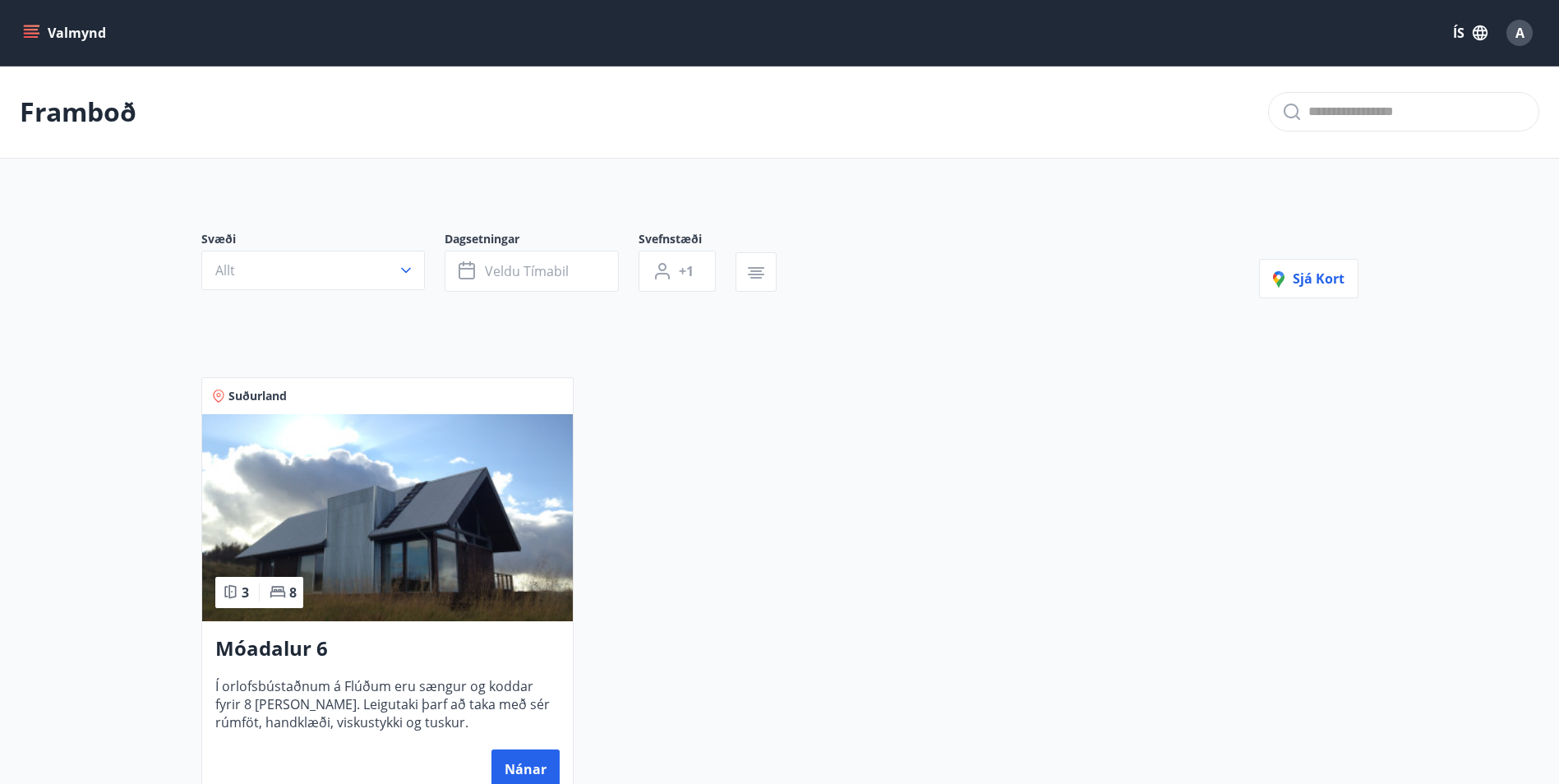
click at [415, 537] on img at bounding box center [387, 518] width 370 height 207
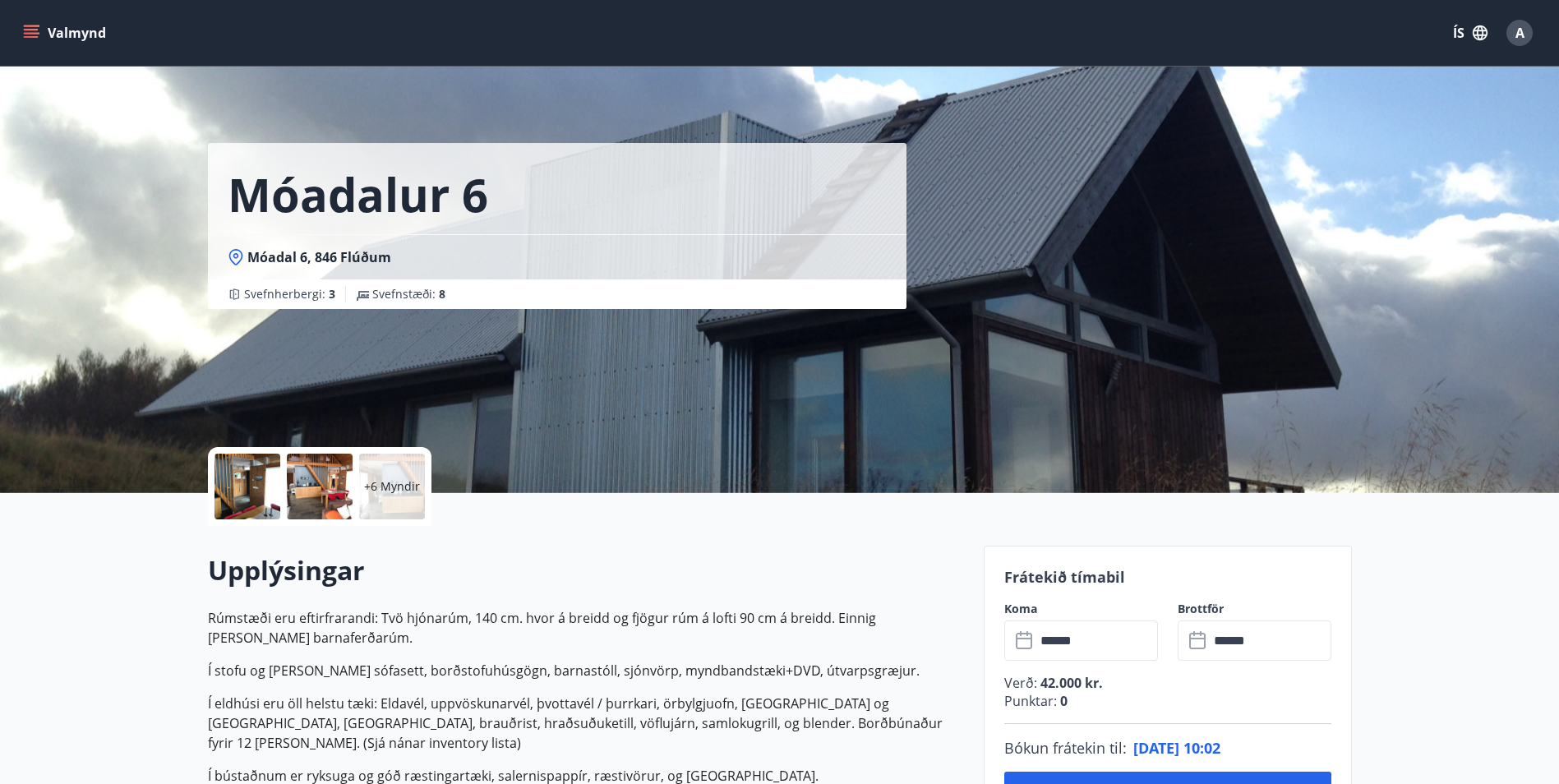
click at [29, 34] on icon "menu" at bounding box center [32, 33] width 18 height 2
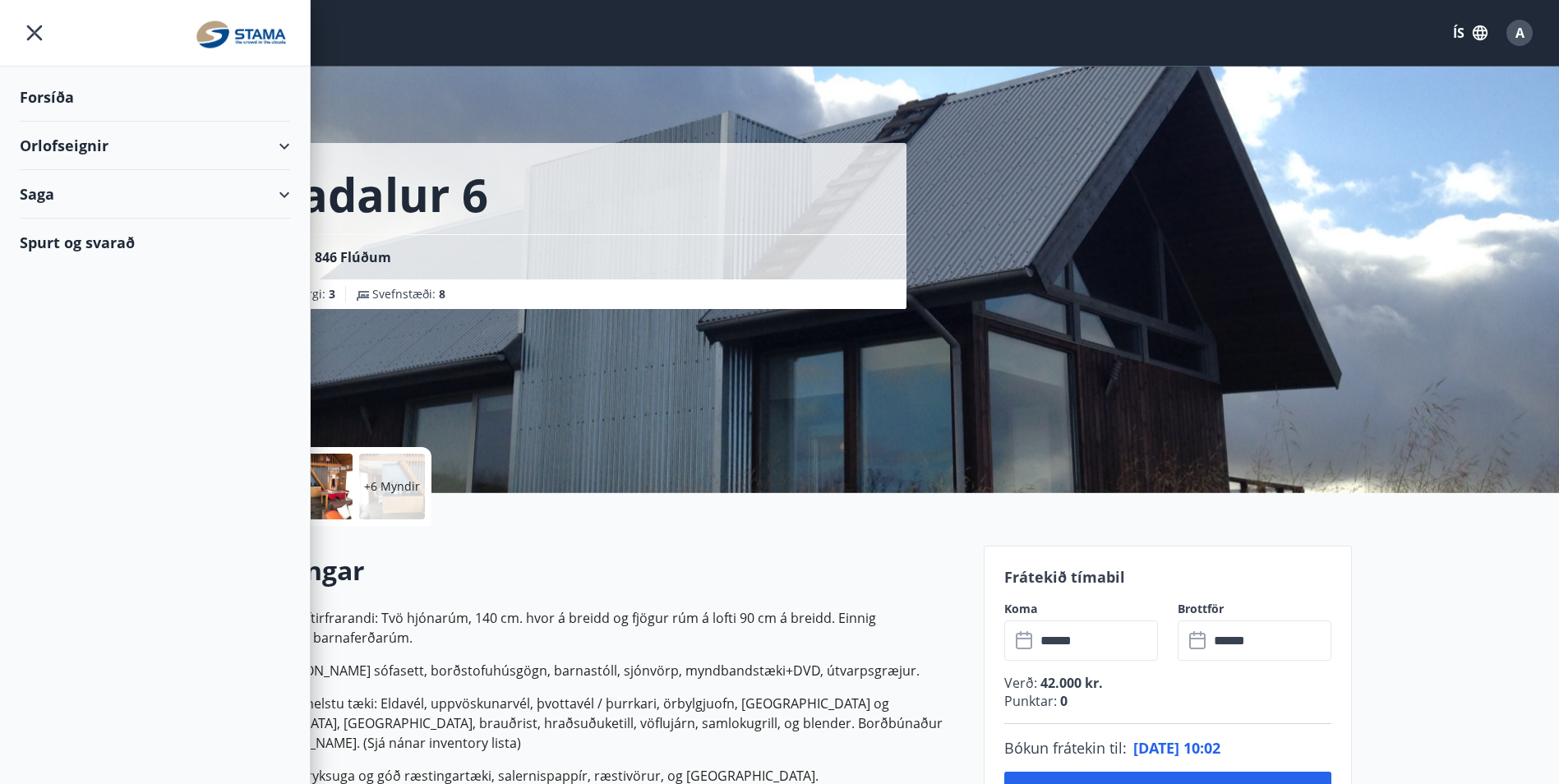
click at [212, 149] on div "Orlofseignir" at bounding box center [155, 146] width 271 height 49
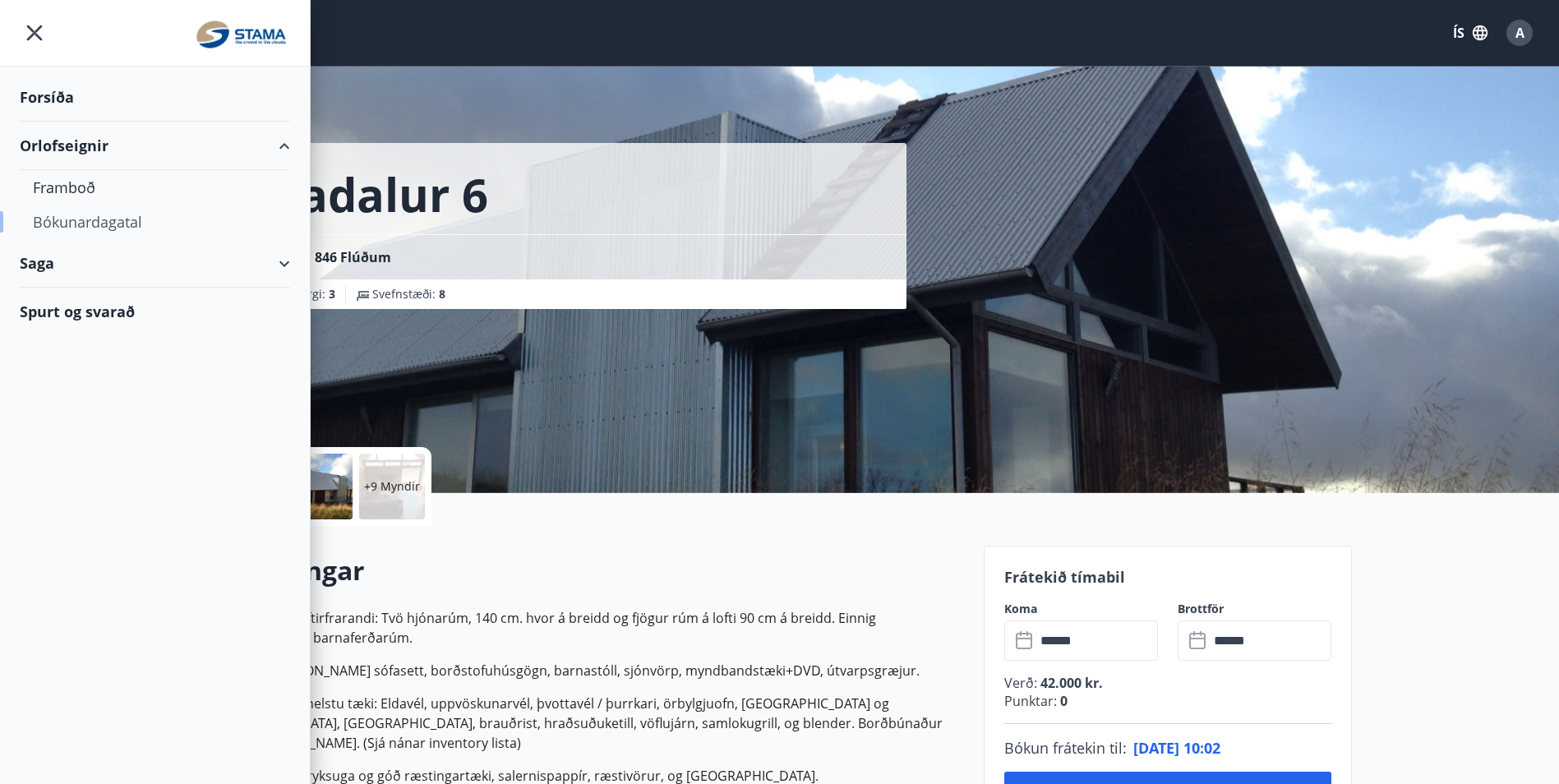
click at [121, 219] on div "Bókunardagatal" at bounding box center [154, 222] width 244 height 35
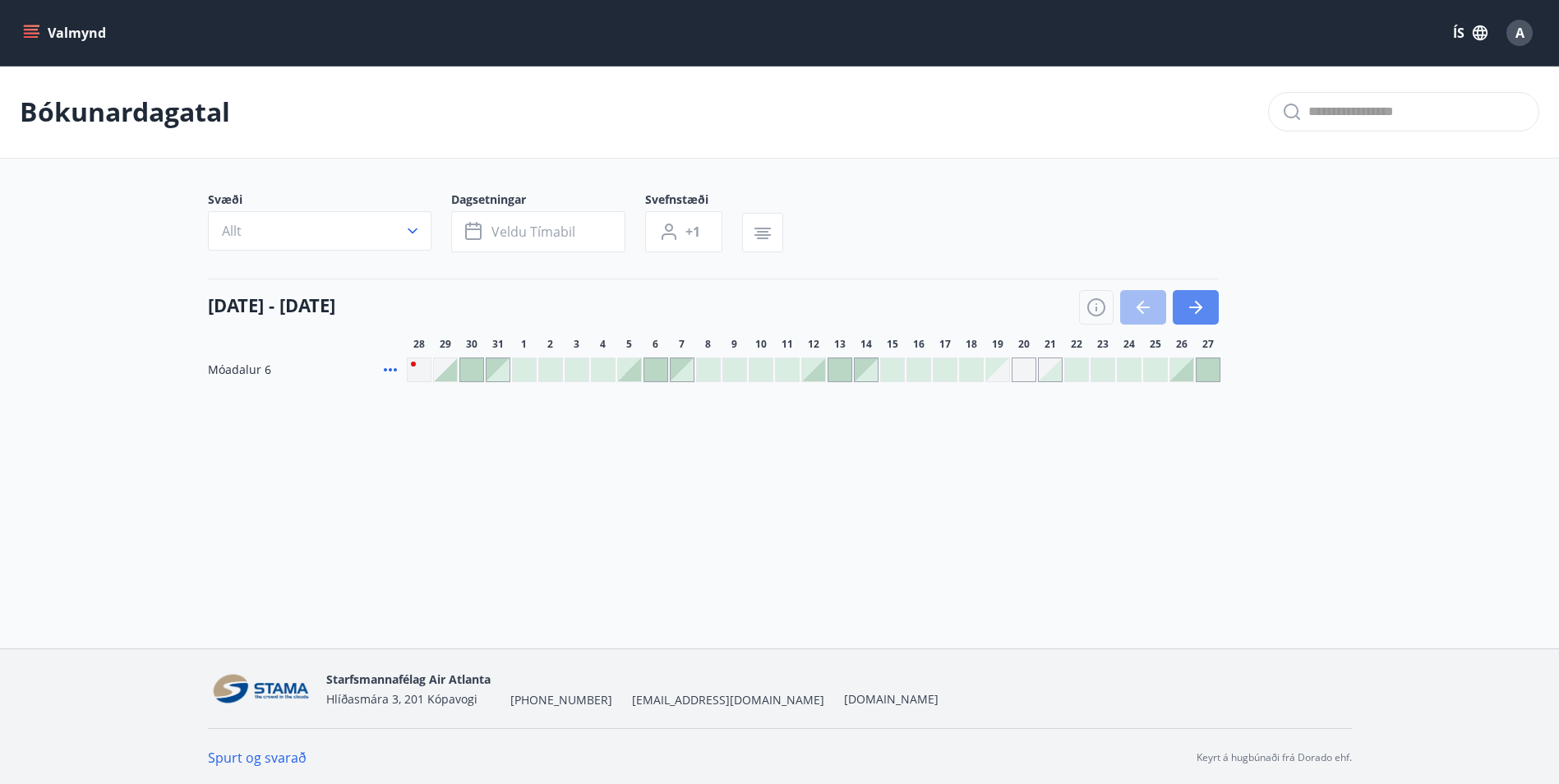
click at [1196, 313] on icon "button" at bounding box center [1199, 307] width 8 height 13
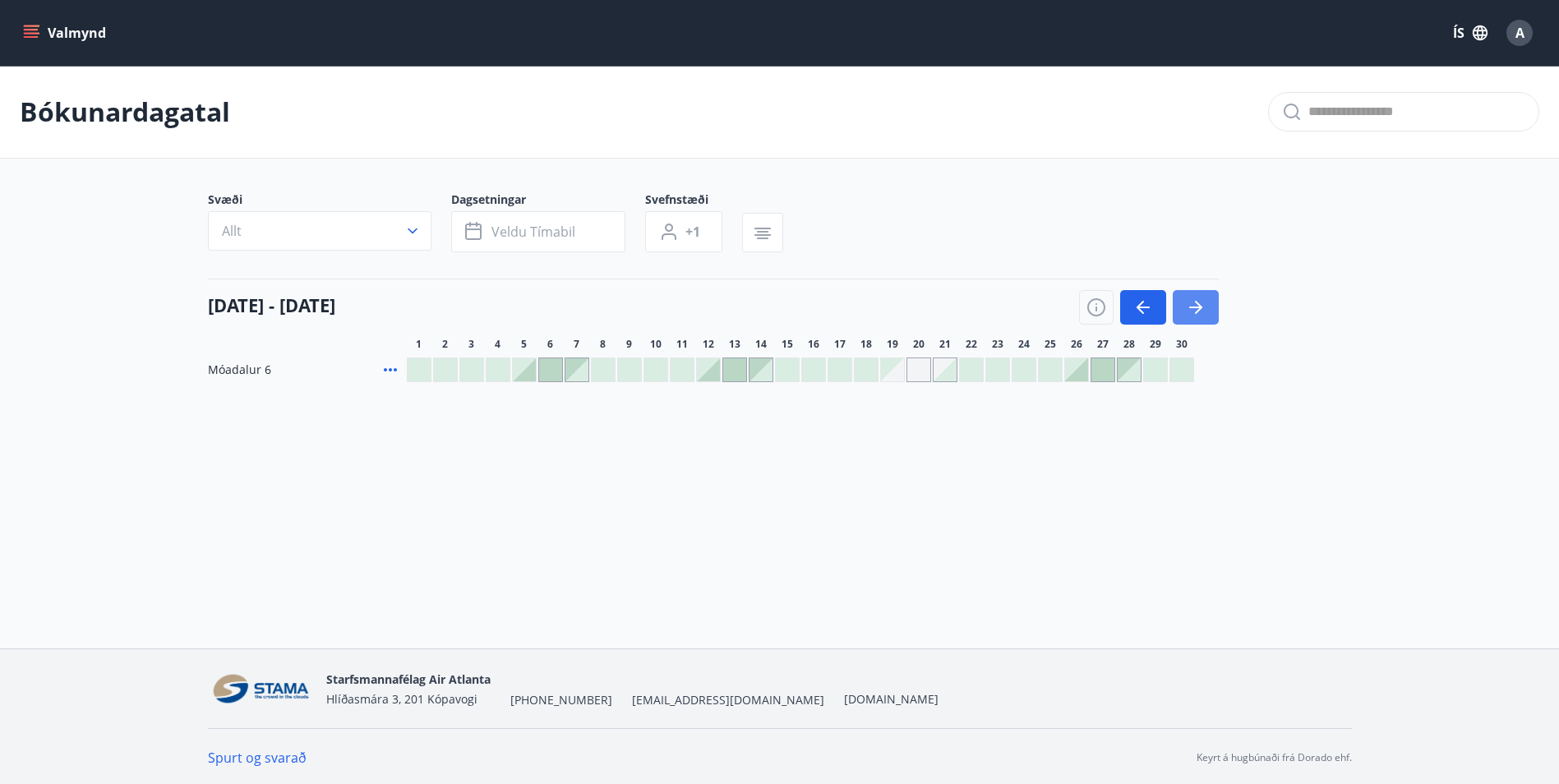
click at [1196, 313] on icon "button" at bounding box center [1199, 307] width 8 height 13
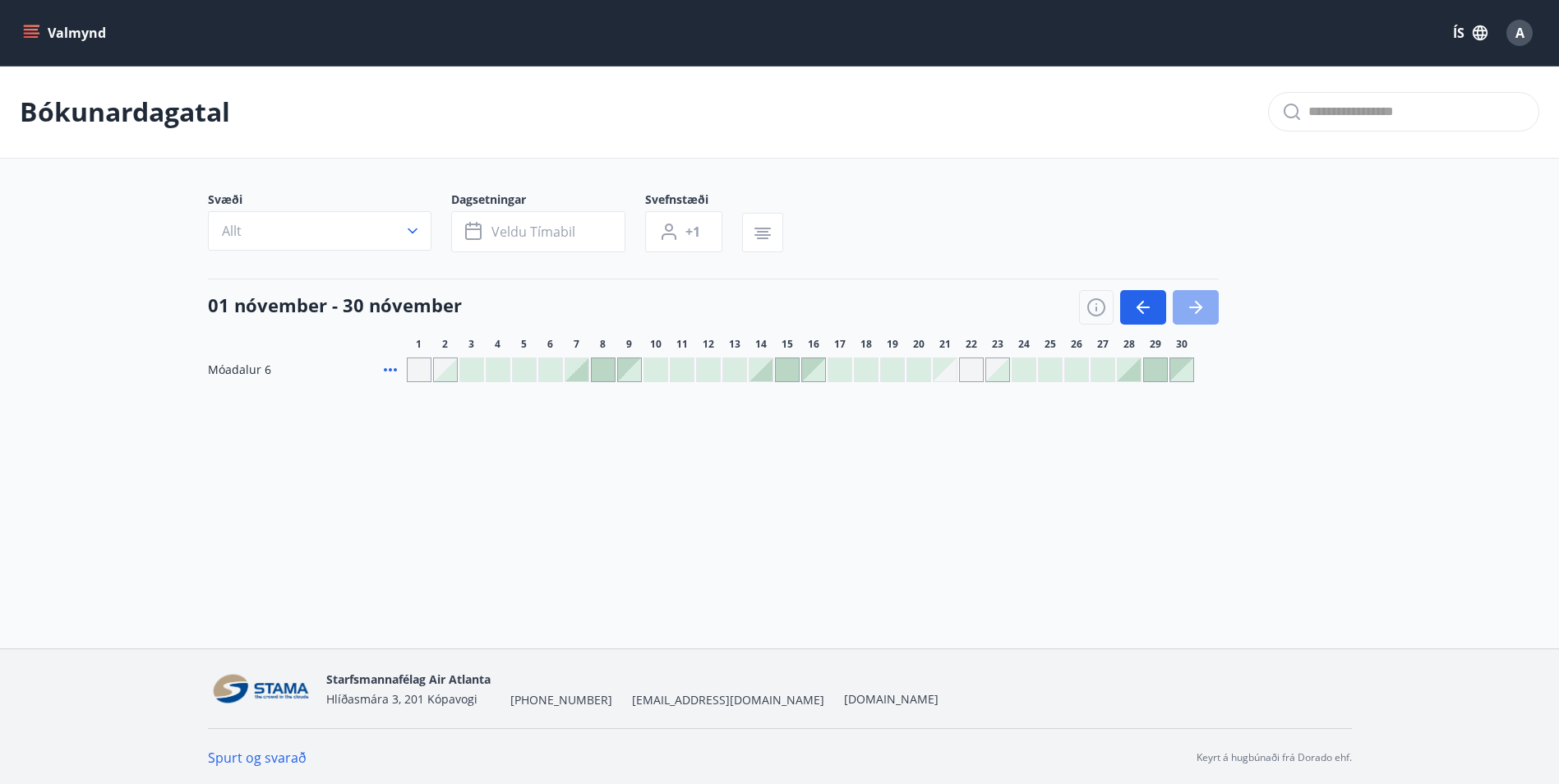
click at [1196, 313] on icon "button" at bounding box center [1199, 307] width 8 height 13
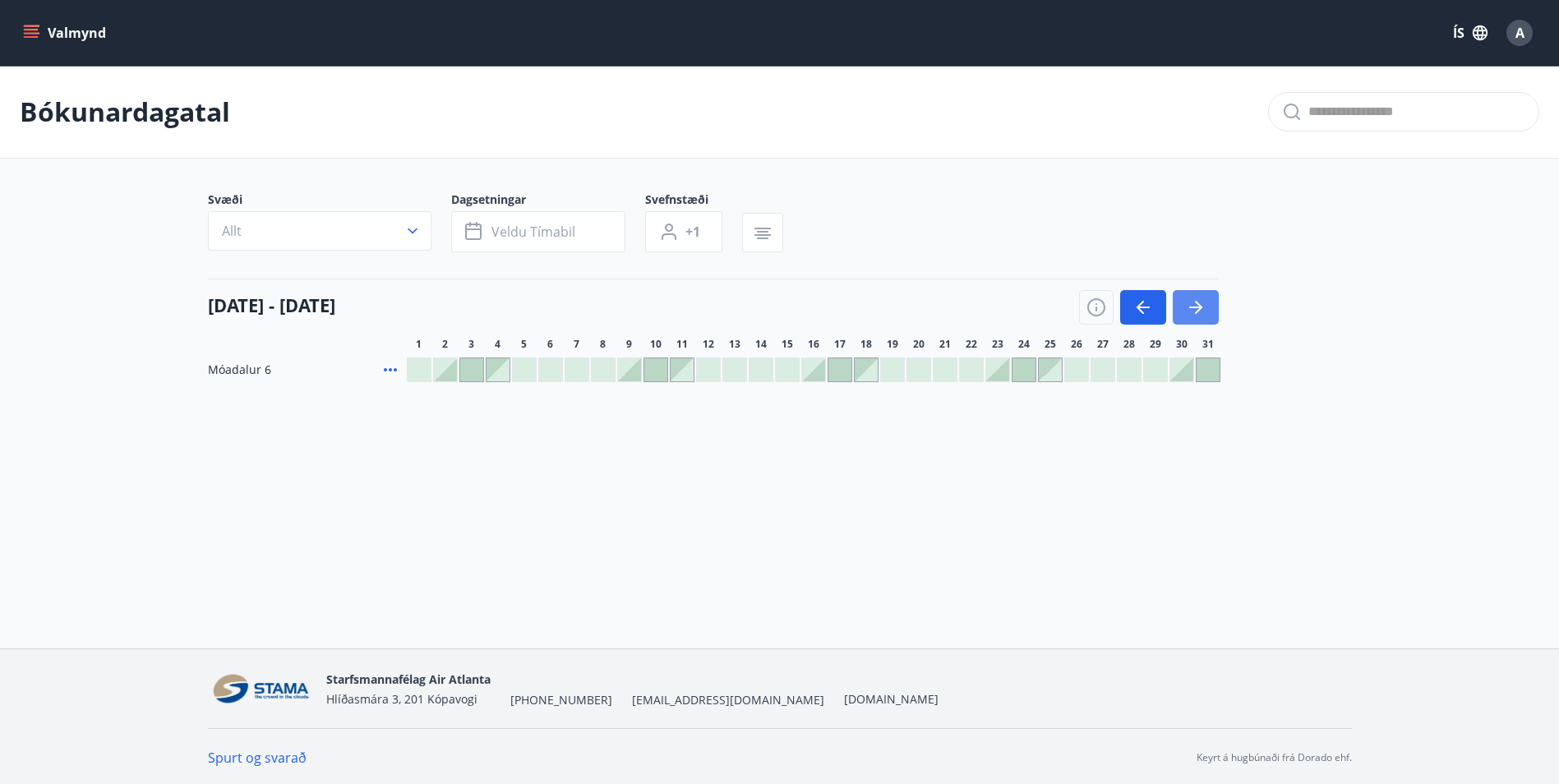
click at [1196, 313] on icon "button" at bounding box center [1199, 307] width 8 height 13
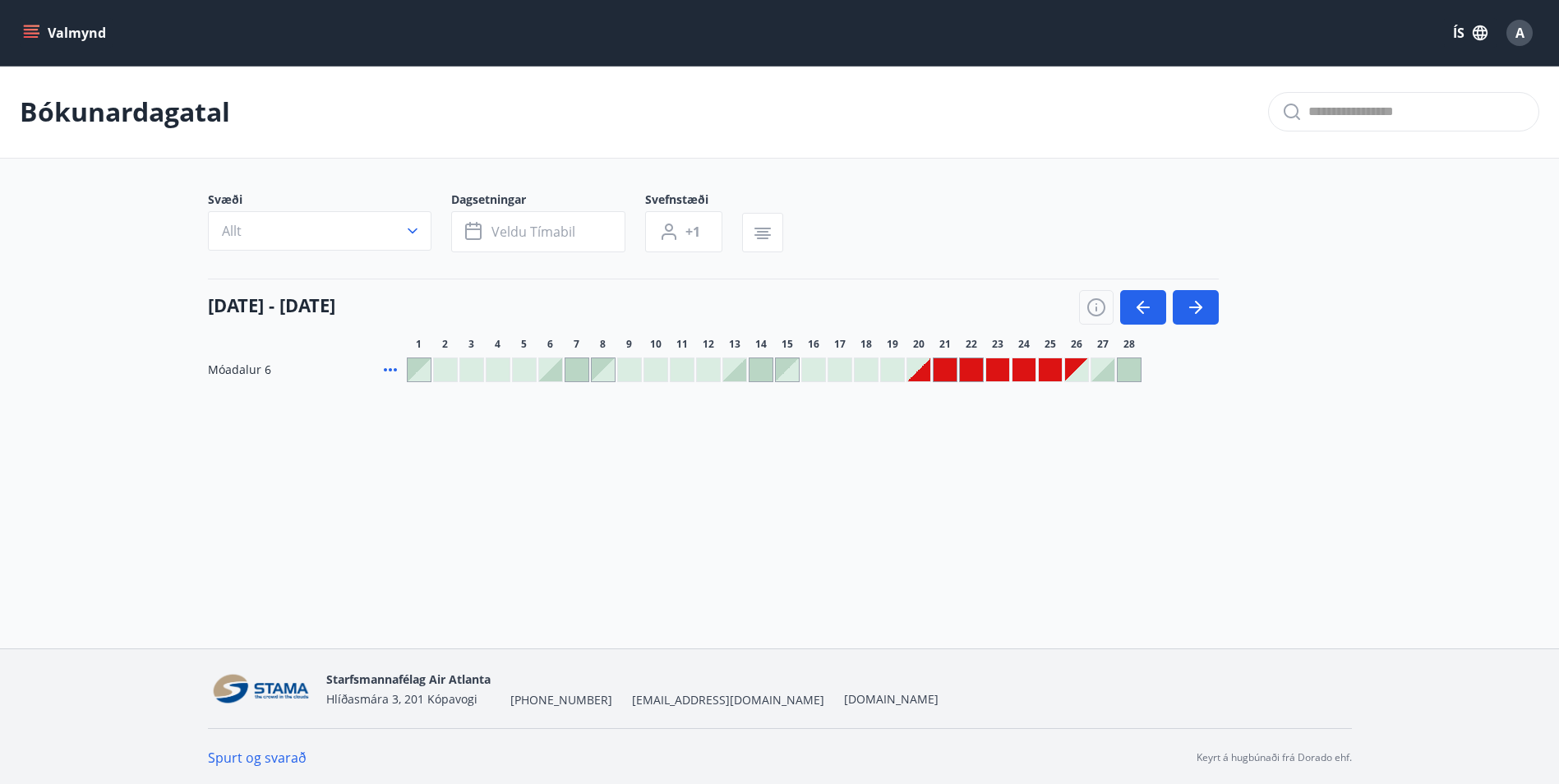
click at [388, 368] on icon at bounding box center [390, 369] width 20 height 20
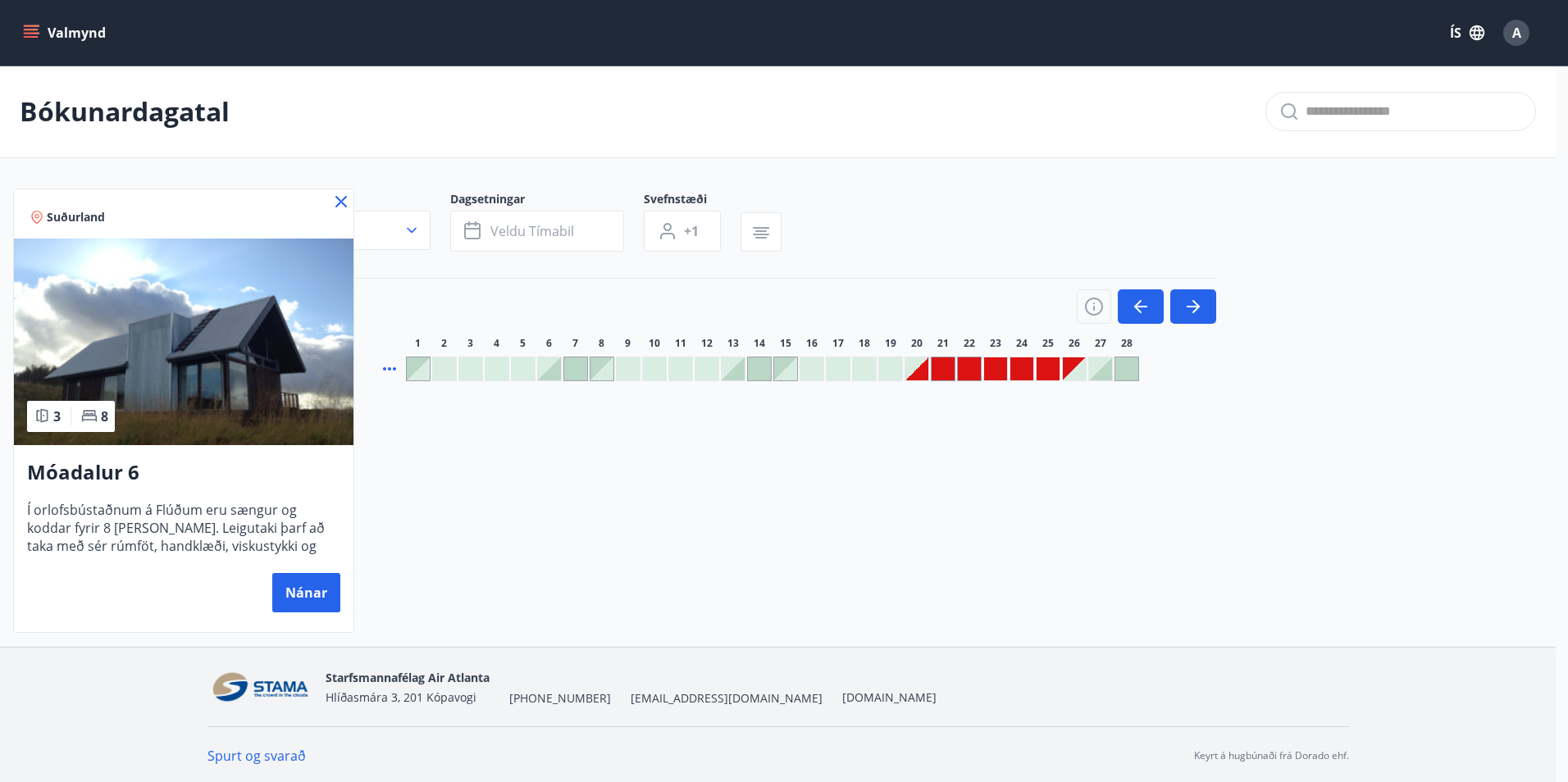
click at [389, 367] on div at bounding box center [784, 391] width 1568 height 782
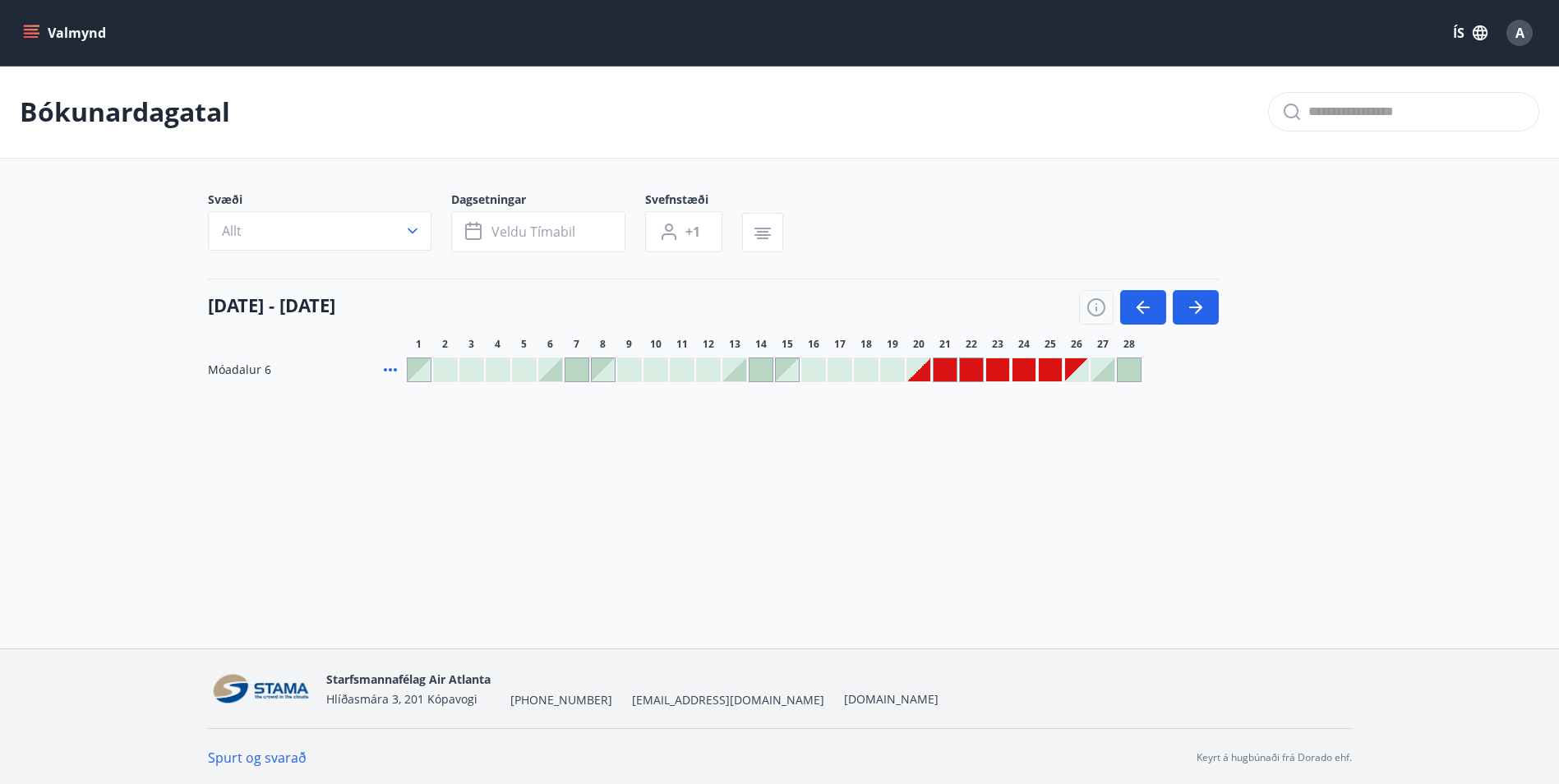
click at [1014, 370] on div at bounding box center [1024, 369] width 23 height 23
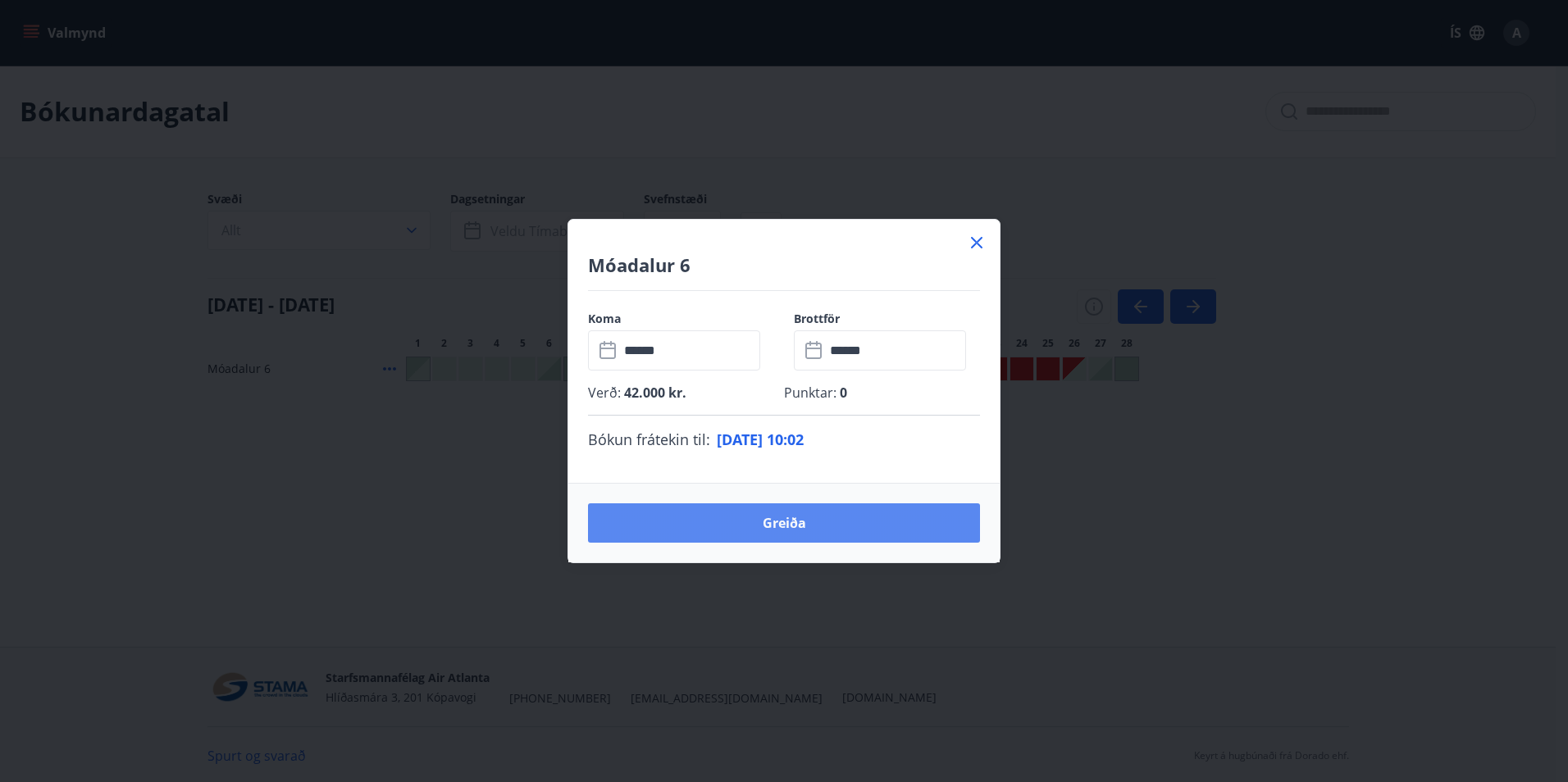
click at [845, 525] on button "Greiða" at bounding box center [783, 522] width 392 height 39
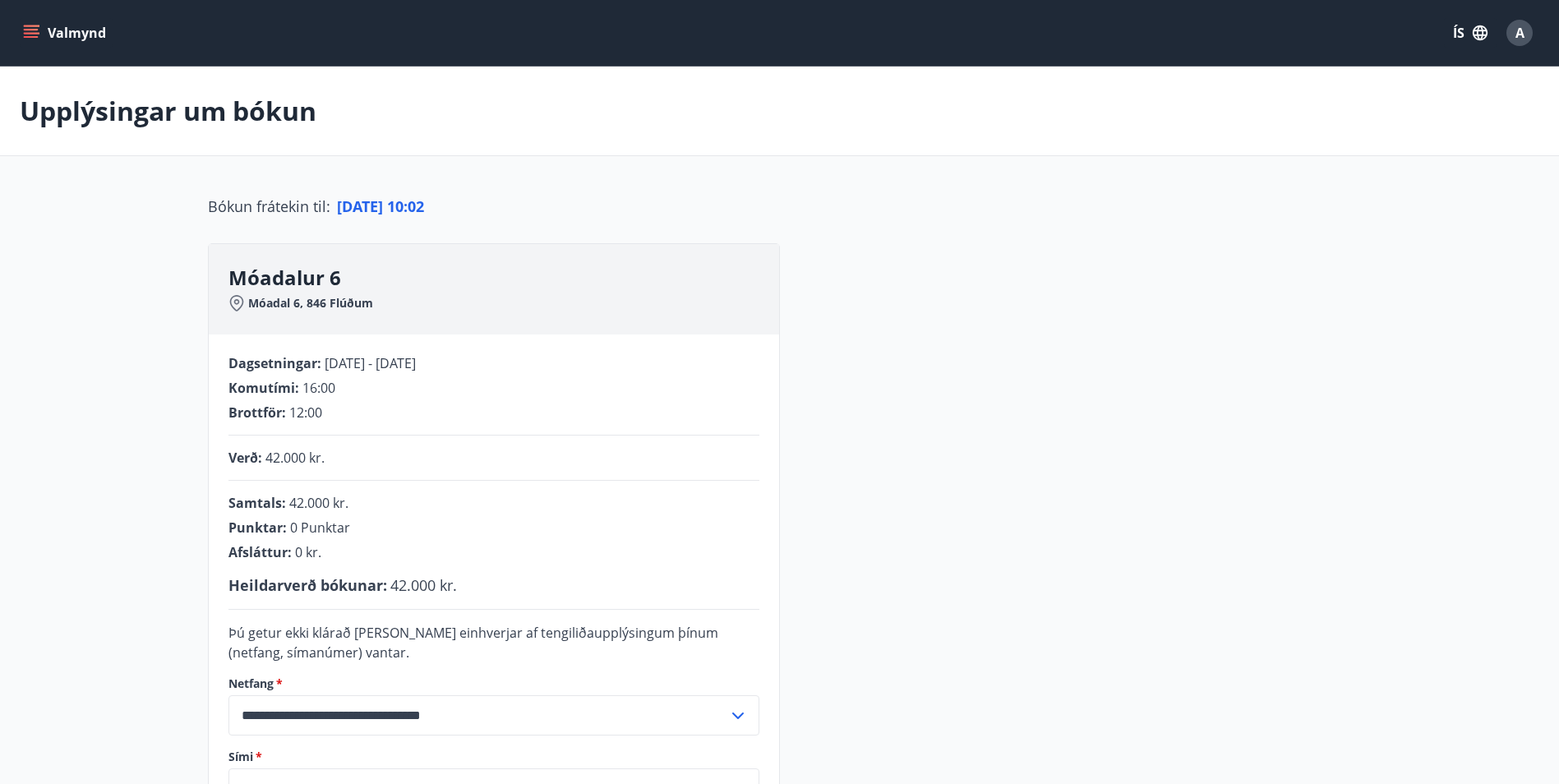
scroll to position [304, 0]
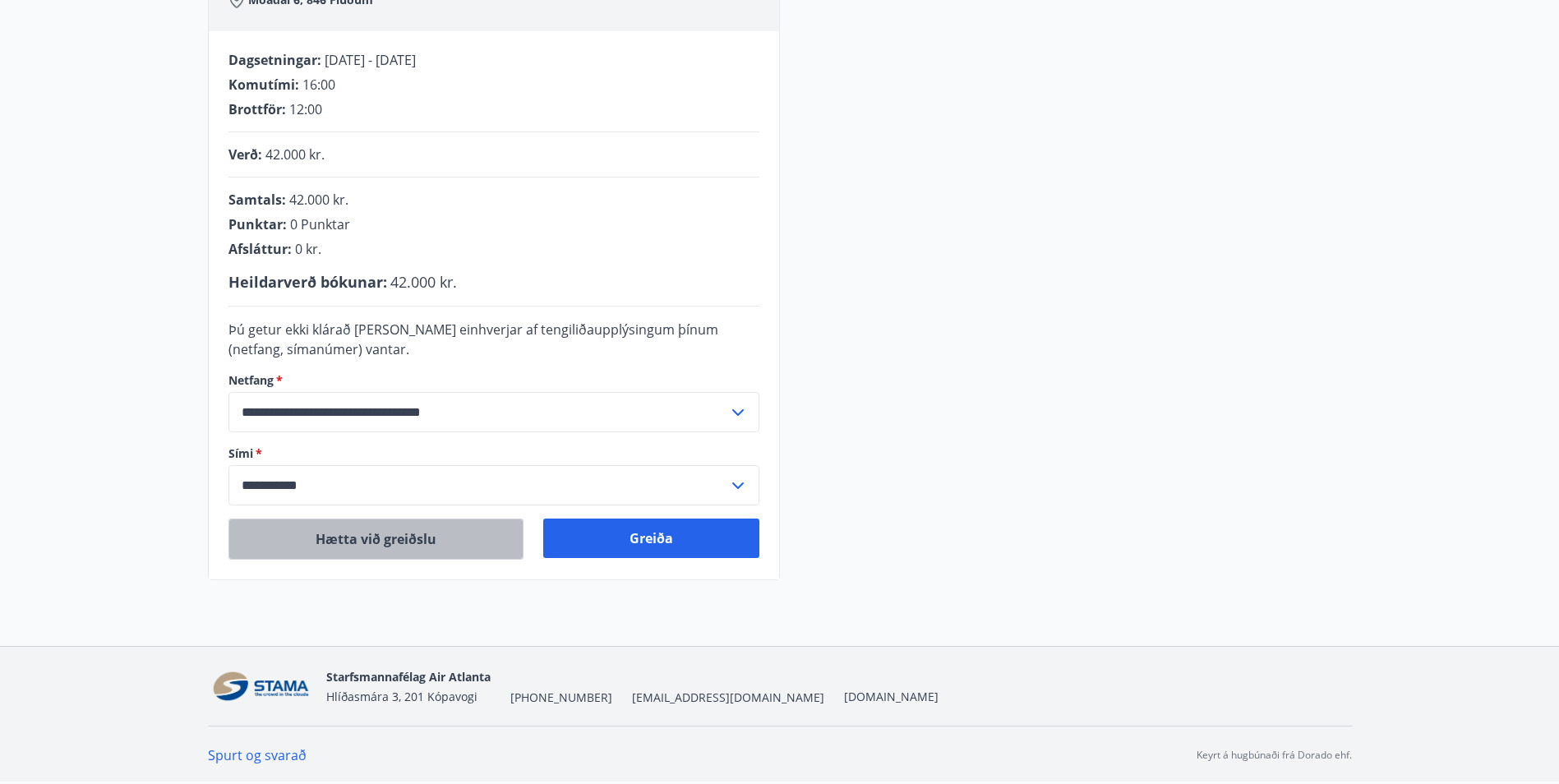
click at [390, 543] on button "Hætta við greiðslu" at bounding box center [376, 539] width 295 height 41
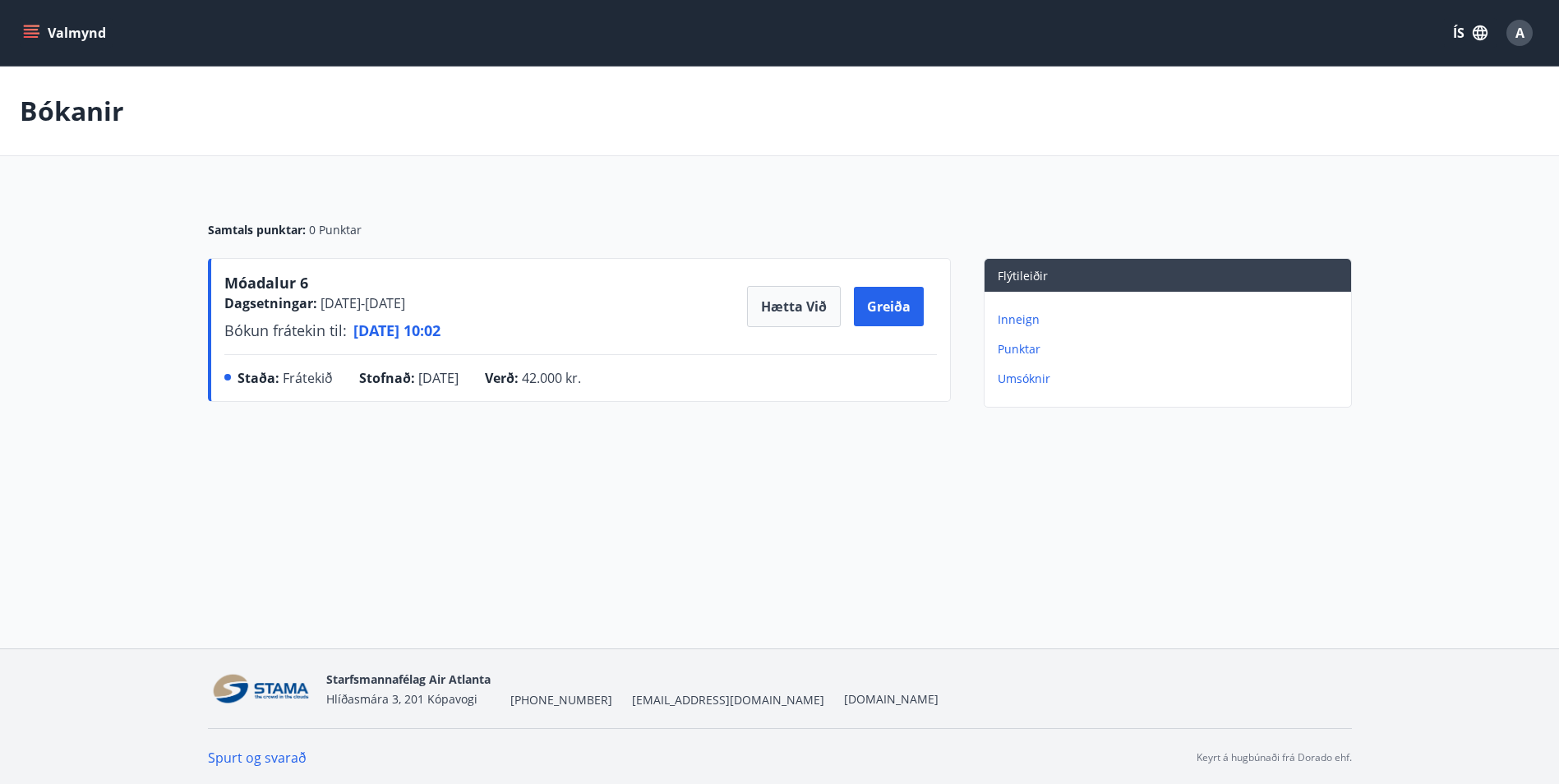
click at [32, 29] on icon "menu" at bounding box center [30, 29] width 15 height 2
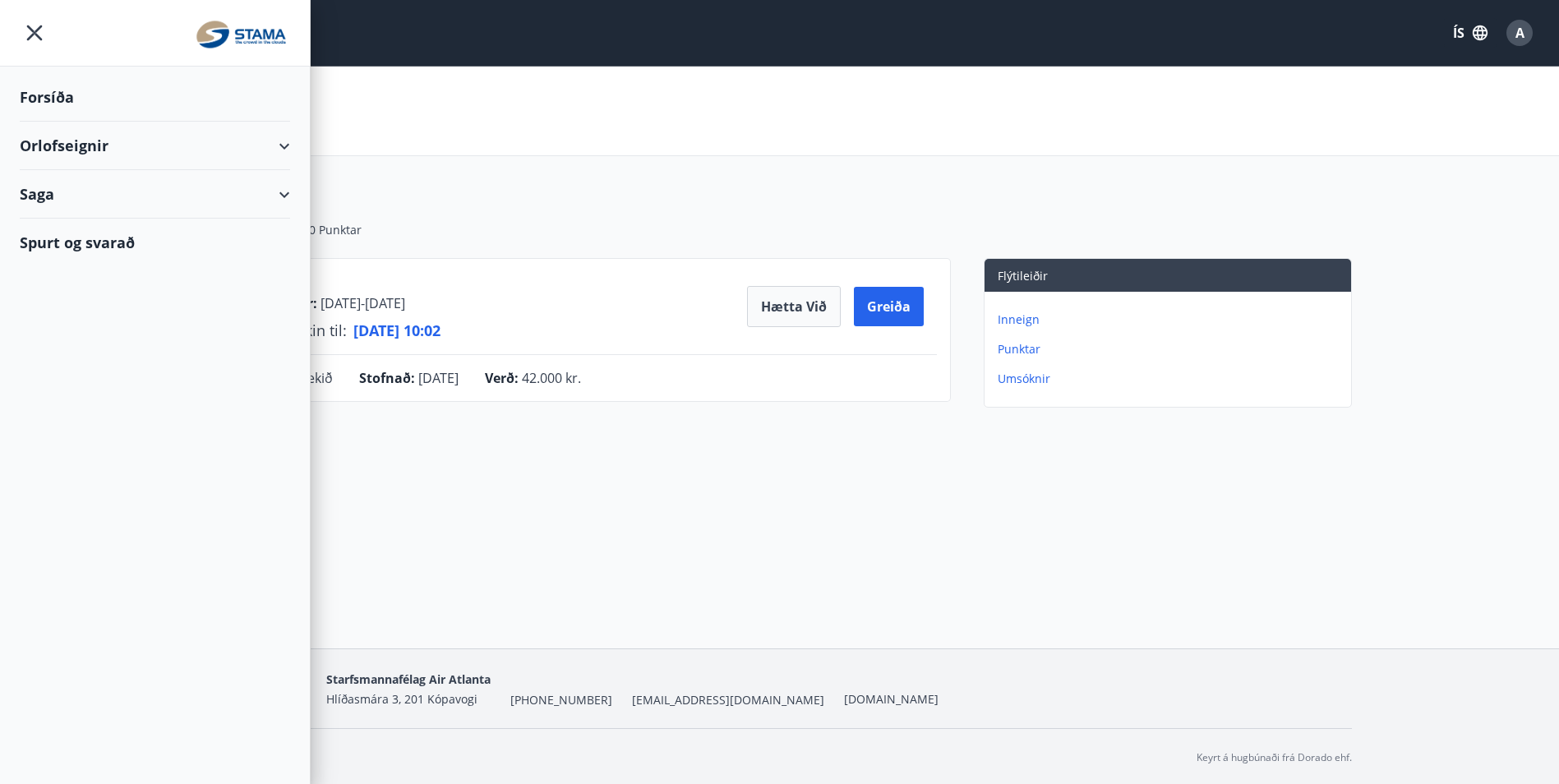
click at [62, 147] on div "Orlofseignir" at bounding box center [155, 146] width 271 height 49
click at [97, 219] on div "Bókunardagatal" at bounding box center [154, 222] width 244 height 35
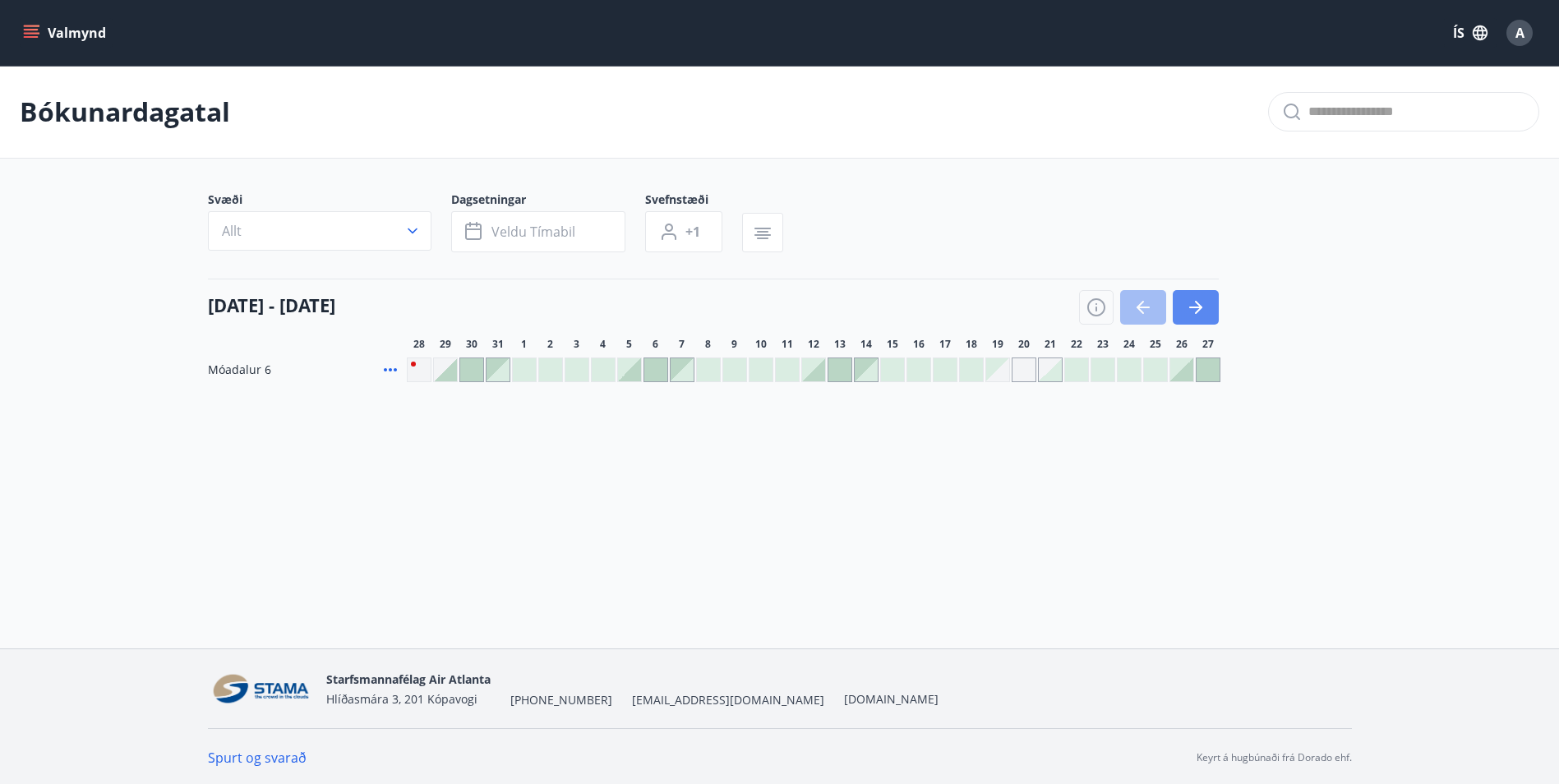
click at [1201, 317] on button "button" at bounding box center [1195, 307] width 46 height 35
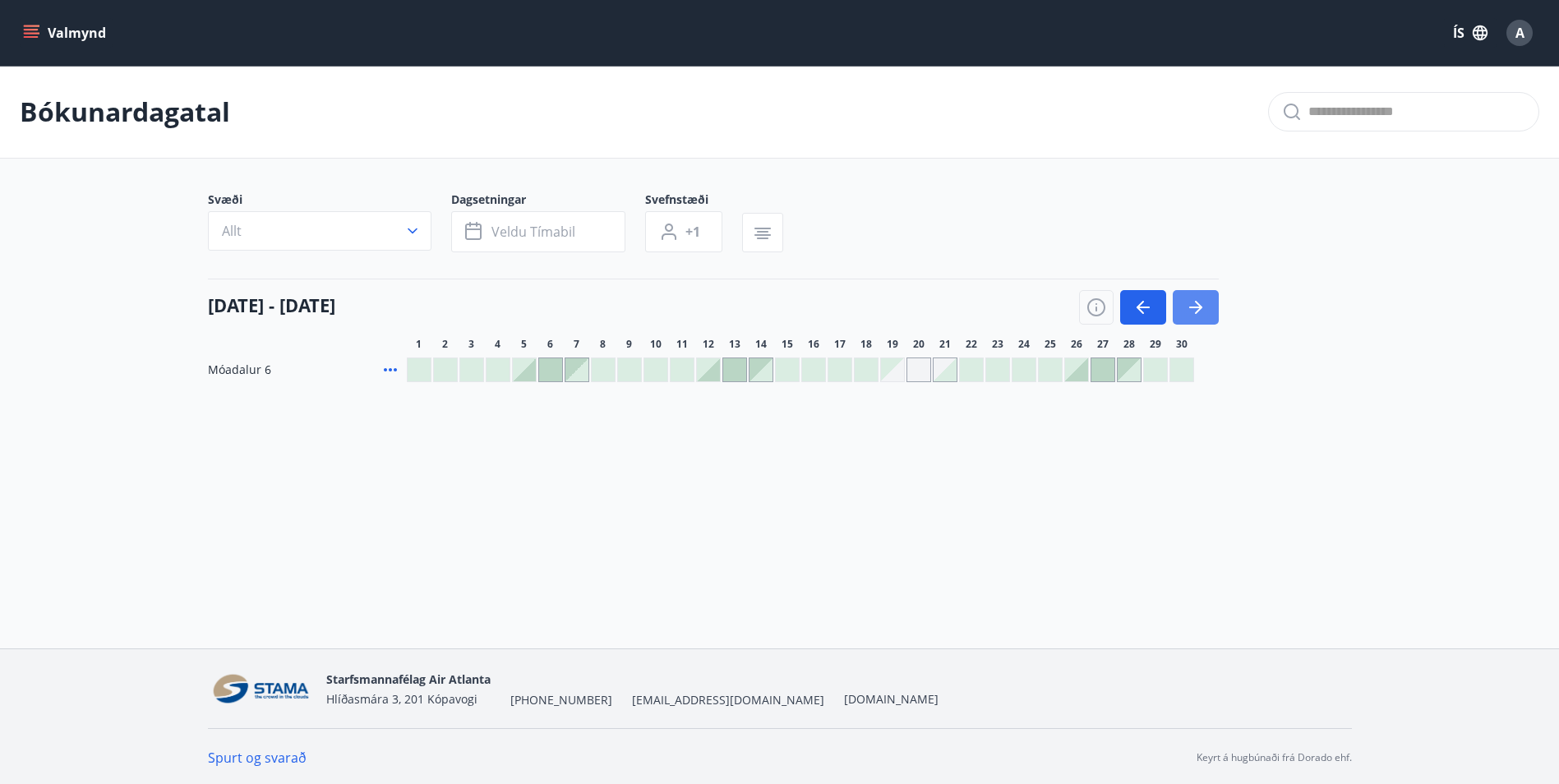
click at [1201, 317] on button "button" at bounding box center [1195, 307] width 46 height 35
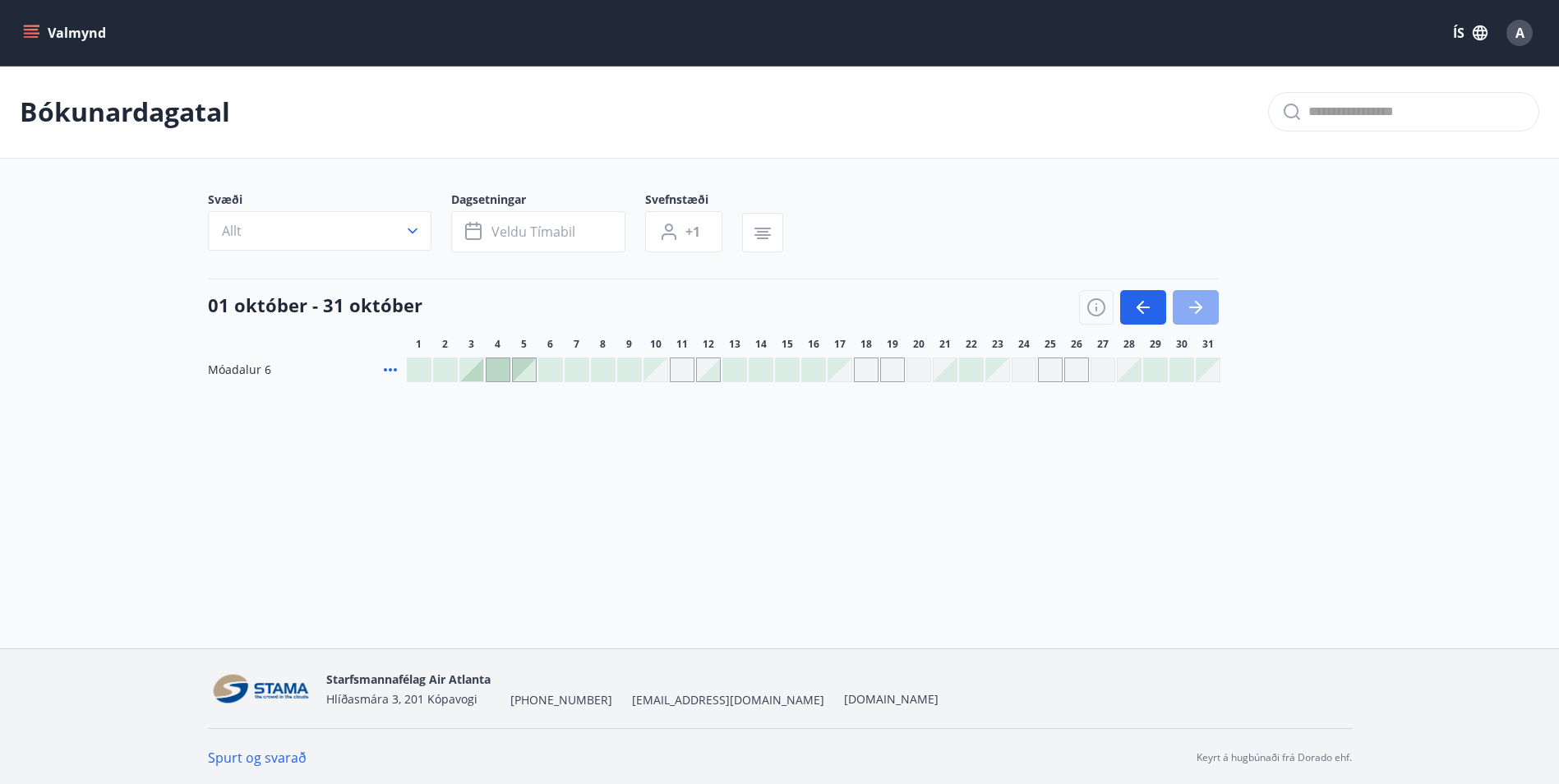
click at [1201, 317] on button "button" at bounding box center [1195, 307] width 46 height 35
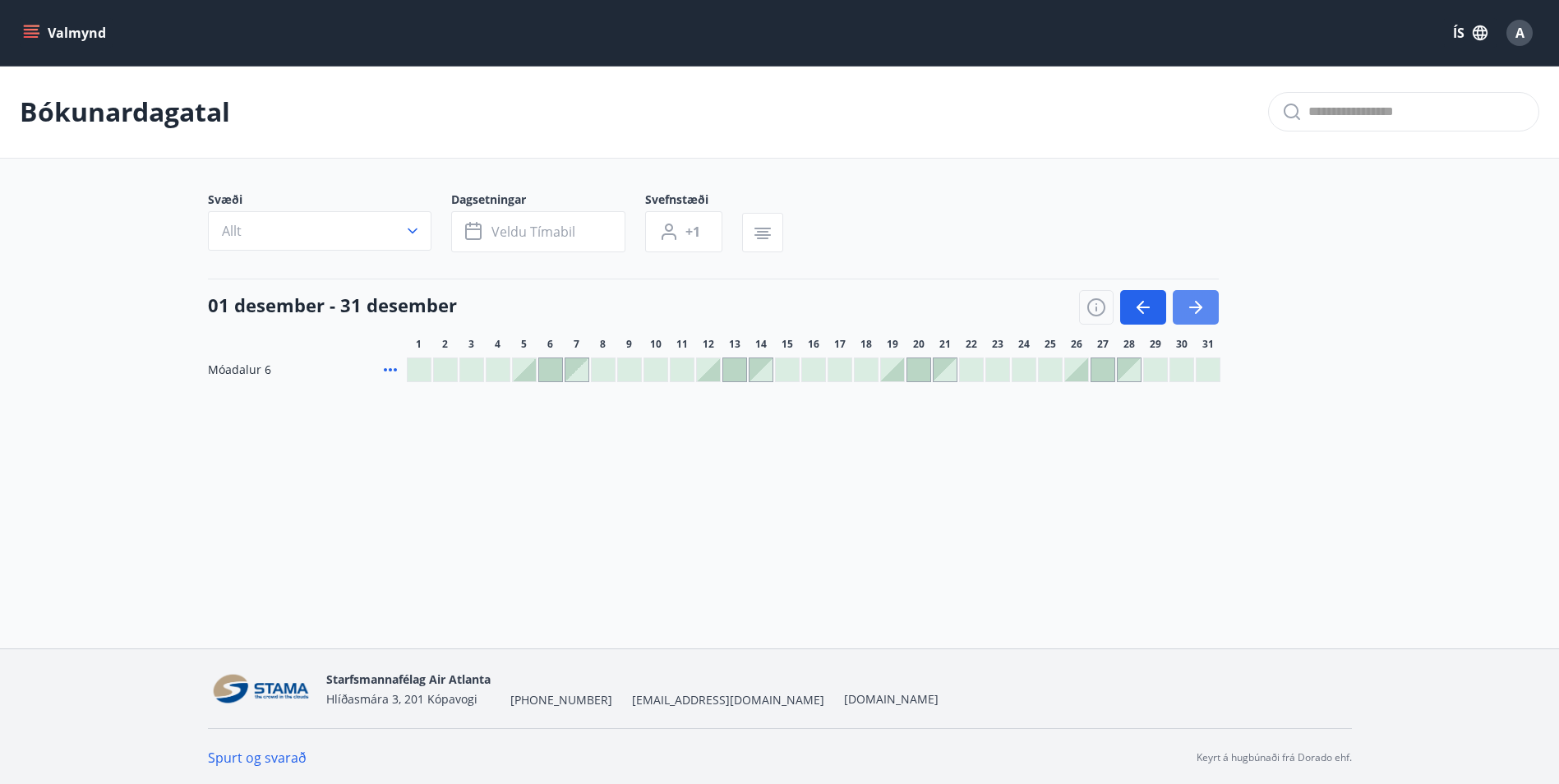
click at [1201, 317] on button "button" at bounding box center [1195, 307] width 46 height 35
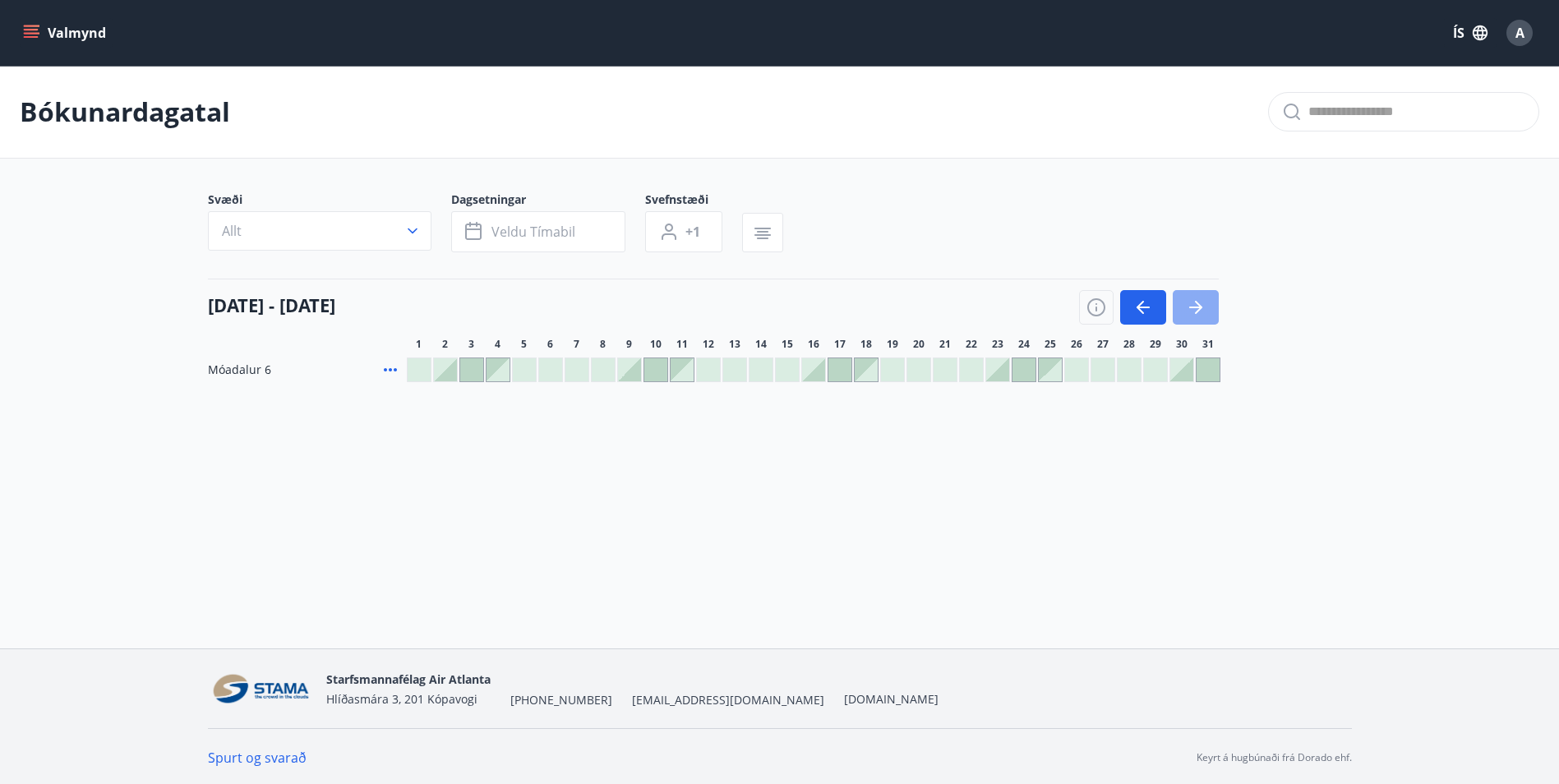
click at [1201, 317] on button "button" at bounding box center [1195, 307] width 46 height 35
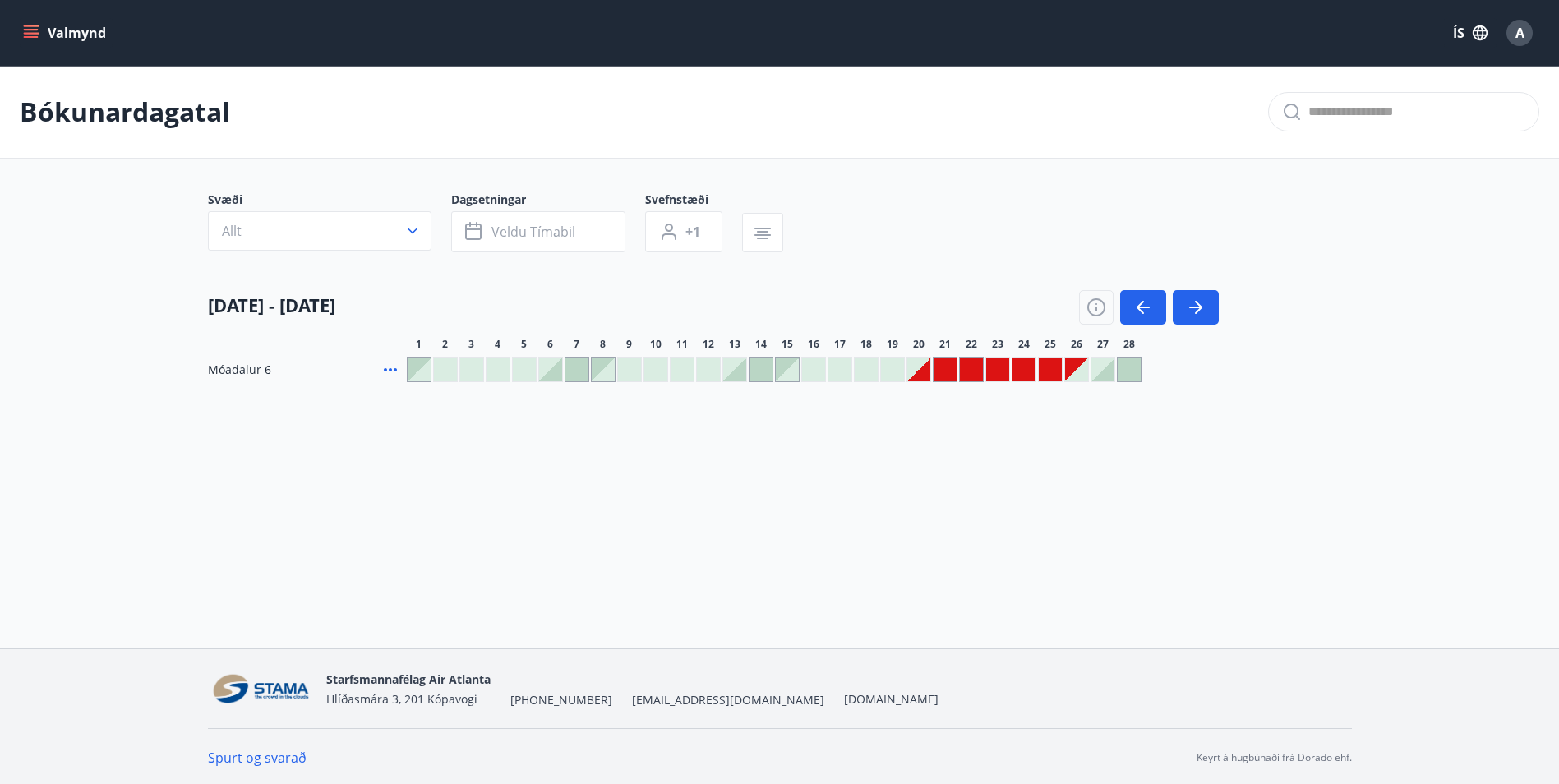
click at [996, 372] on div at bounding box center [998, 369] width 23 height 23
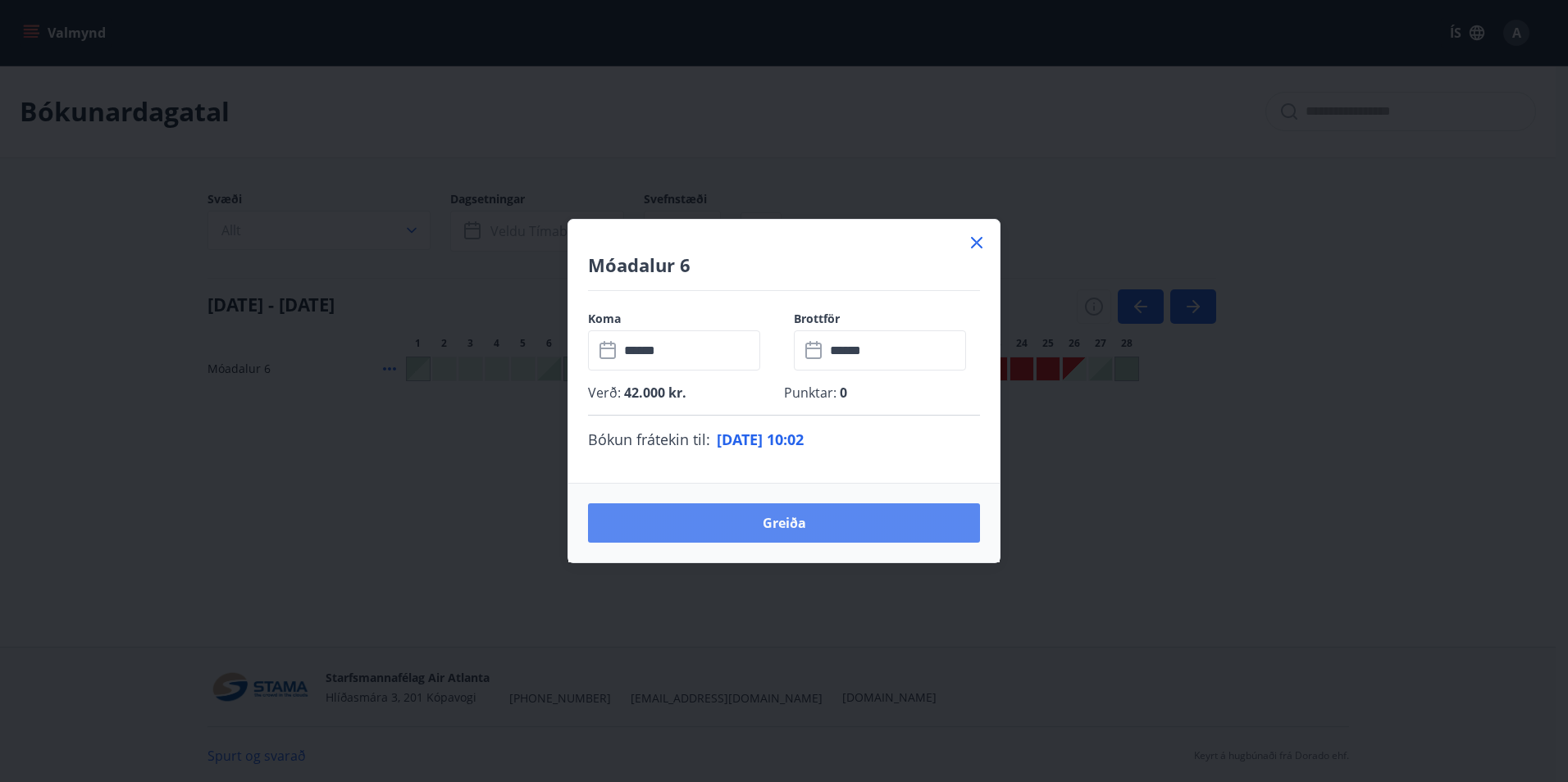
click at [832, 526] on button "Greiða" at bounding box center [783, 522] width 392 height 39
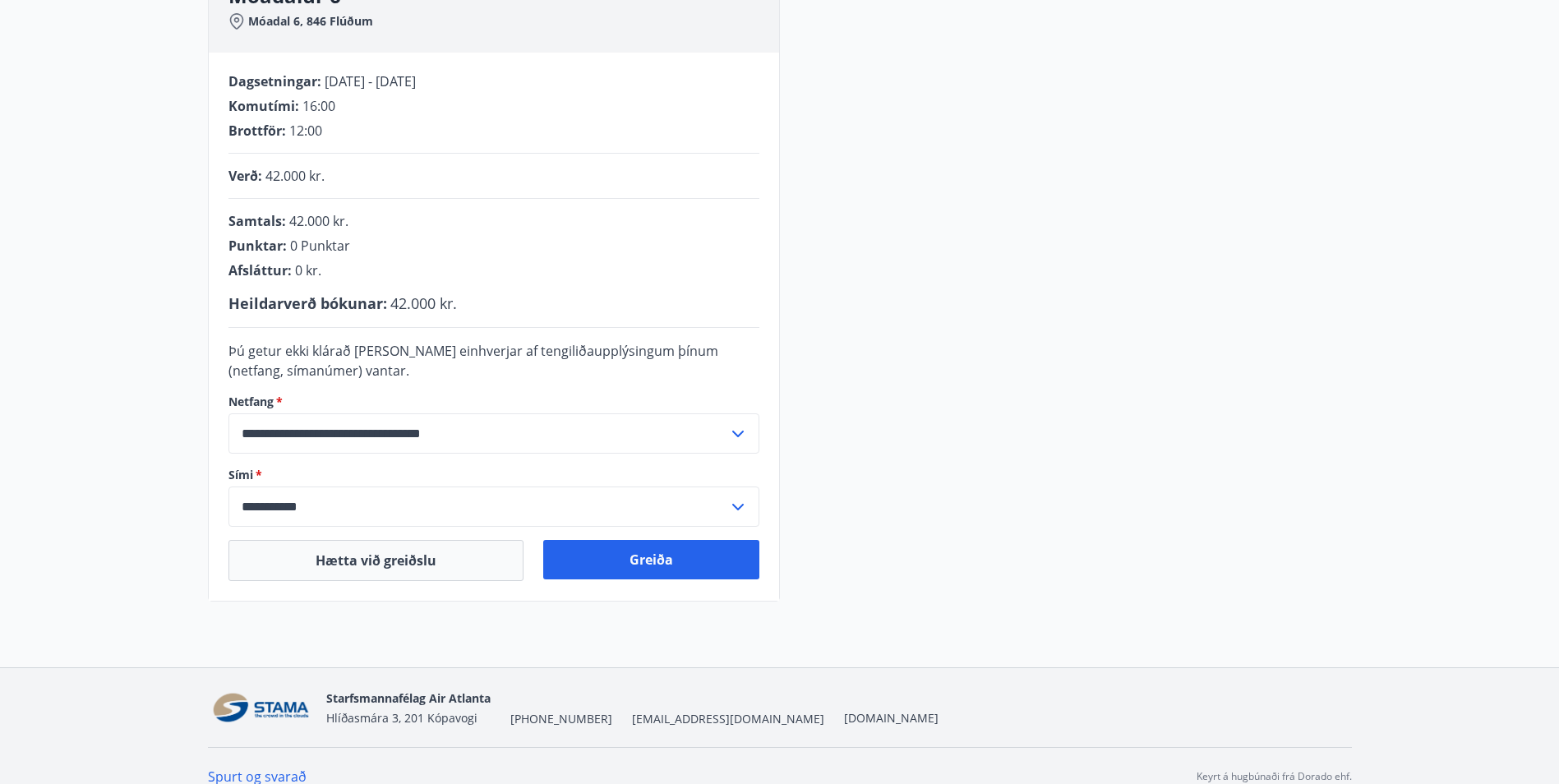
scroll to position [304, 0]
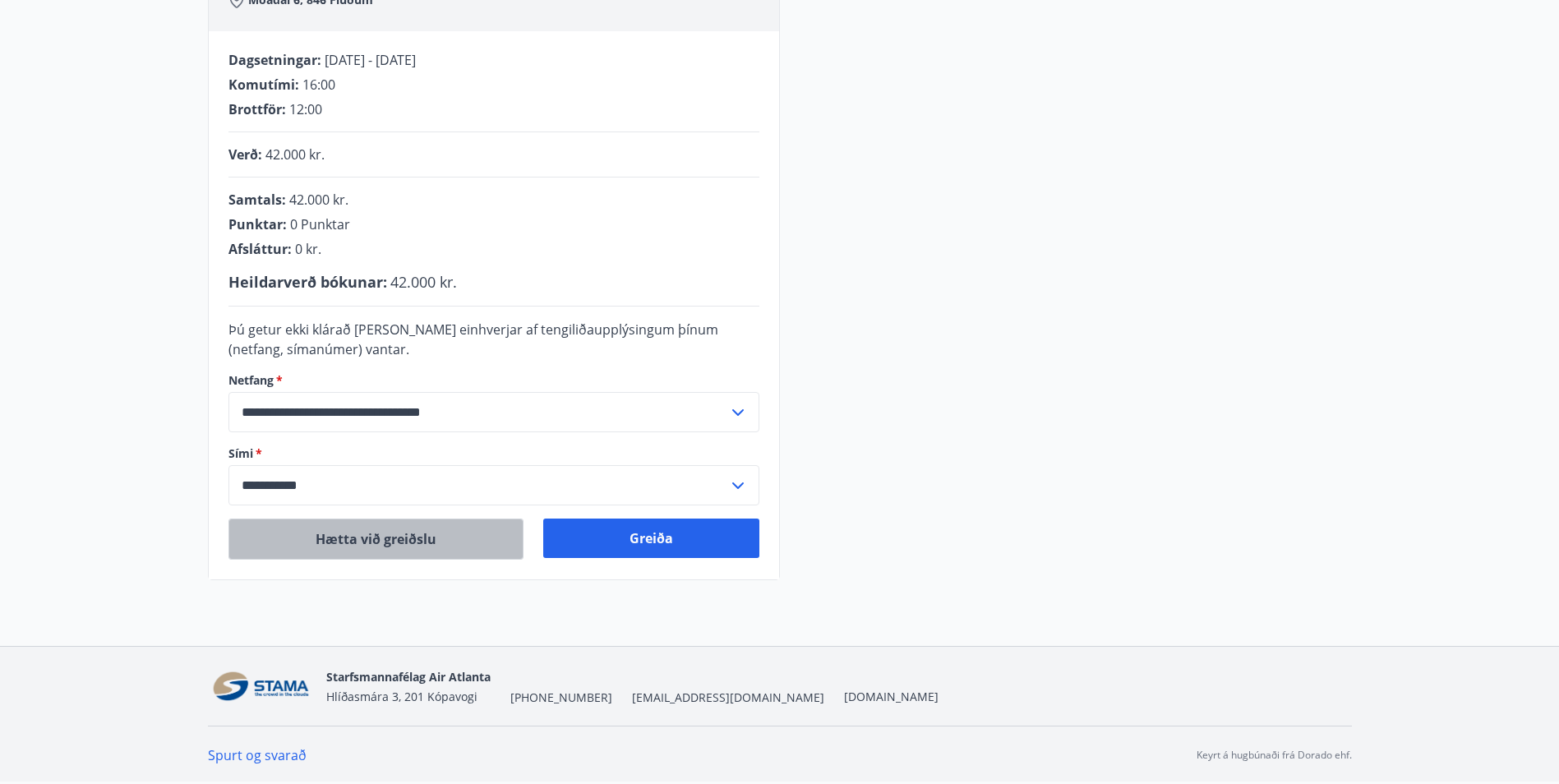
click at [421, 553] on button "Hætta við greiðslu" at bounding box center [376, 539] width 295 height 41
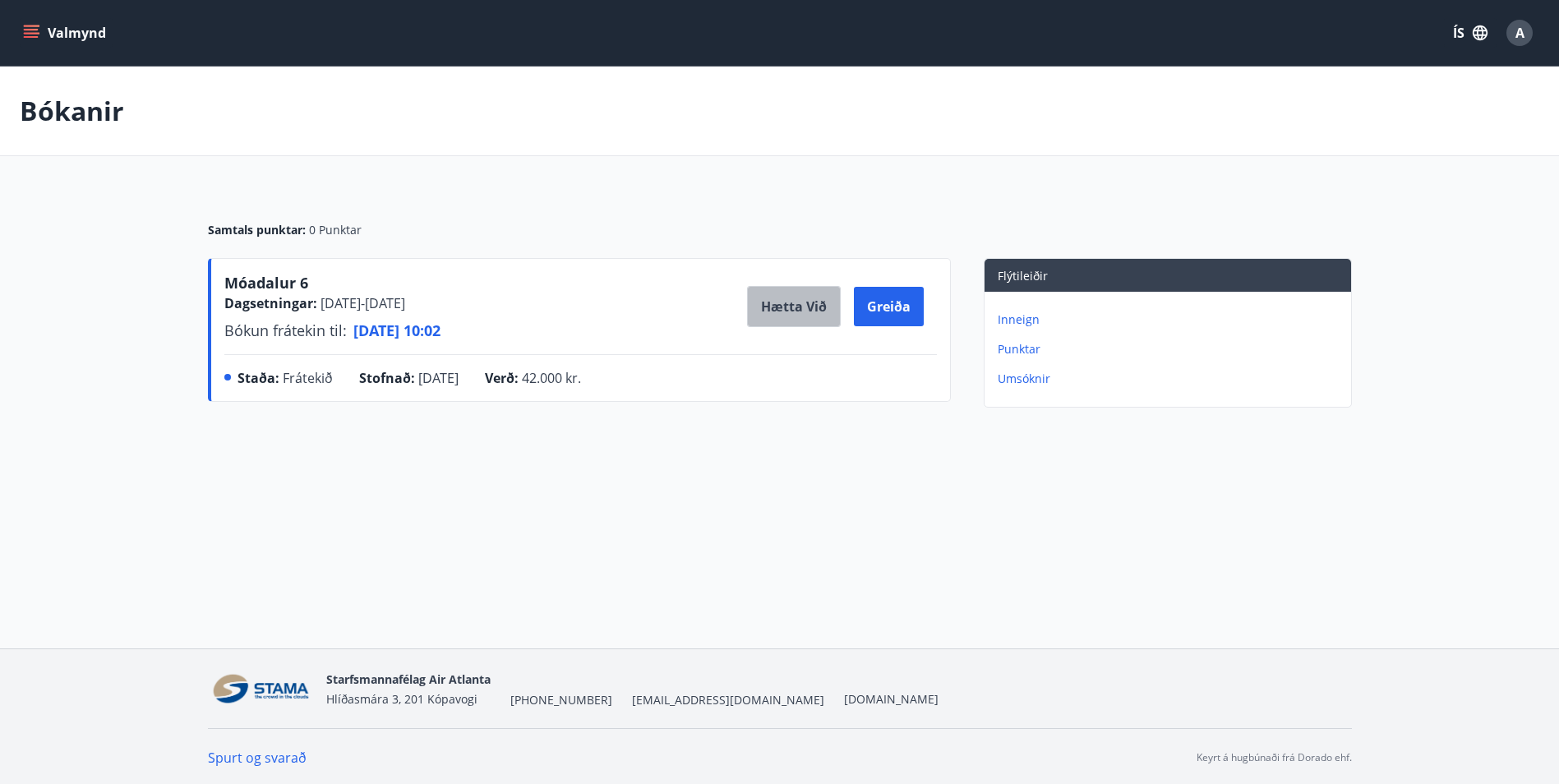
click at [783, 307] on button "Hætta við" at bounding box center [794, 306] width 94 height 41
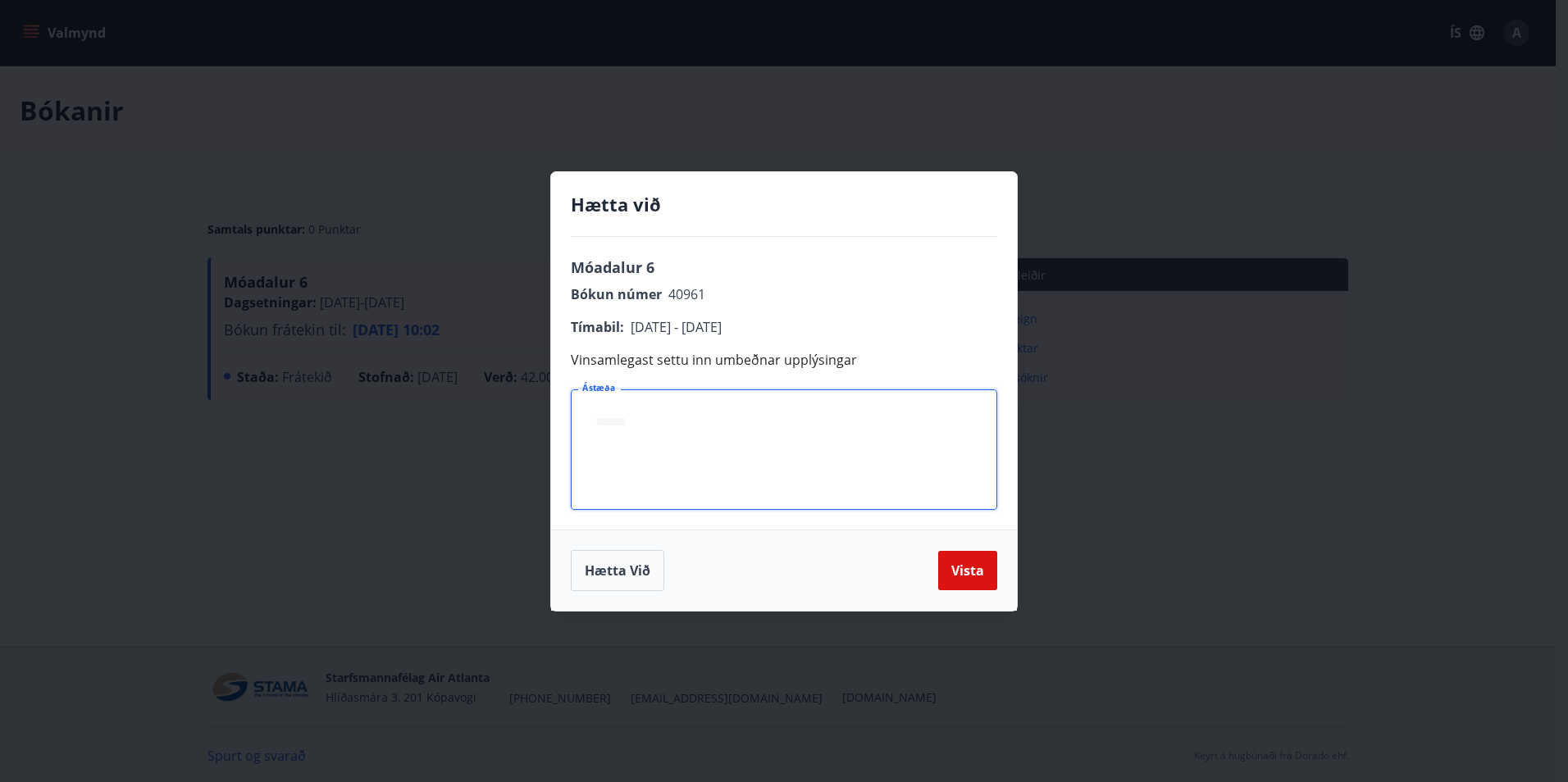
click at [837, 460] on textarea "Ástæða" at bounding box center [784, 449] width 403 height 93
type textarea "**********"
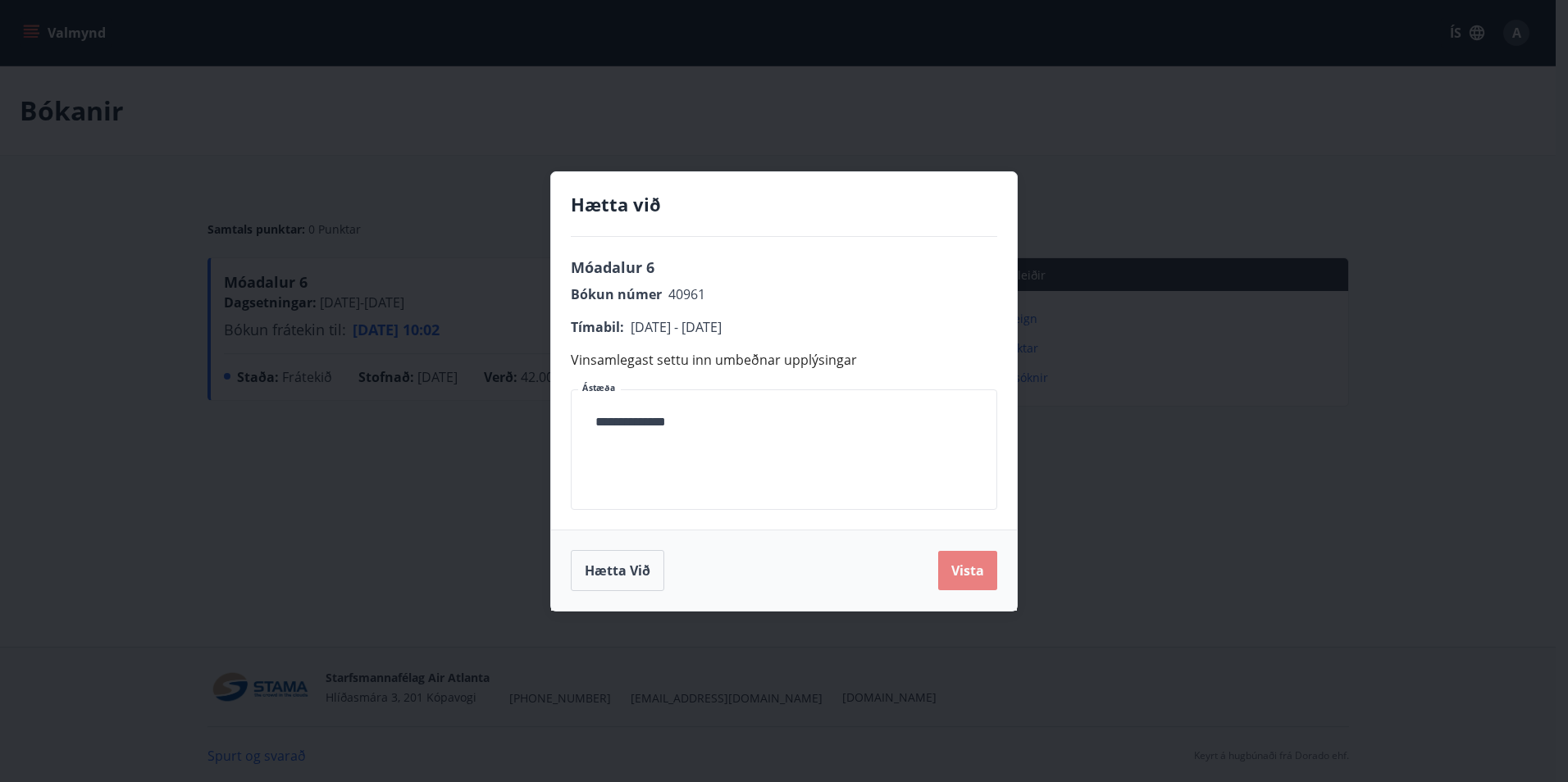
click at [969, 570] on button "Vista" at bounding box center [967, 570] width 59 height 39
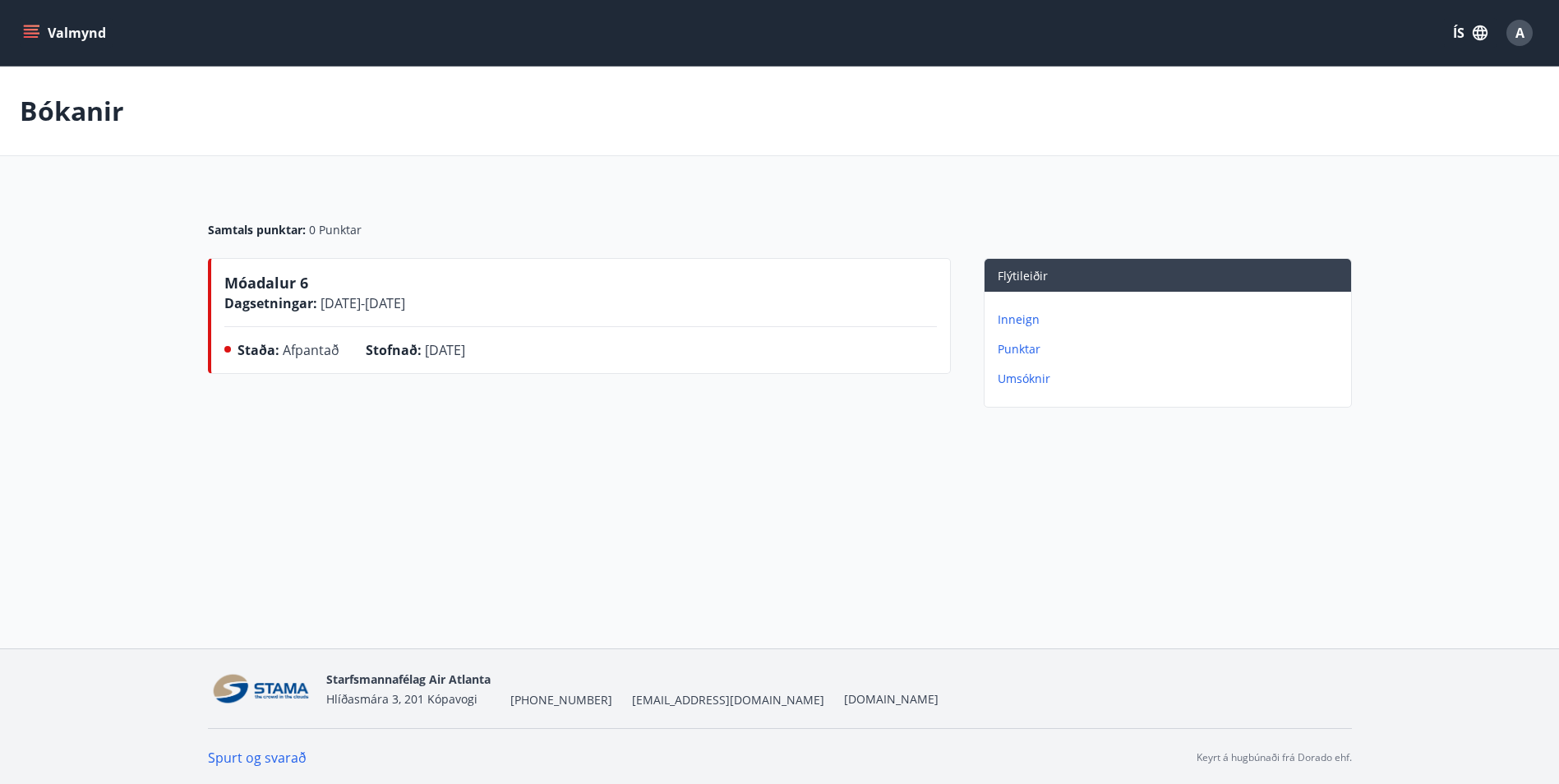
click at [37, 29] on icon "menu" at bounding box center [30, 29] width 15 height 2
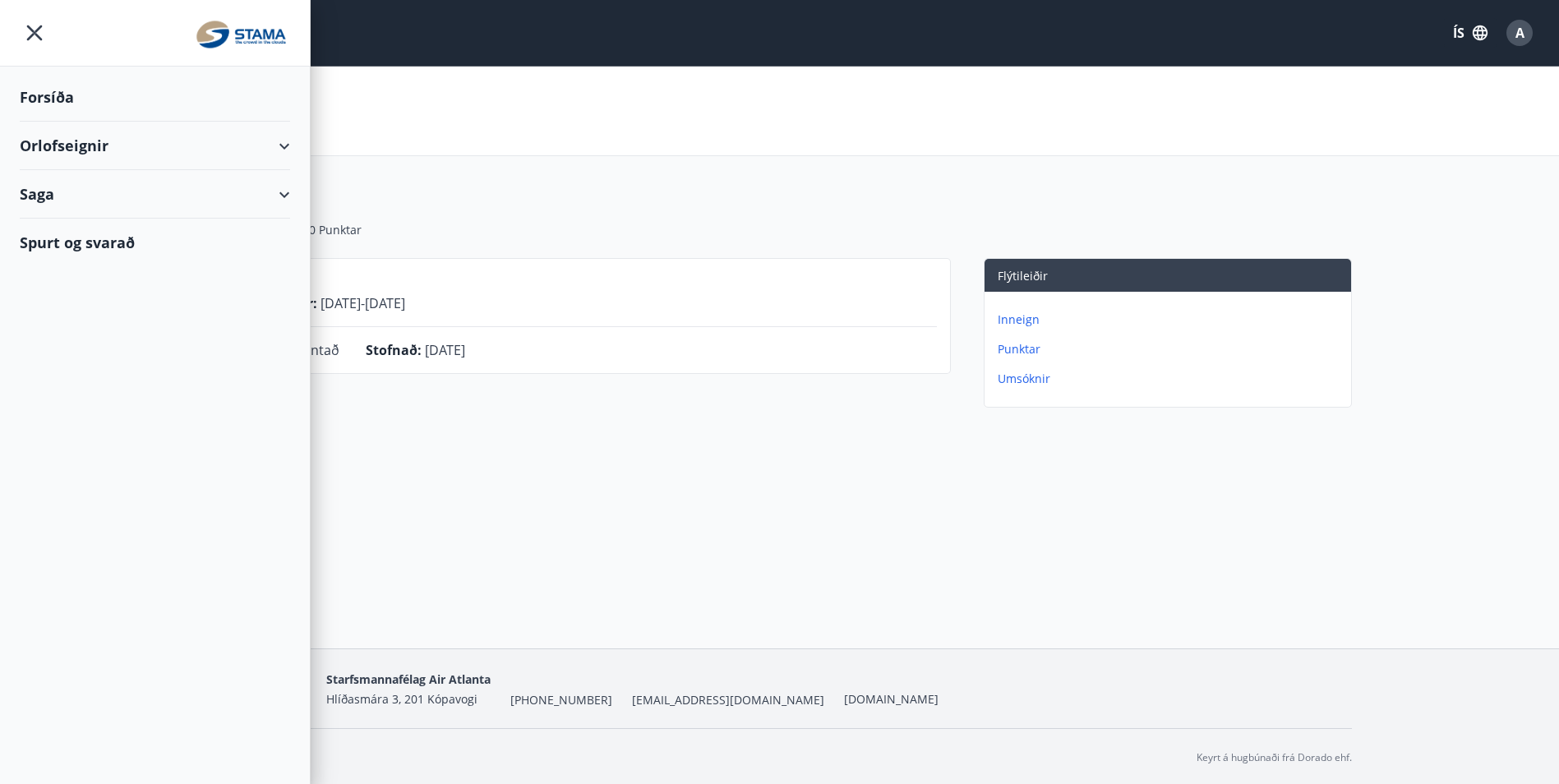
click at [97, 137] on div "Orlofseignir" at bounding box center [155, 146] width 271 height 49
click at [128, 218] on div "Bókunardagatal" at bounding box center [154, 222] width 244 height 35
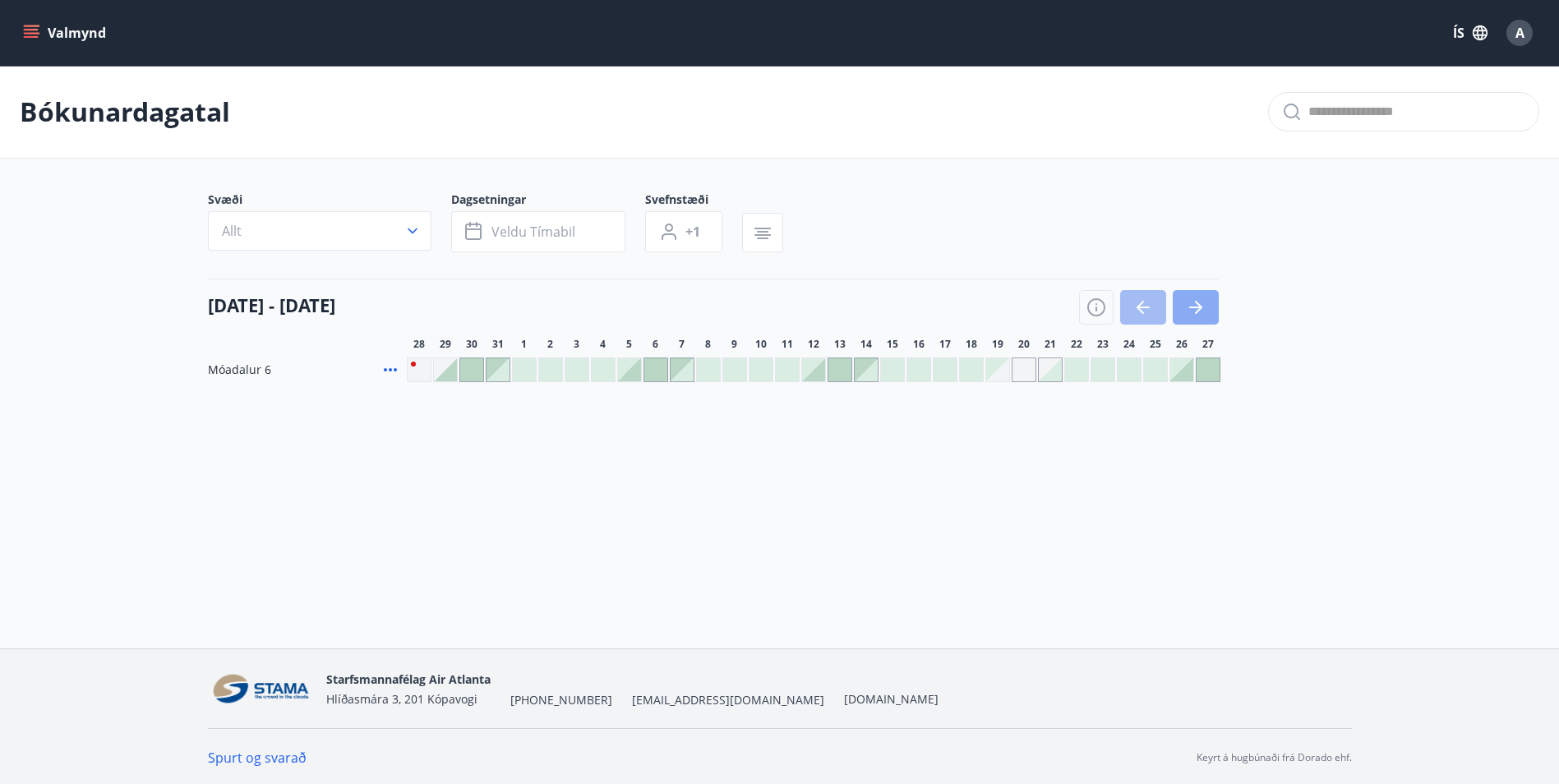
click at [1199, 310] on icon "button" at bounding box center [1195, 307] width 20 height 20
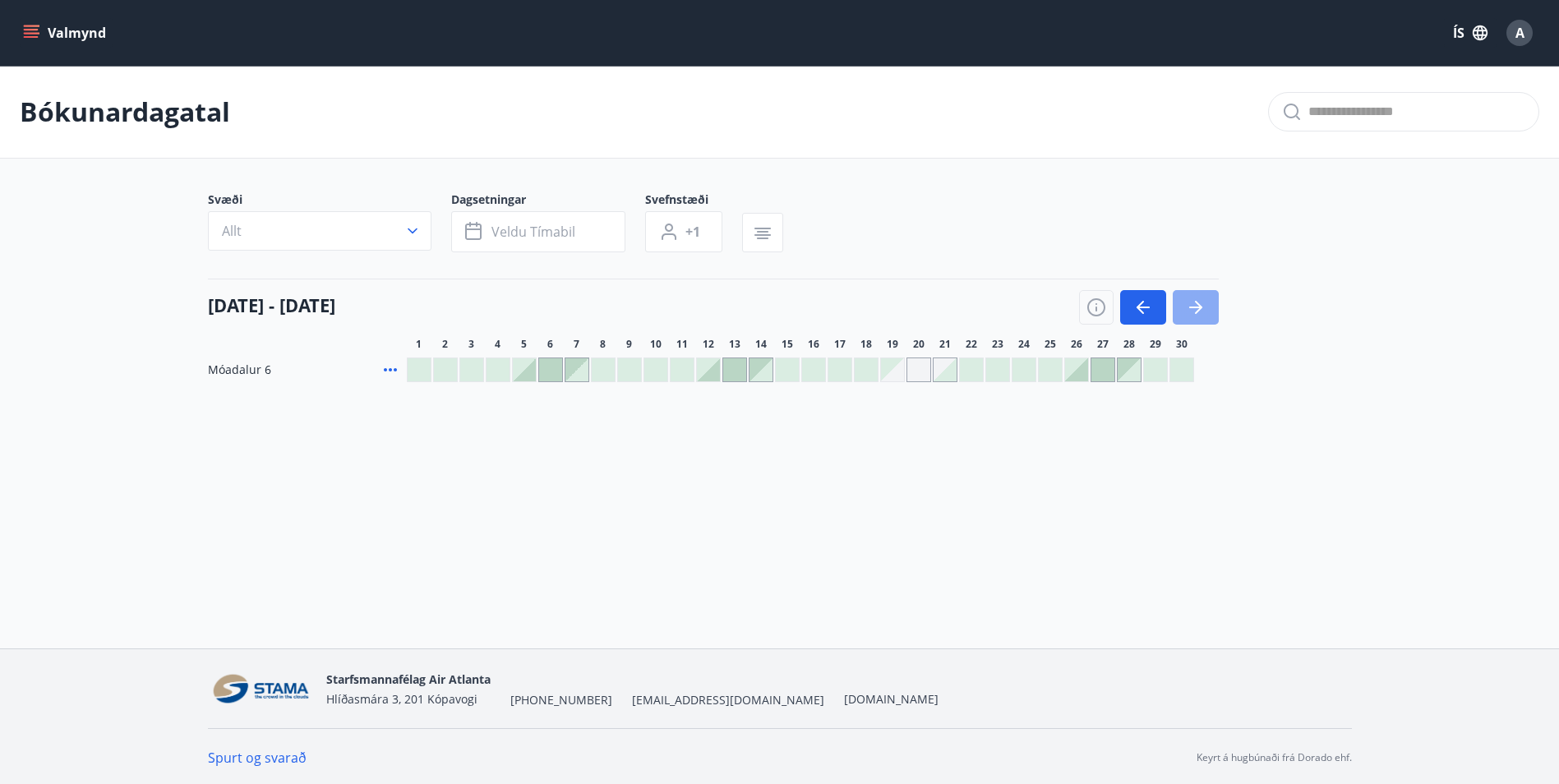
click at [1199, 310] on icon "button" at bounding box center [1195, 307] width 20 height 20
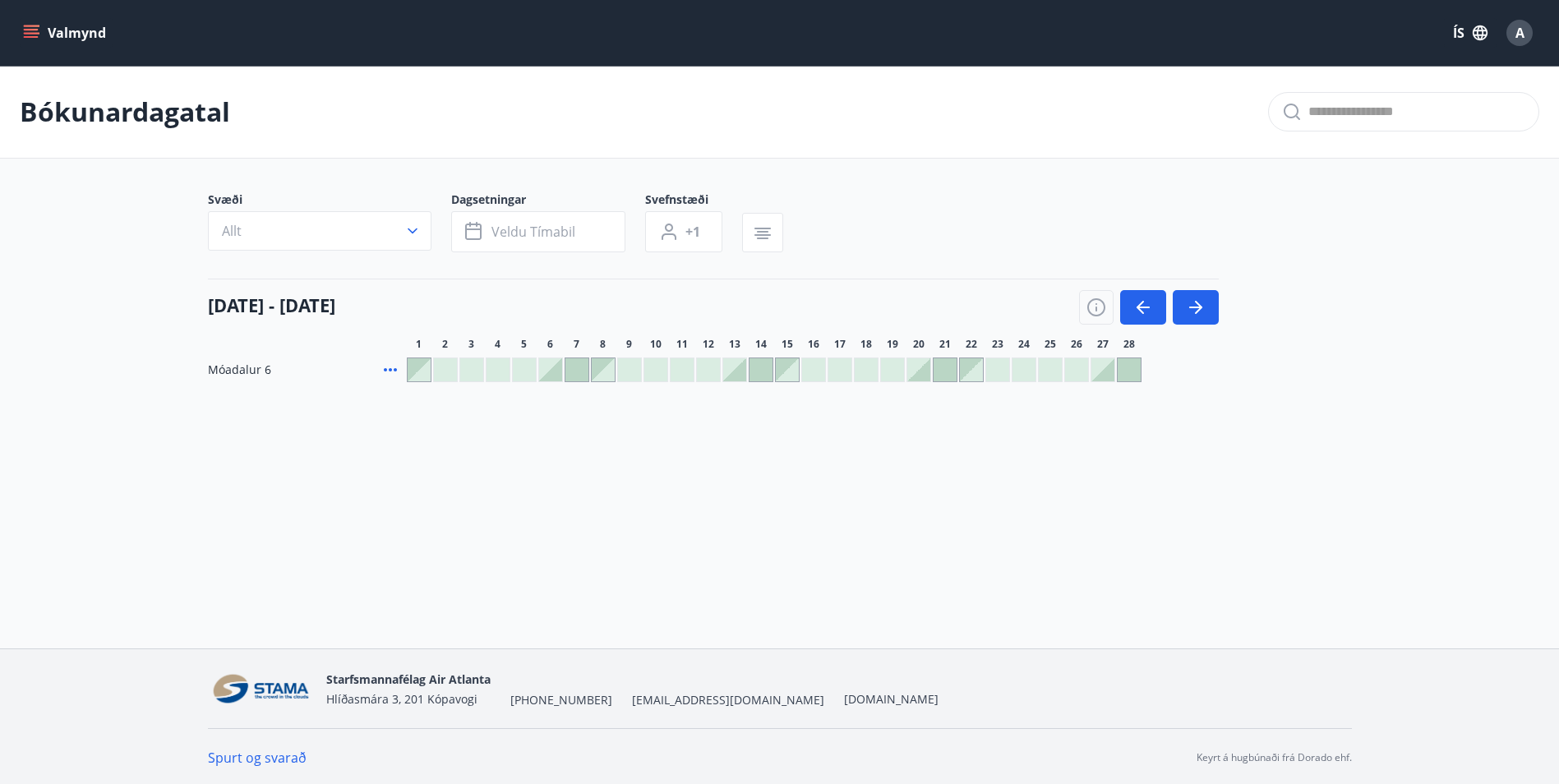
click at [871, 369] on div at bounding box center [866, 369] width 23 height 23
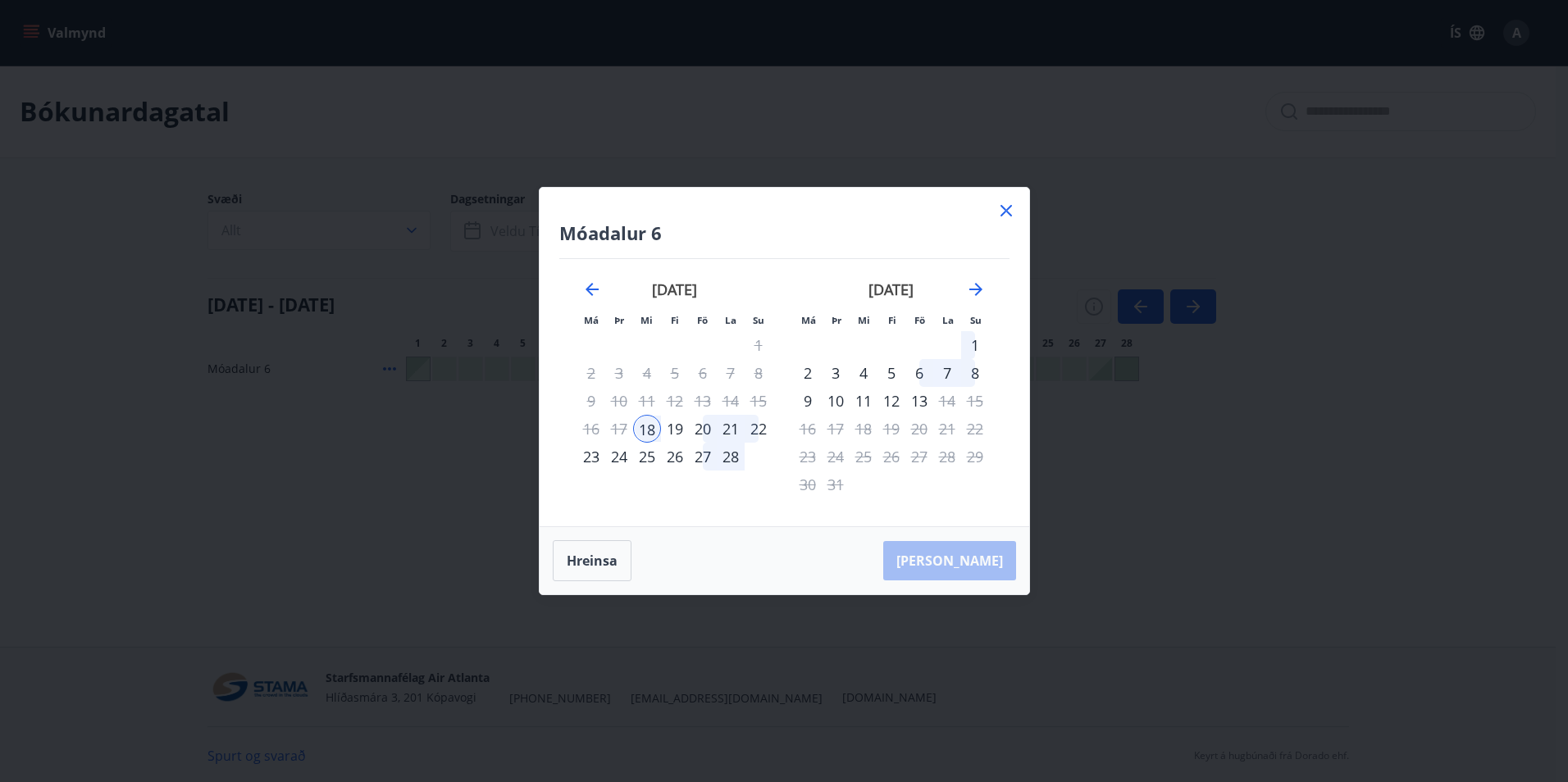
click at [594, 458] on div "23" at bounding box center [591, 457] width 28 height 28
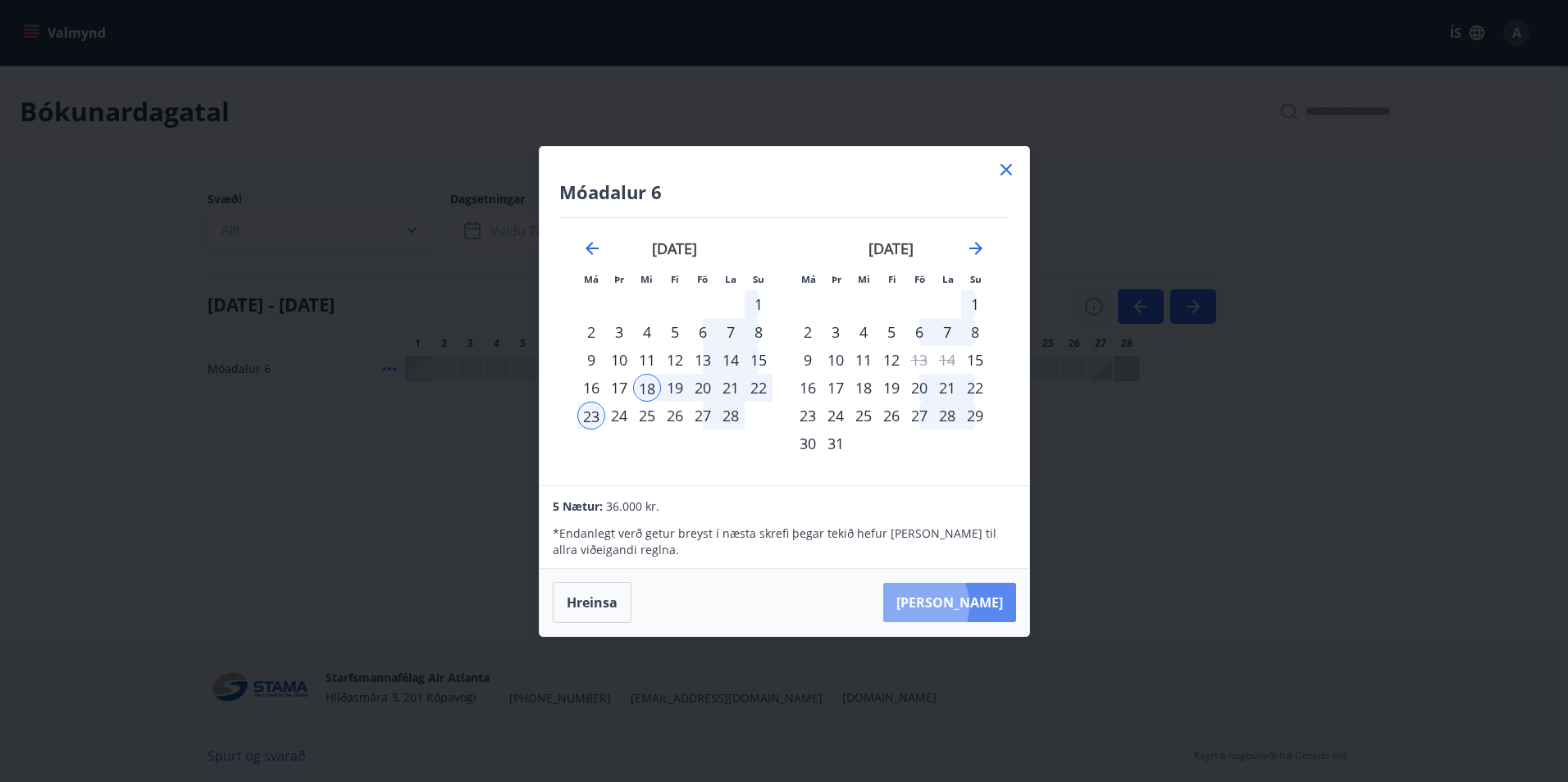
click at [959, 605] on button "Taka Frá" at bounding box center [948, 602] width 132 height 39
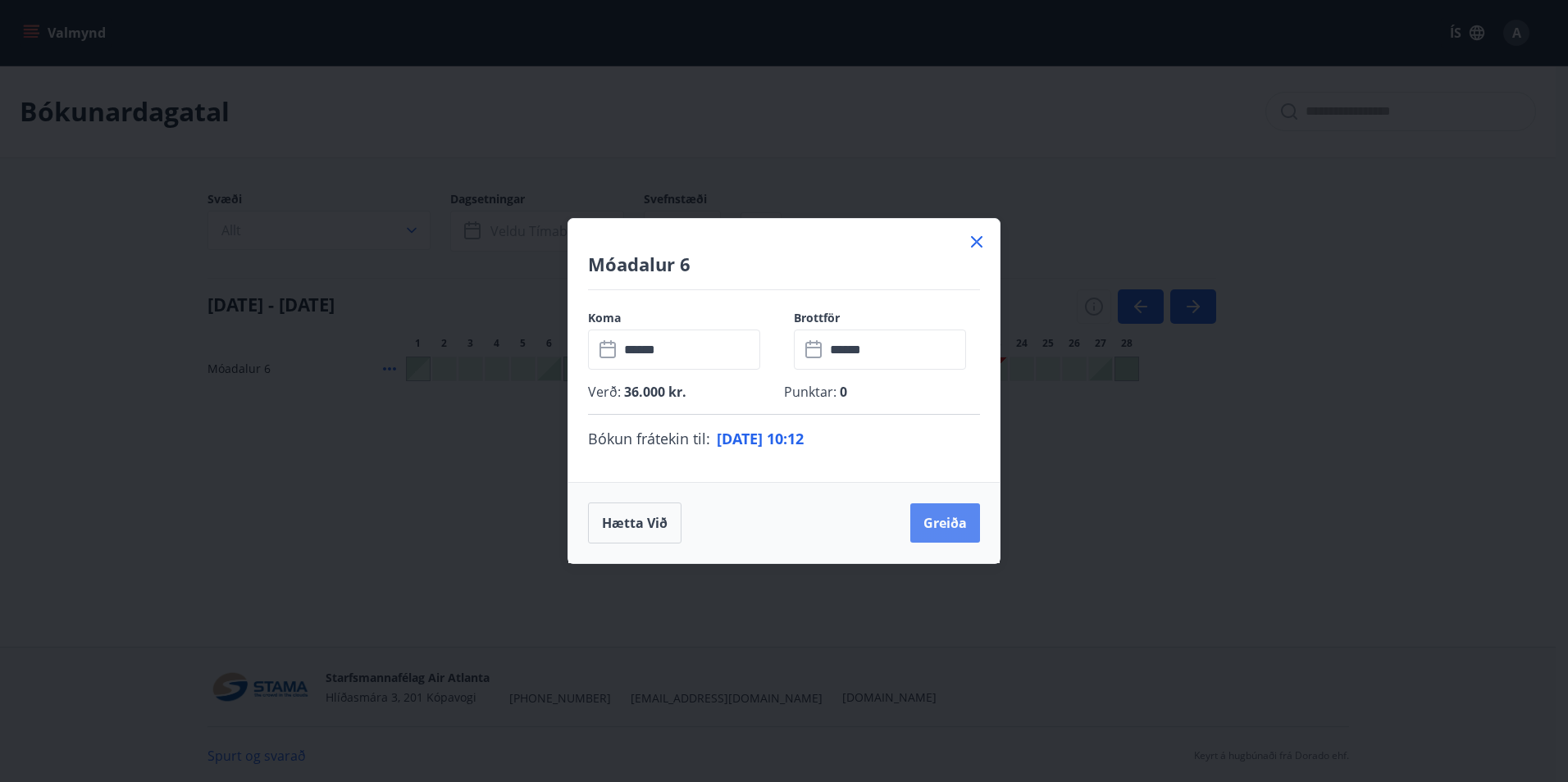
click at [945, 530] on button "Greiða" at bounding box center [945, 522] width 70 height 39
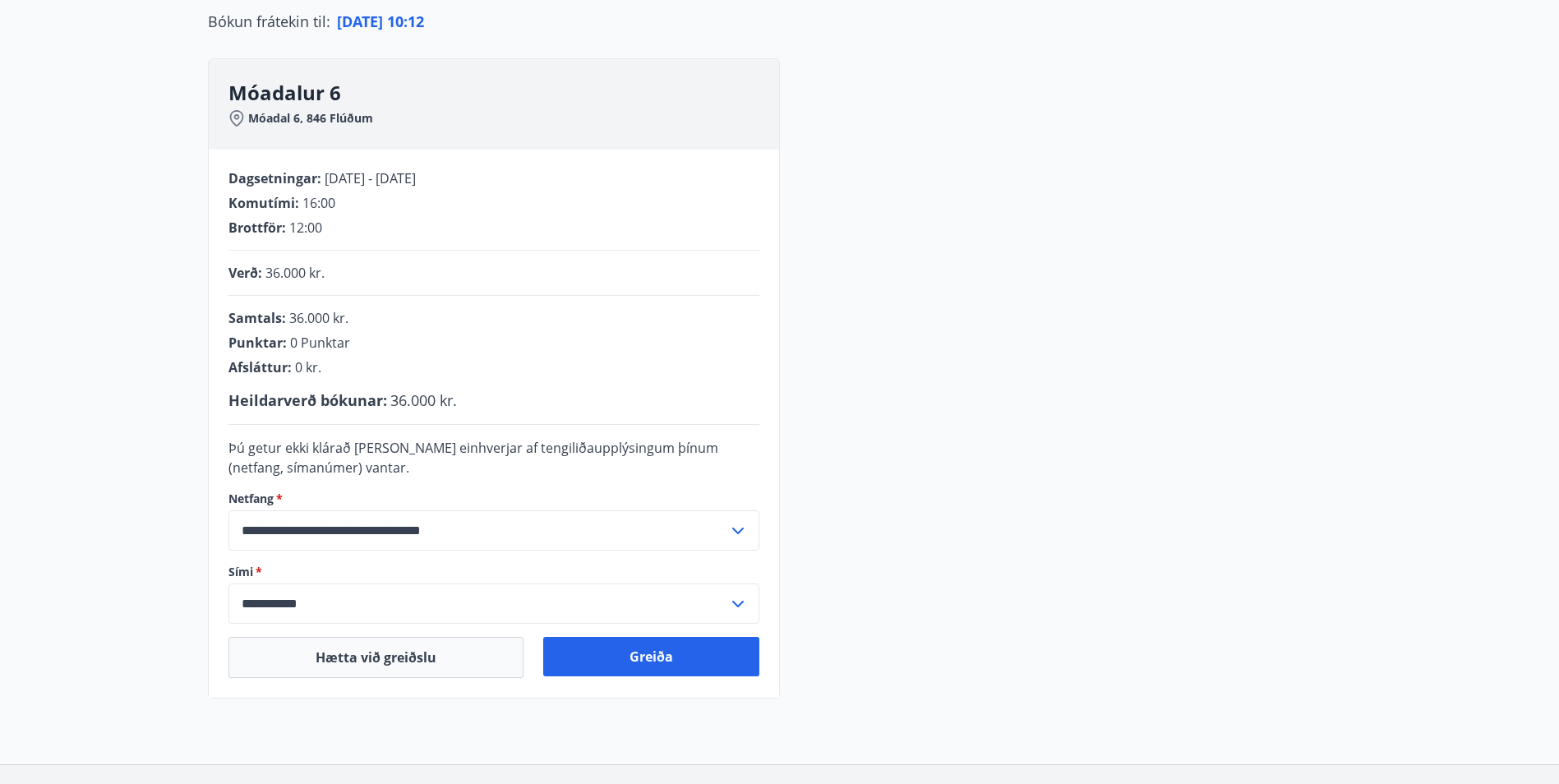
scroll to position [82, 0]
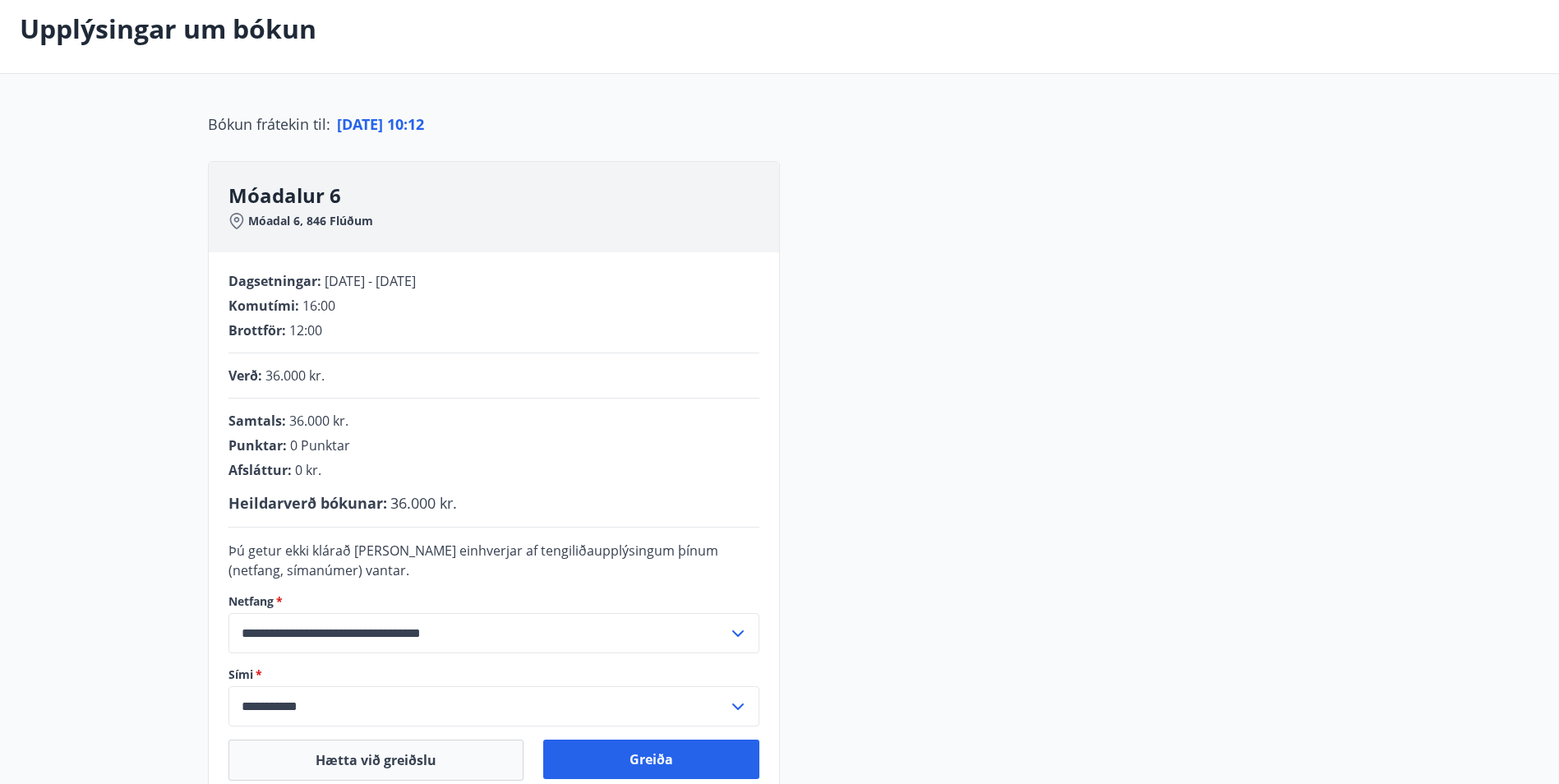
click at [1093, 579] on div "**********" at bounding box center [780, 481] width 1144 height 640
click at [682, 755] on button "Greiða" at bounding box center [651, 759] width 216 height 39
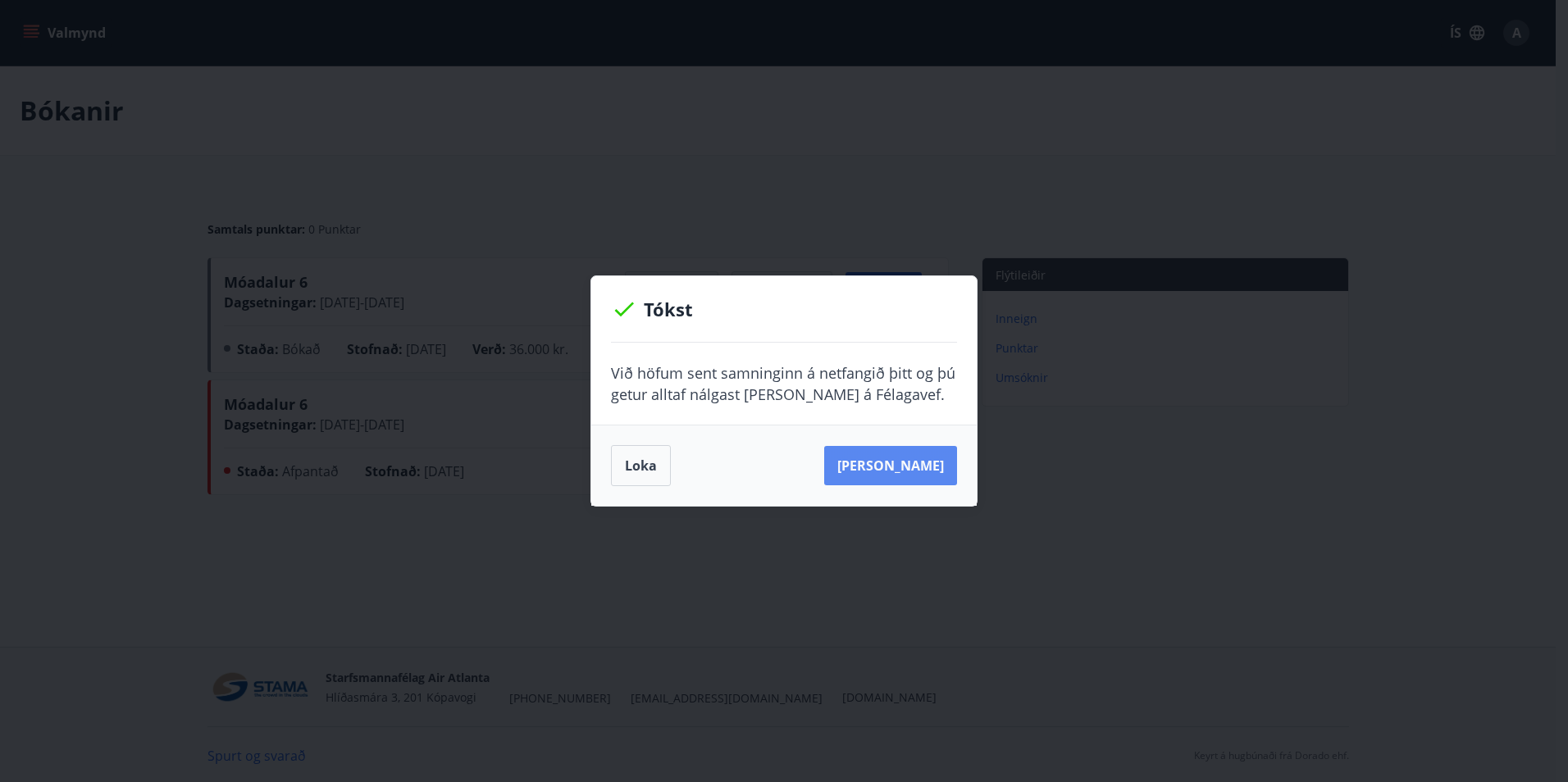
click at [911, 474] on button "[PERSON_NAME]" at bounding box center [890, 465] width 132 height 39
click at [633, 464] on button "Loka" at bounding box center [640, 465] width 60 height 41
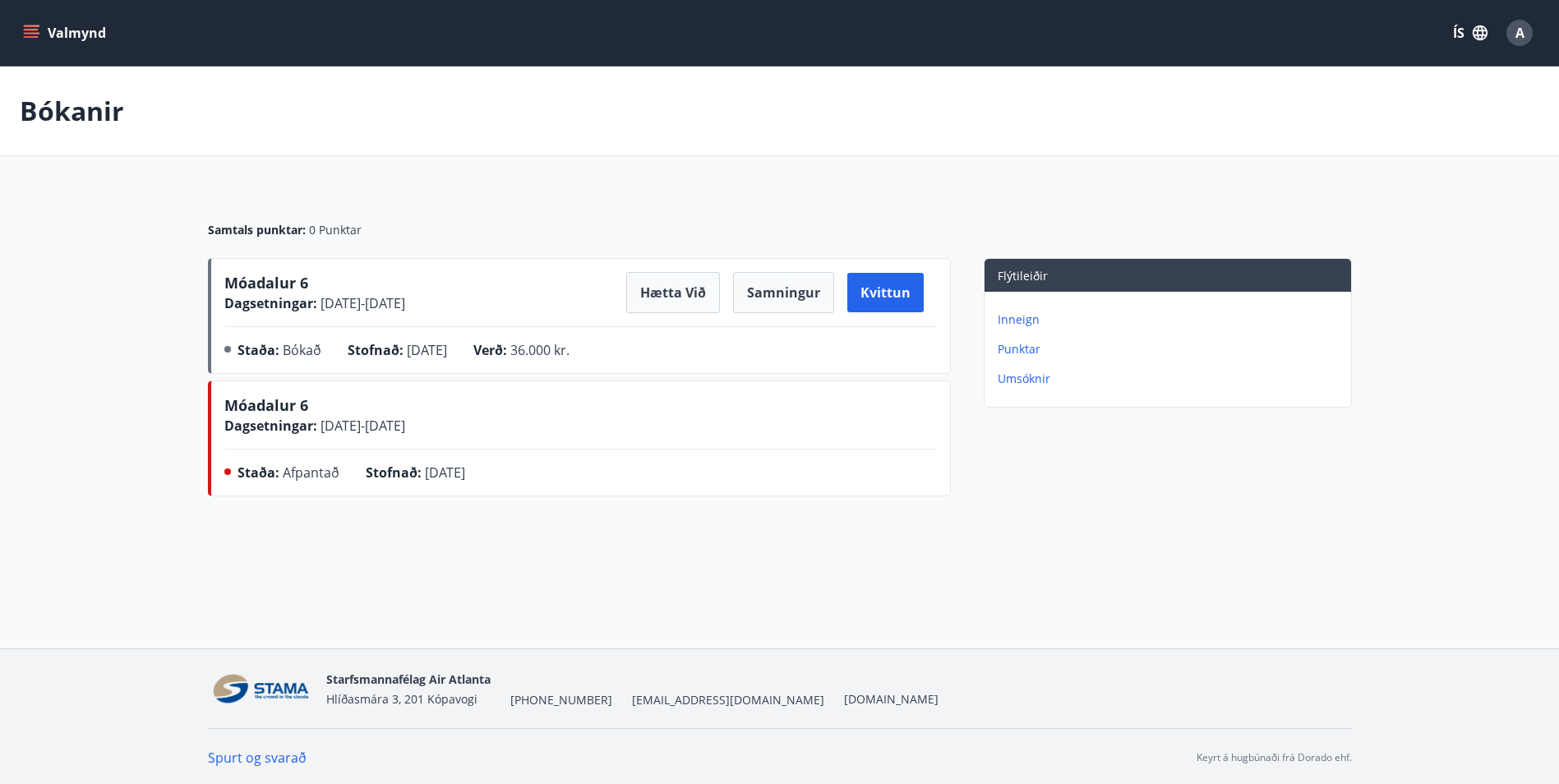
click at [31, 34] on icon "menu" at bounding box center [32, 33] width 18 height 2
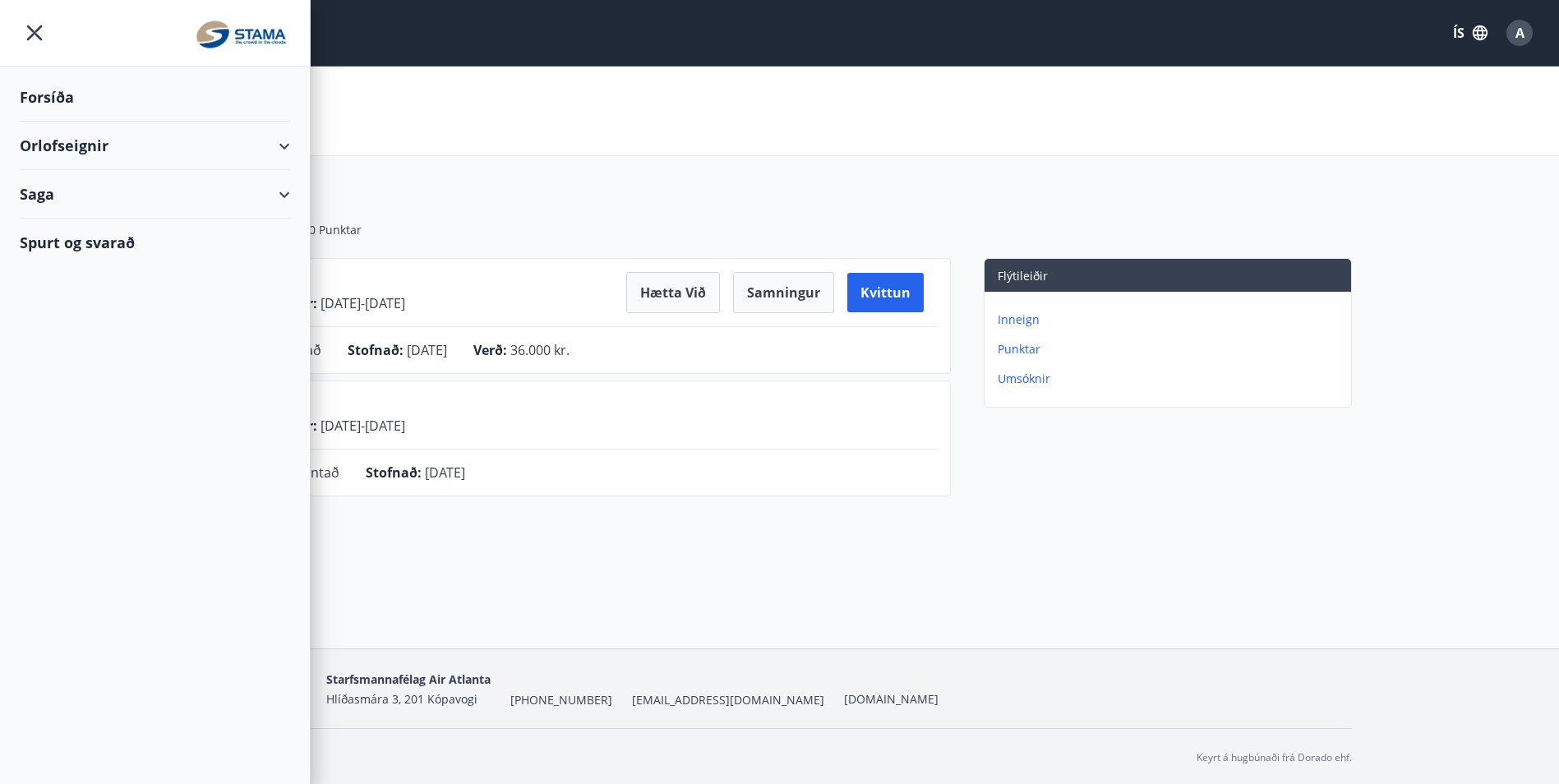
click at [174, 144] on div "Orlofseignir" at bounding box center [155, 146] width 271 height 49
click at [171, 252] on div "Saga" at bounding box center [155, 264] width 271 height 49
click at [1511, 36] on div "A" at bounding box center [1520, 33] width 26 height 26
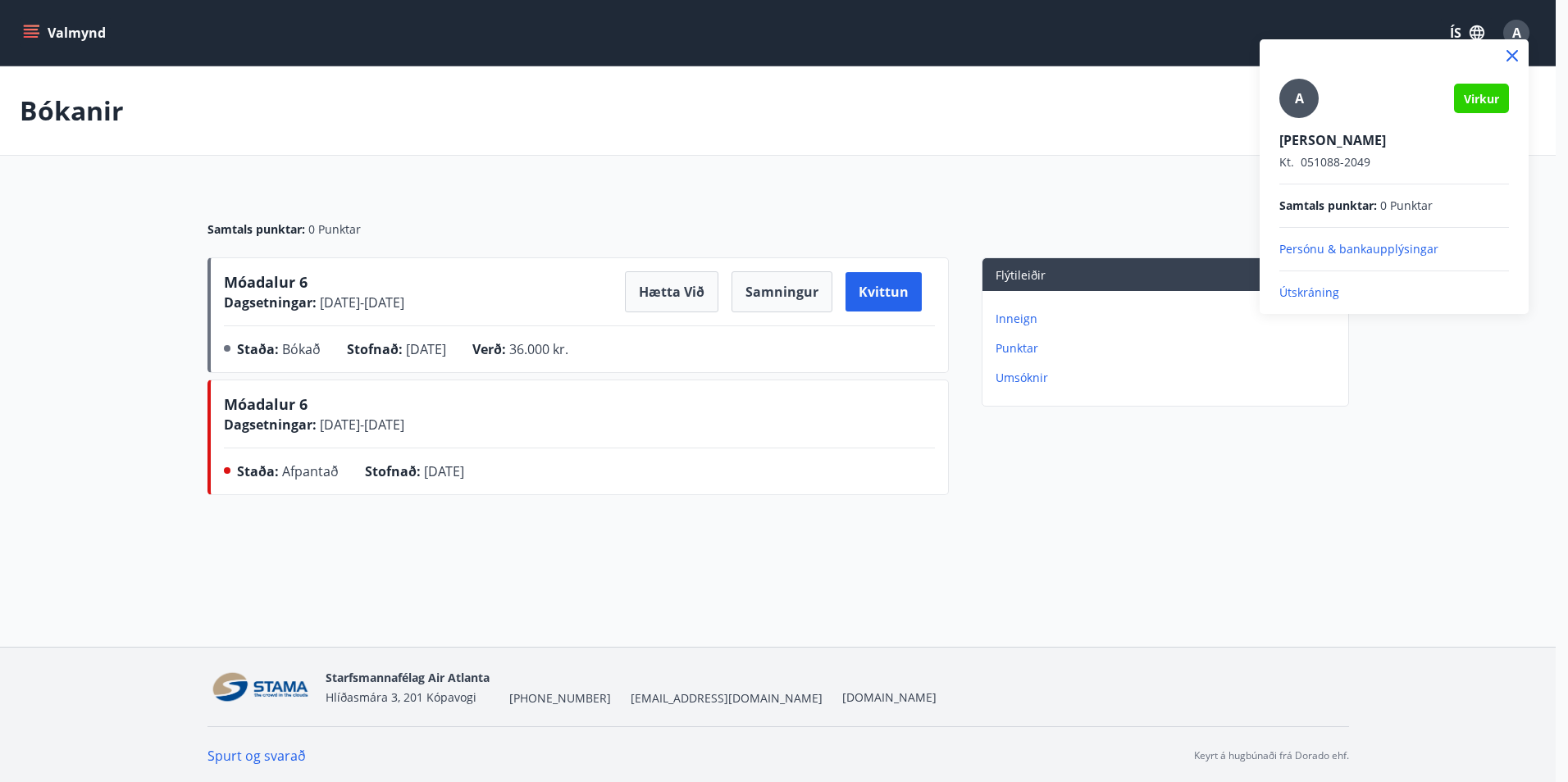
click at [1389, 250] on p "Persónu & bankaupplýsingar" at bounding box center [1393, 249] width 229 height 16
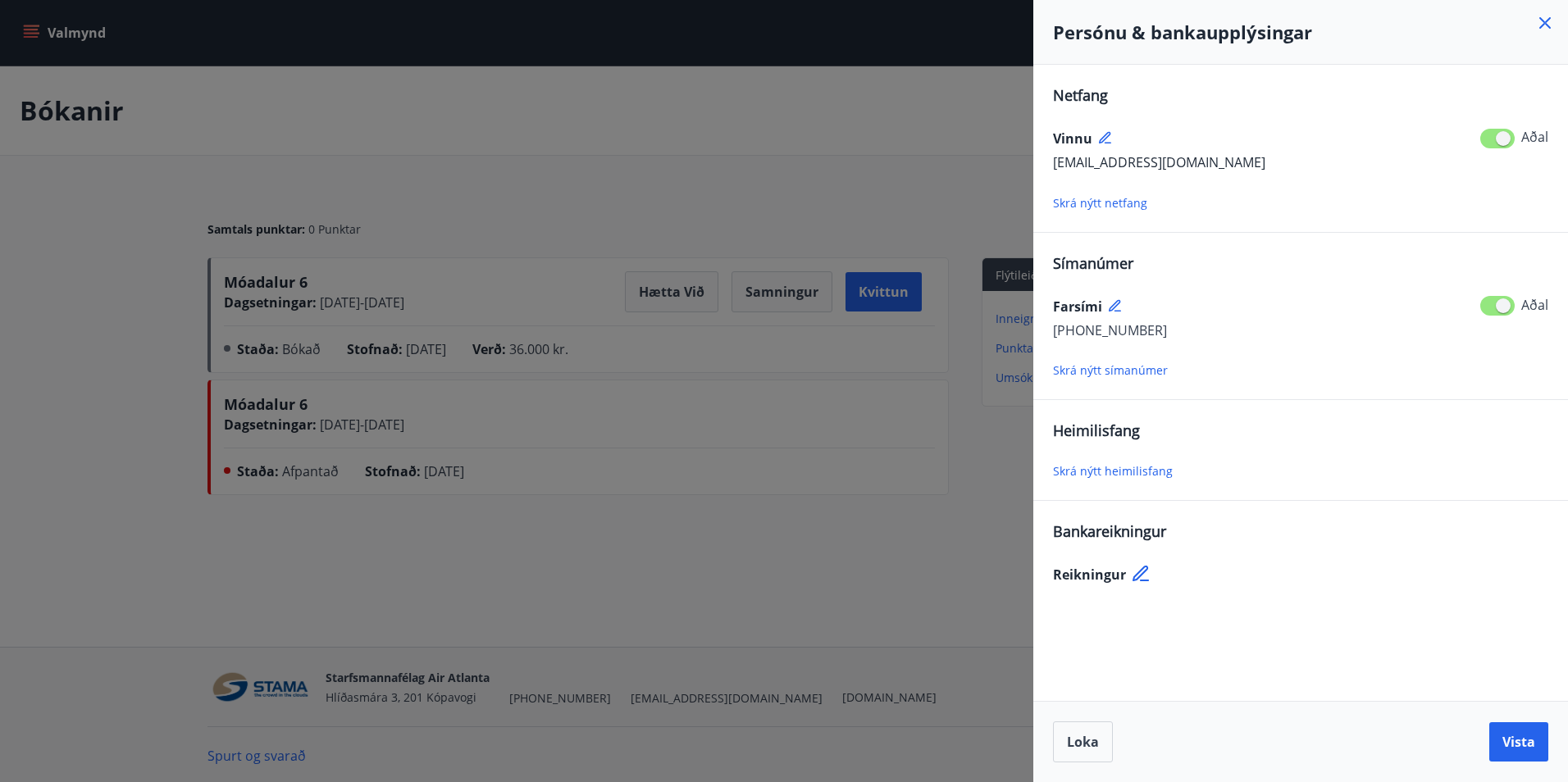
click at [1131, 201] on span "Skrá nýtt netfang" at bounding box center [1100, 203] width 94 height 16
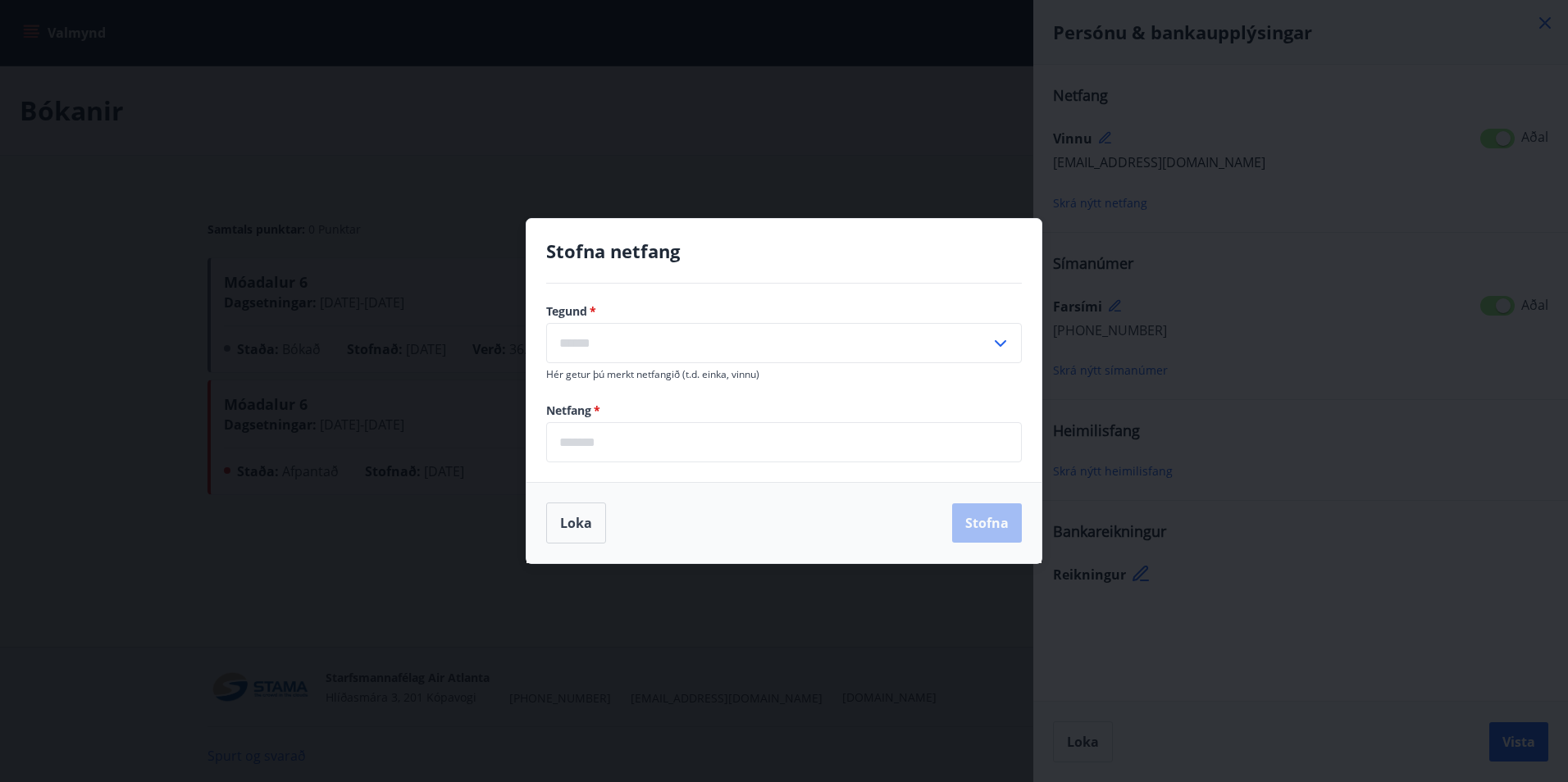
click at [898, 342] on input "text" at bounding box center [768, 343] width 445 height 40
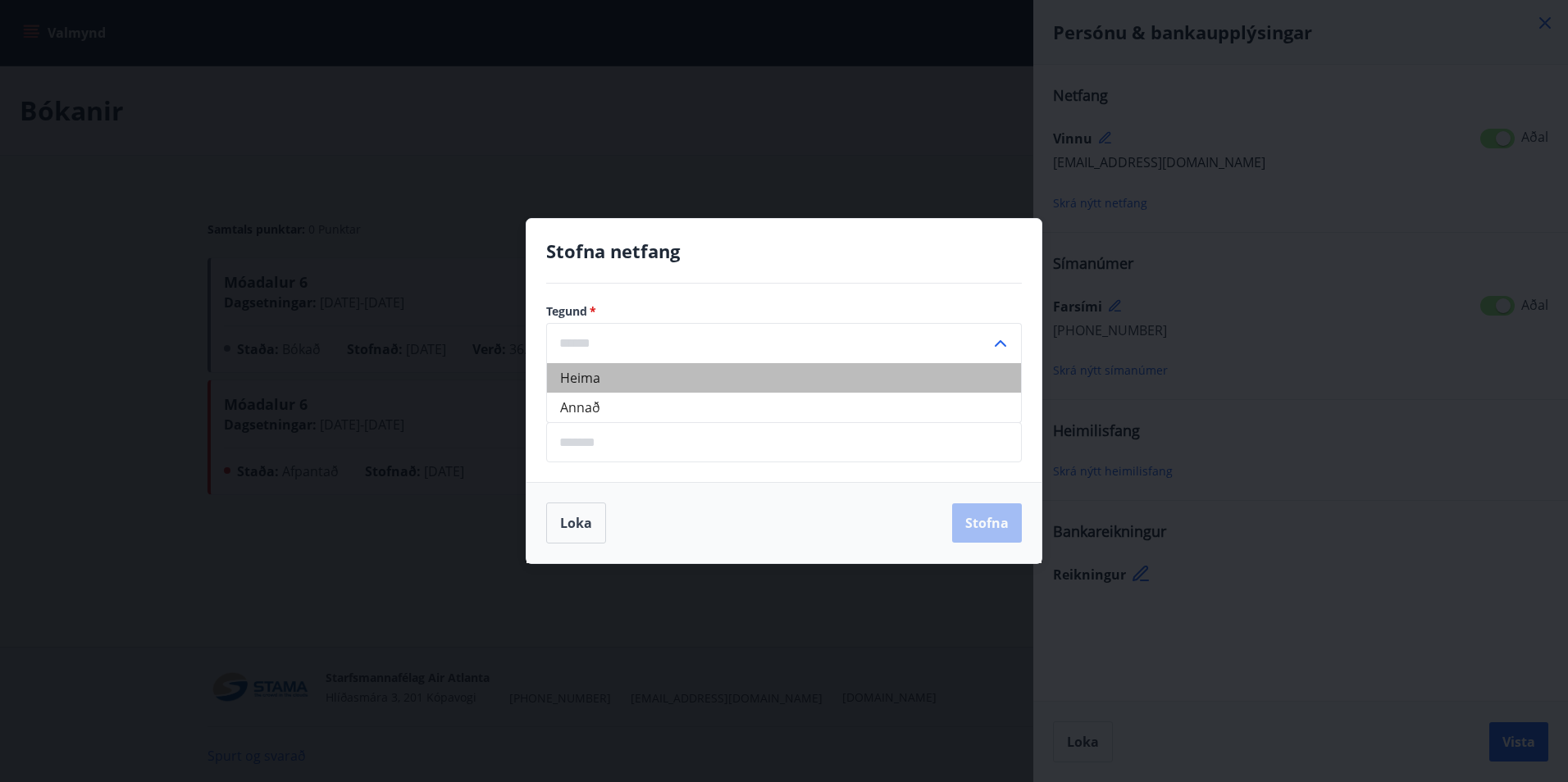
click at [773, 390] on li "Heima" at bounding box center [784, 378] width 474 height 29
type input "*****"
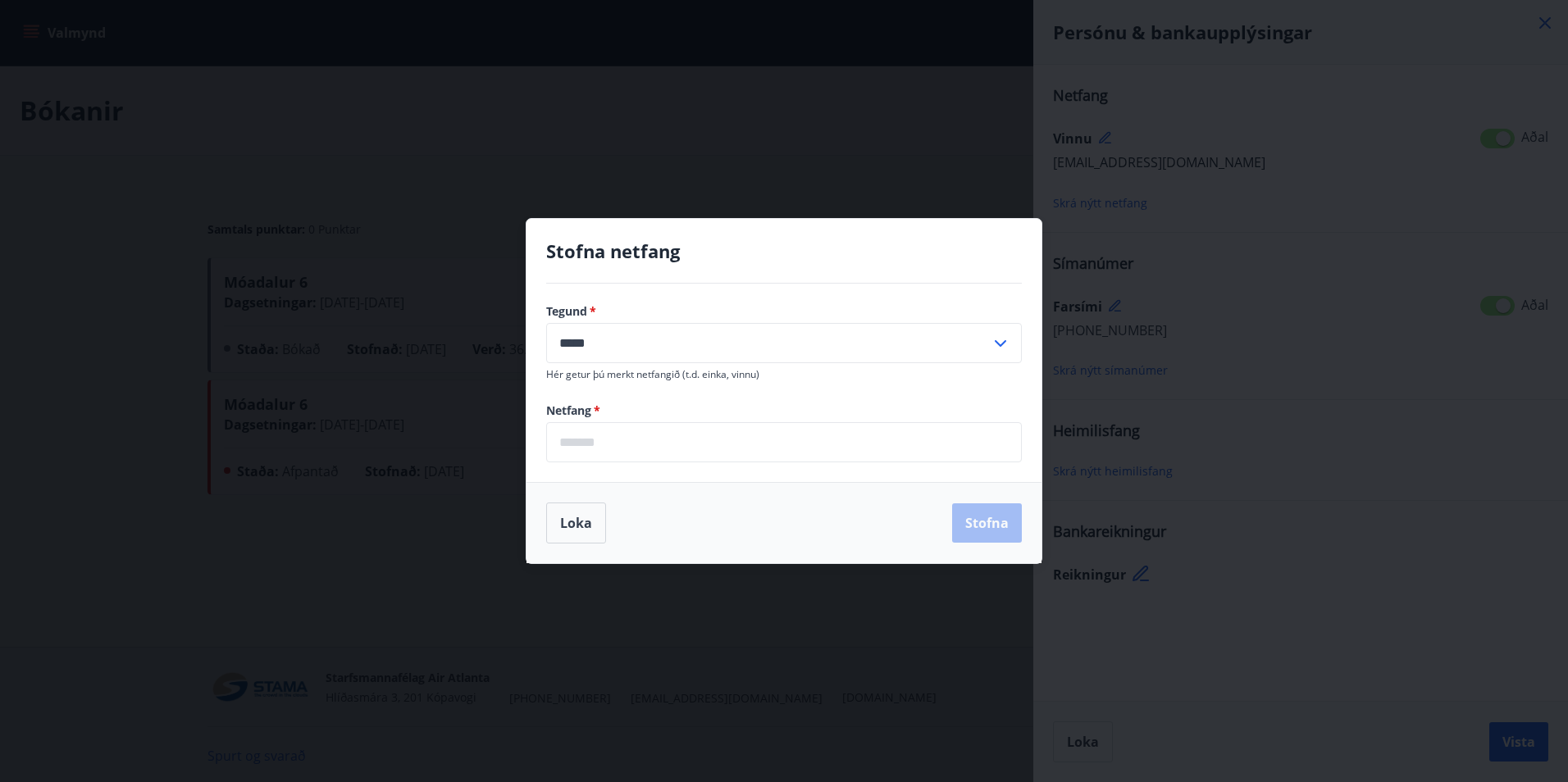
click at [726, 453] on input "email" at bounding box center [784, 442] width 476 height 40
type input "**********"
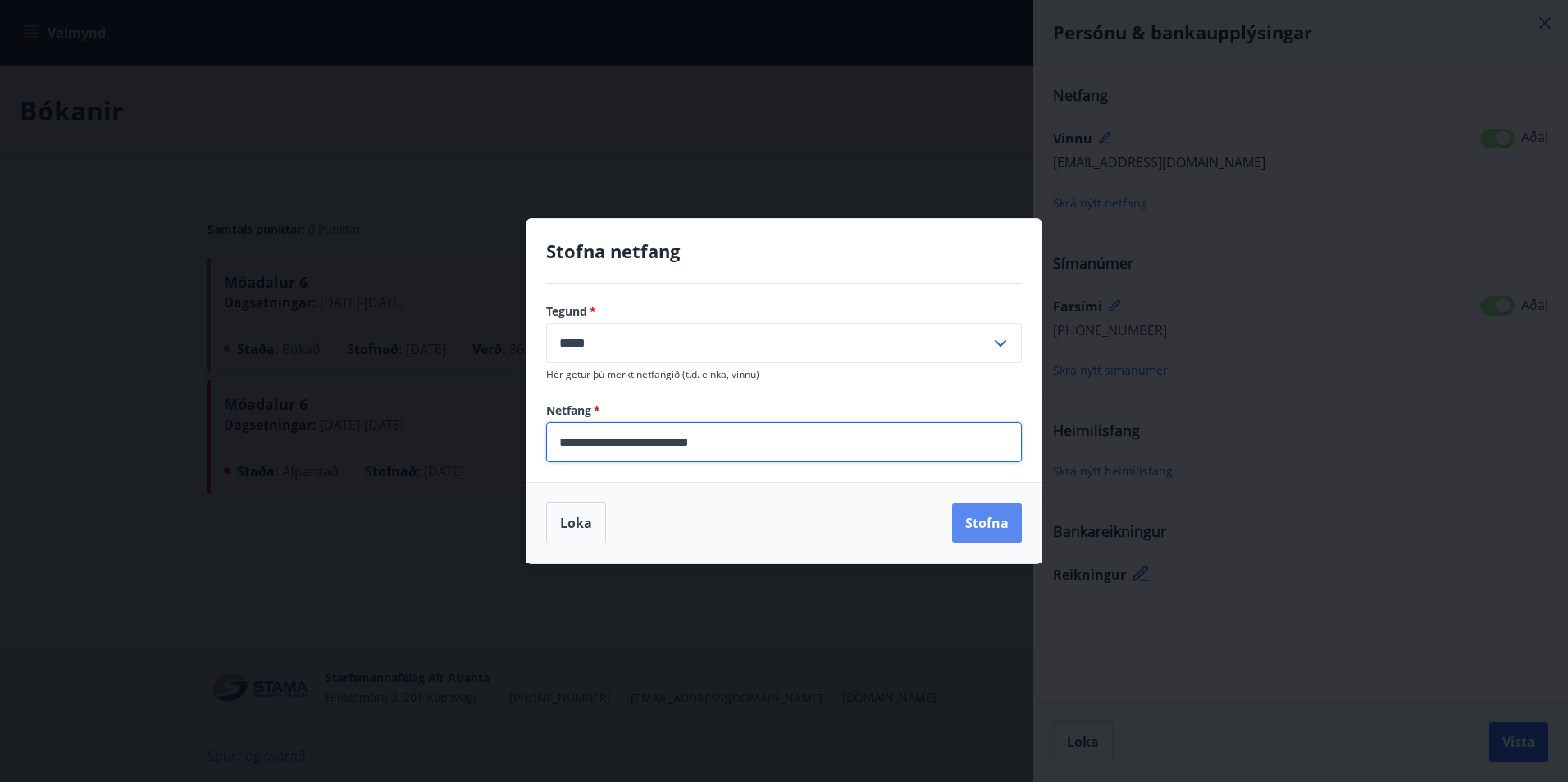
click at [997, 526] on button "Stofna" at bounding box center [986, 522] width 70 height 39
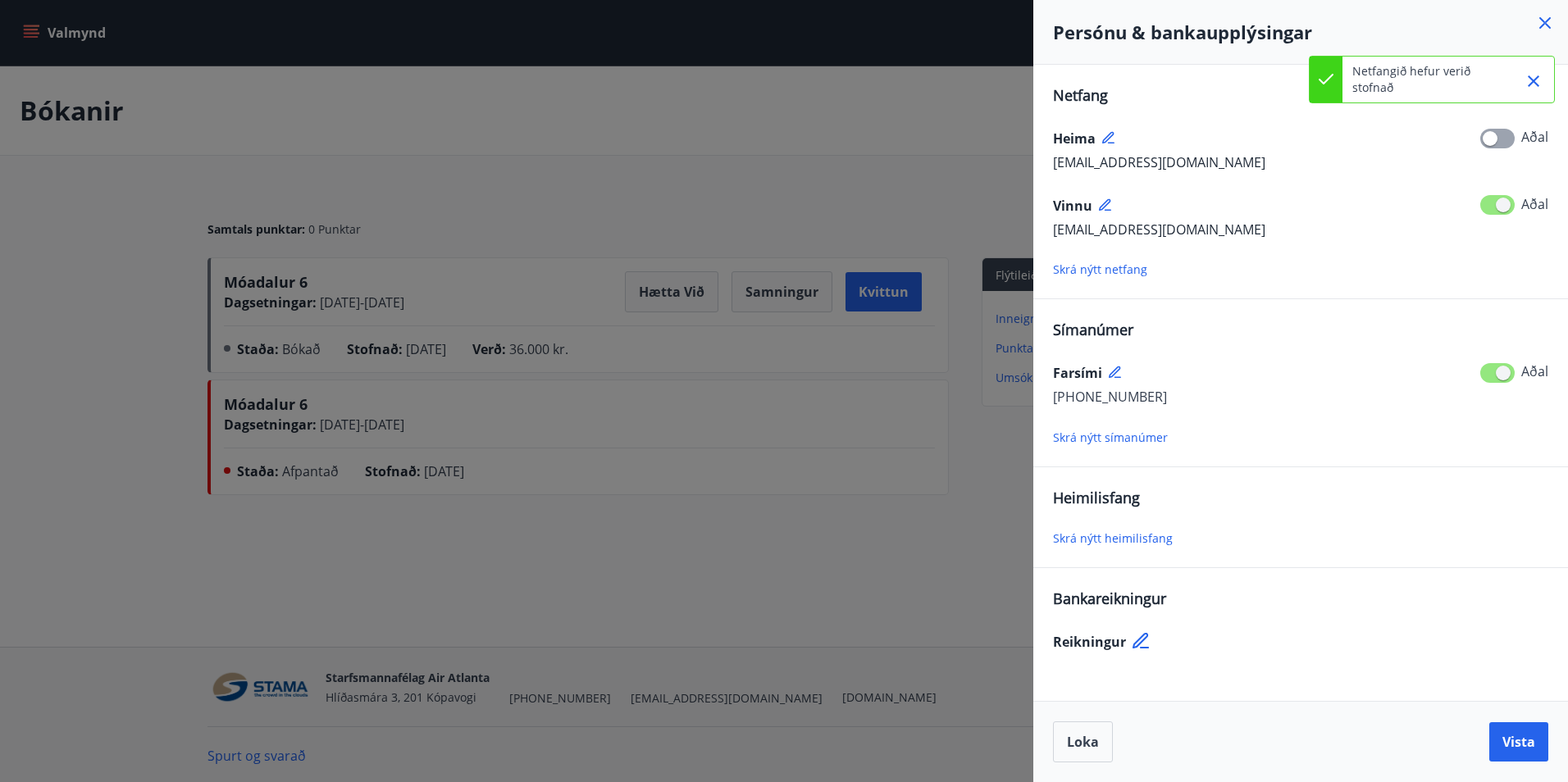
drag, startPoint x: 607, startPoint y: 139, endPoint x: 586, endPoint y: 145, distance: 21.8
click at [607, 139] on div at bounding box center [784, 391] width 1568 height 782
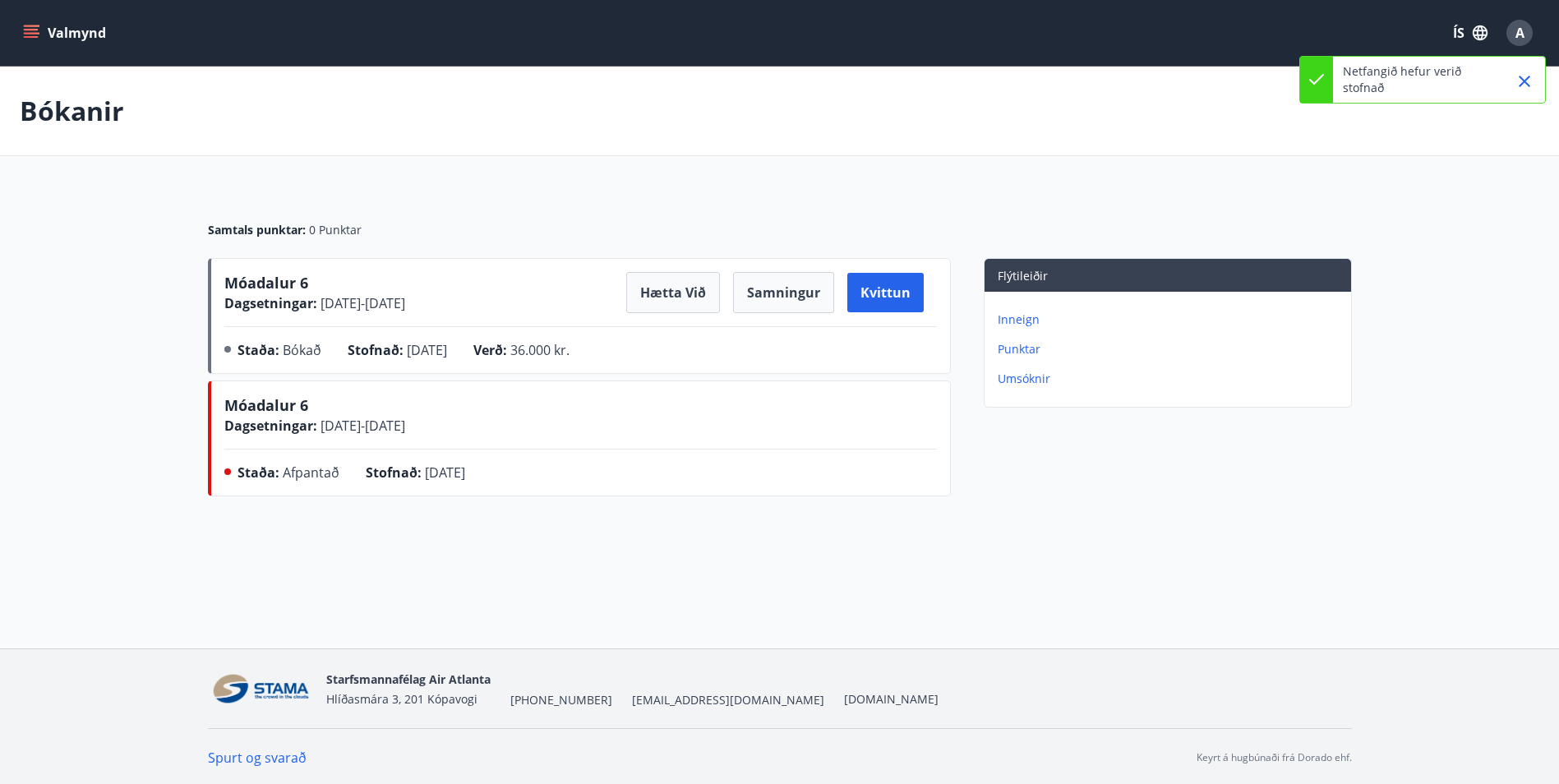
click at [34, 20] on button "Valmynd" at bounding box center [66, 33] width 93 height 29
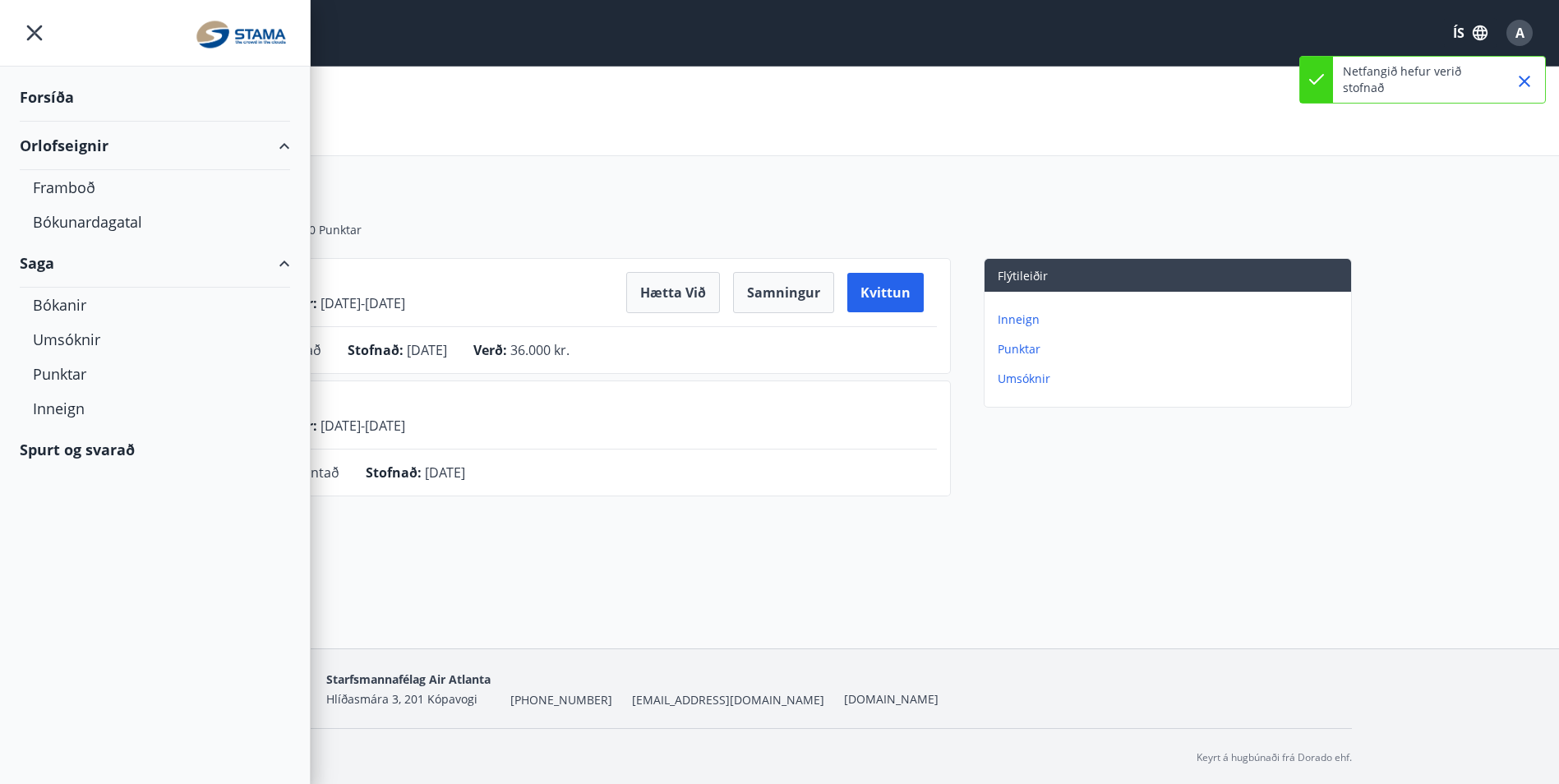
click at [66, 95] on div "Forsíða" at bounding box center [155, 97] width 271 height 49
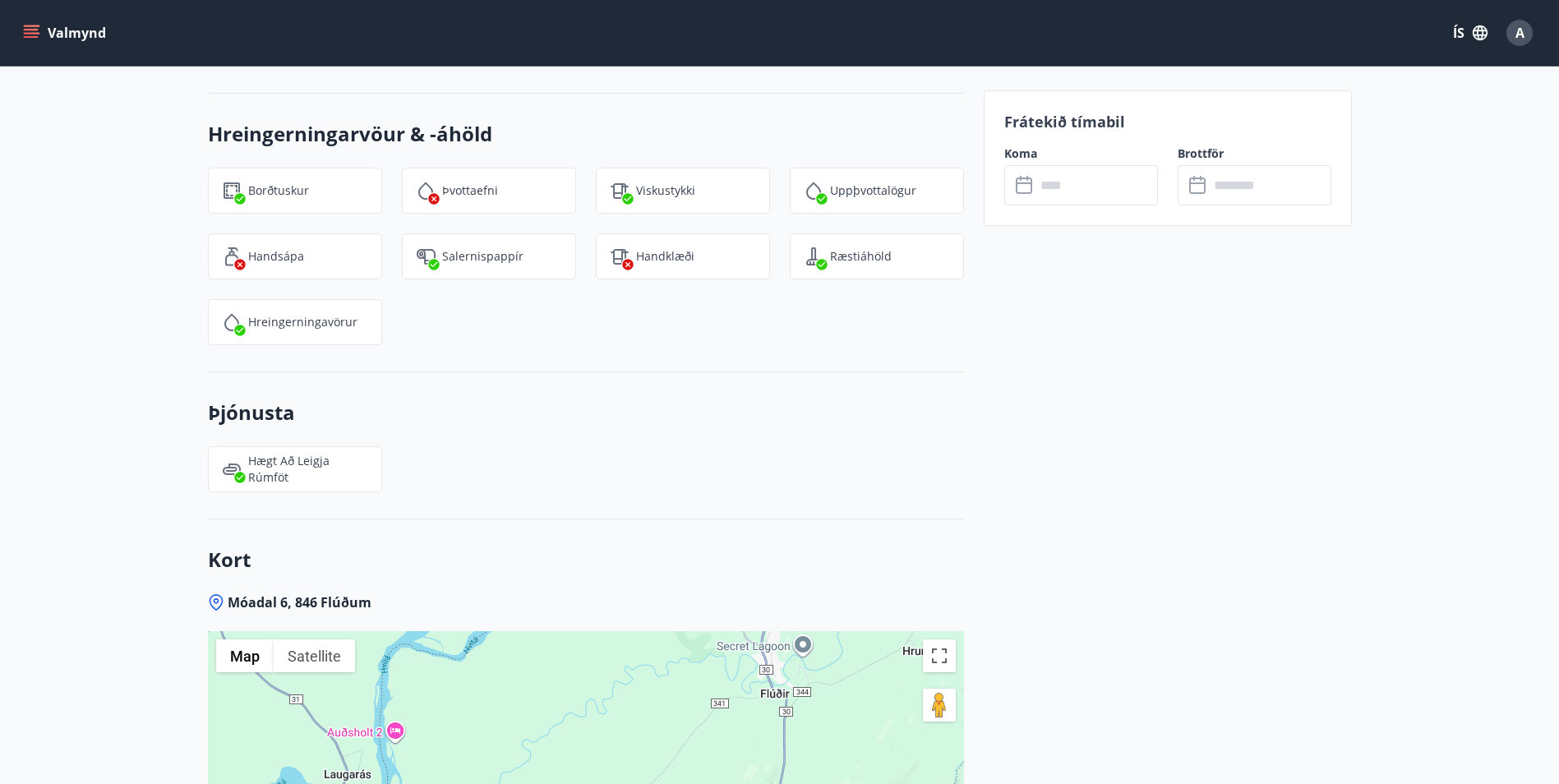
scroll to position [2876, 0]
